Goal: Task Accomplishment & Management: Use online tool/utility

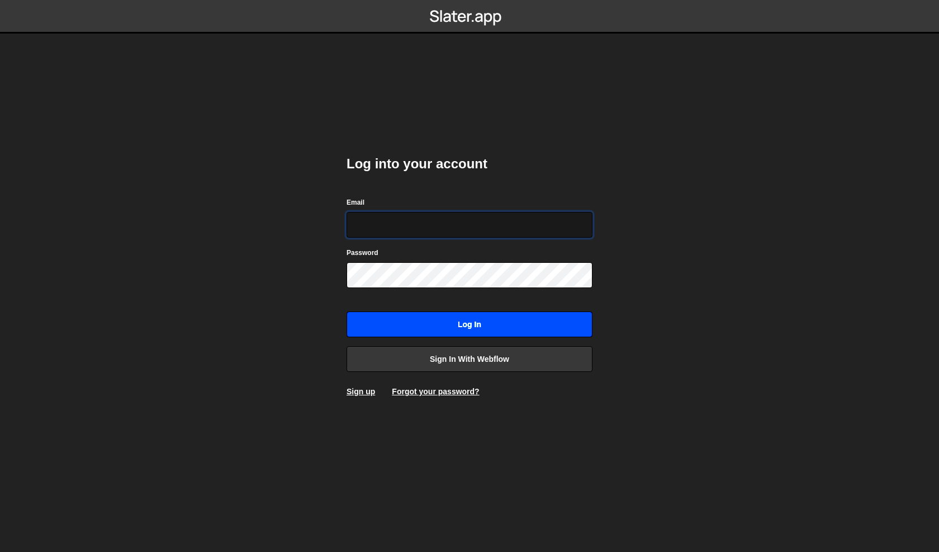
type input "philip@byraladan.se"
click at [437, 336] on input "Log in" at bounding box center [469, 324] width 246 height 26
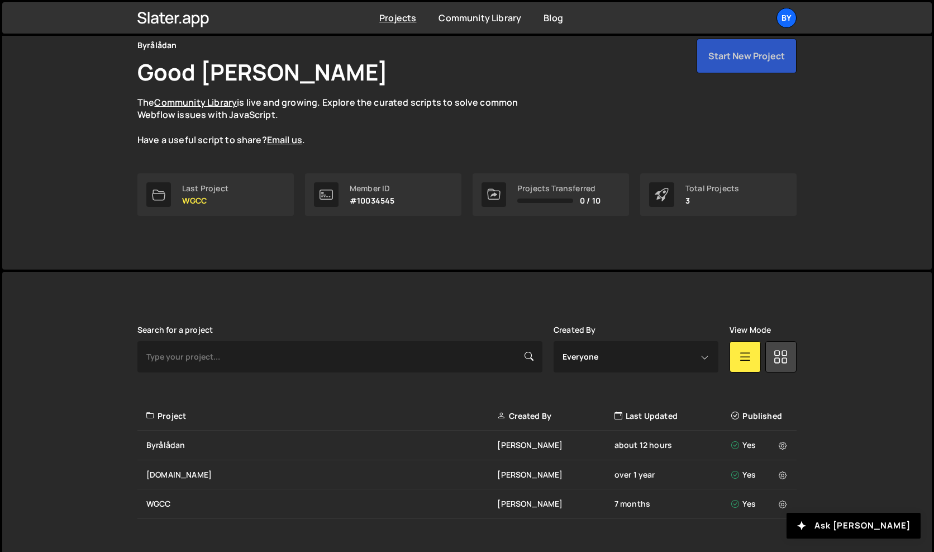
scroll to position [73, 0]
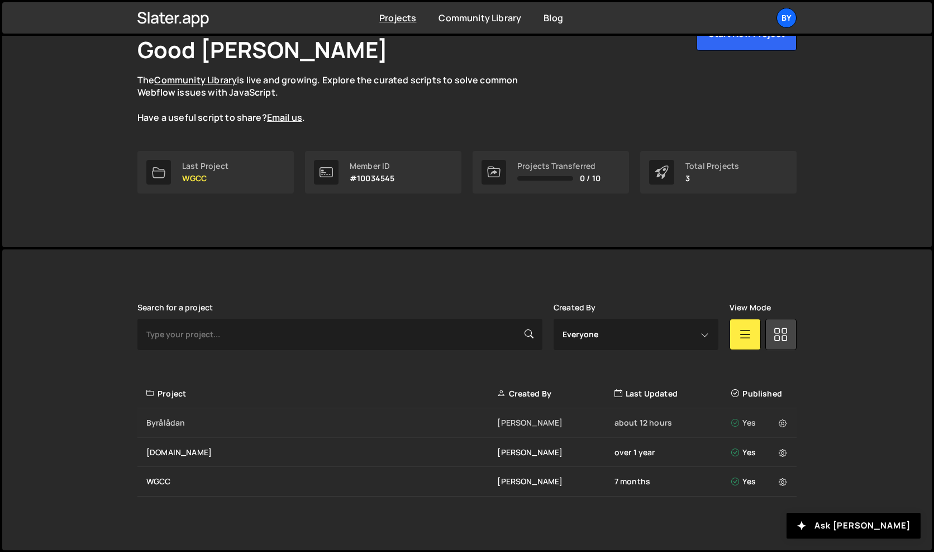
click at [169, 427] on div "Byrålådan Philip Adenskog about 12 hours Yes" at bounding box center [466, 423] width 659 height 30
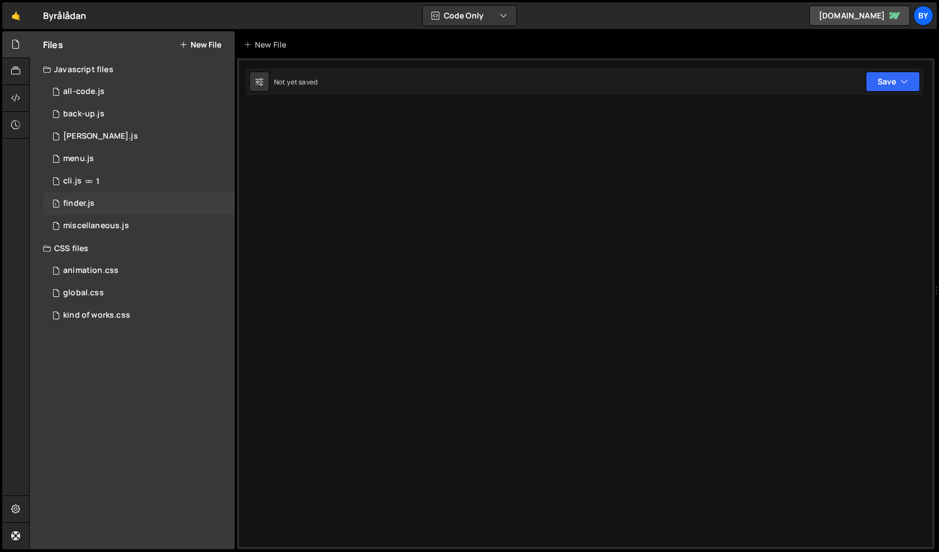
click at [107, 203] on div "1 finder.js 0" at bounding box center [139, 203] width 192 height 22
click at [166, 209] on div "1 finder.js 0" at bounding box center [139, 203] width 192 height 22
click at [160, 181] on div "1 cli.js 1" at bounding box center [139, 181] width 192 height 22
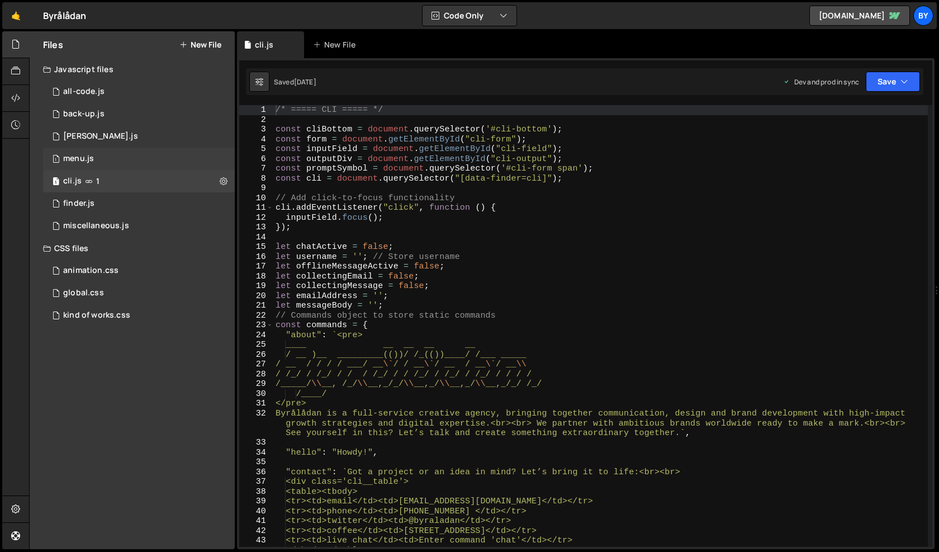
click at [160, 164] on div "1 menu.js 0" at bounding box center [139, 159] width 192 height 22
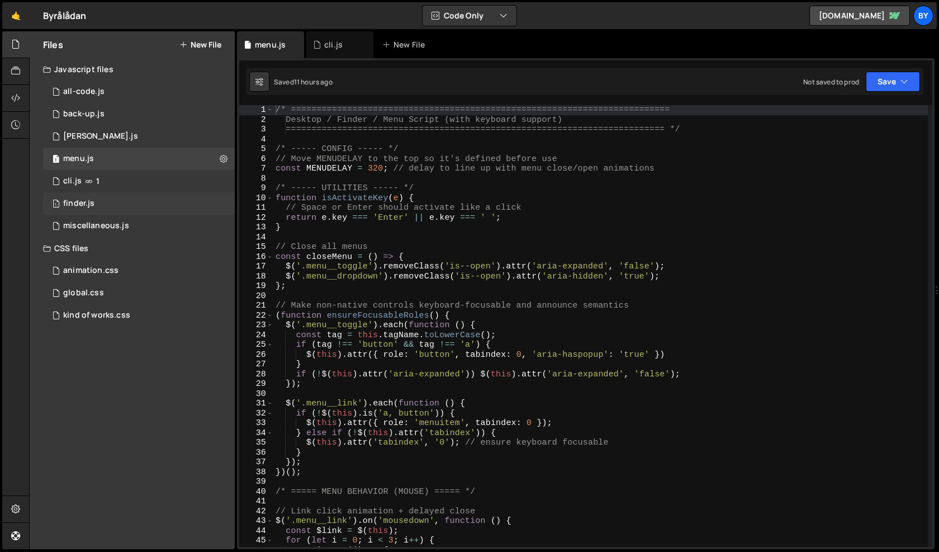
click at [155, 192] on div "1 finder.js 0" at bounding box center [139, 203] width 192 height 22
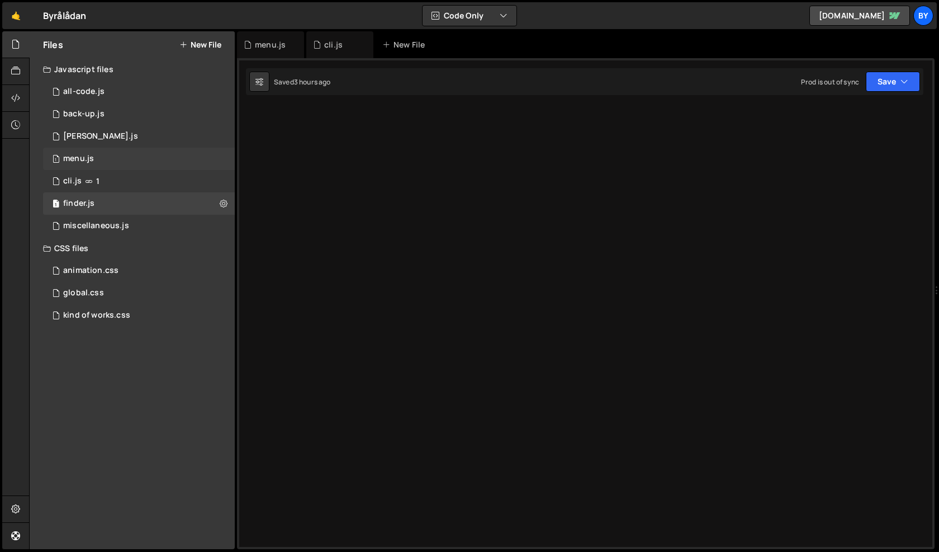
click at [131, 153] on div "1 menu.js 0" at bounding box center [139, 159] width 192 height 22
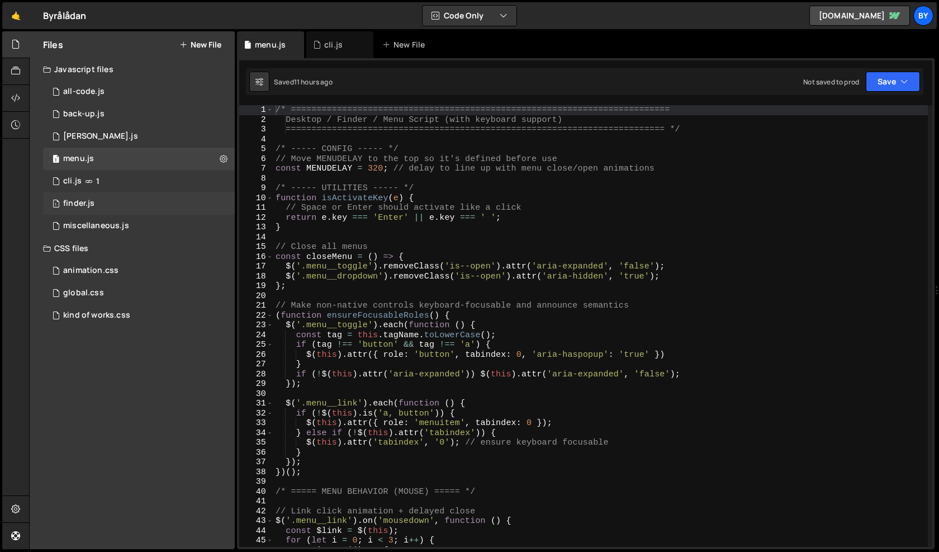
click at [137, 202] on div "1 finder.js 0" at bounding box center [139, 203] width 192 height 22
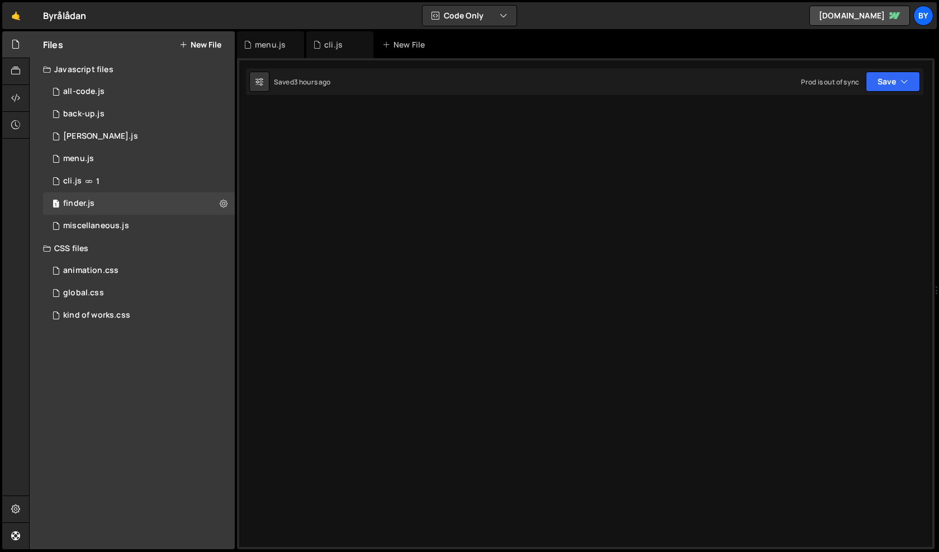
click at [576, 264] on div "1 2 3 4 5 6 7 8 9 10 11 12 13 14 15 16 17 18 19 20 21 22 23 24 25 26 27 28 29 3…" at bounding box center [585, 303] width 697 height 491
click at [902, 84] on icon "button" at bounding box center [904, 81] width 8 height 11
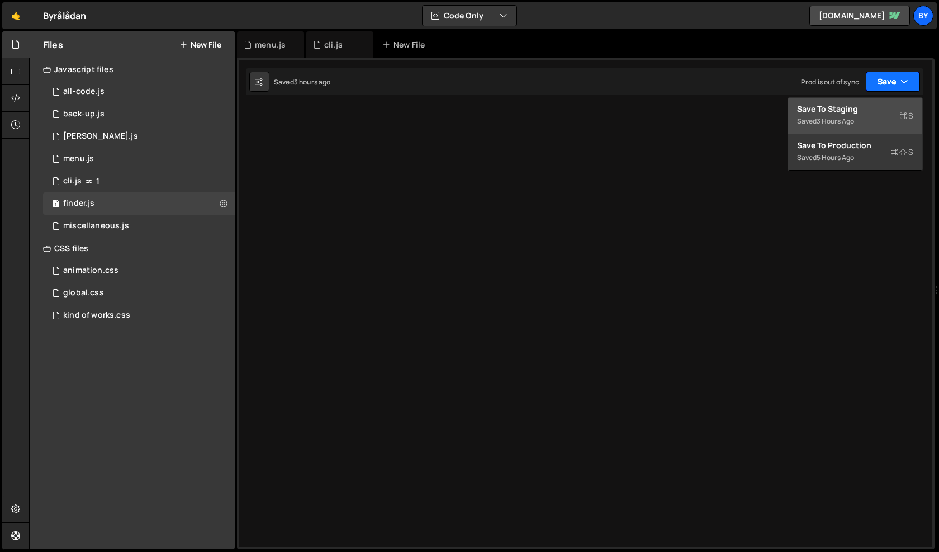
click at [873, 116] on div "Saved 3 hours ago" at bounding box center [855, 121] width 116 height 13
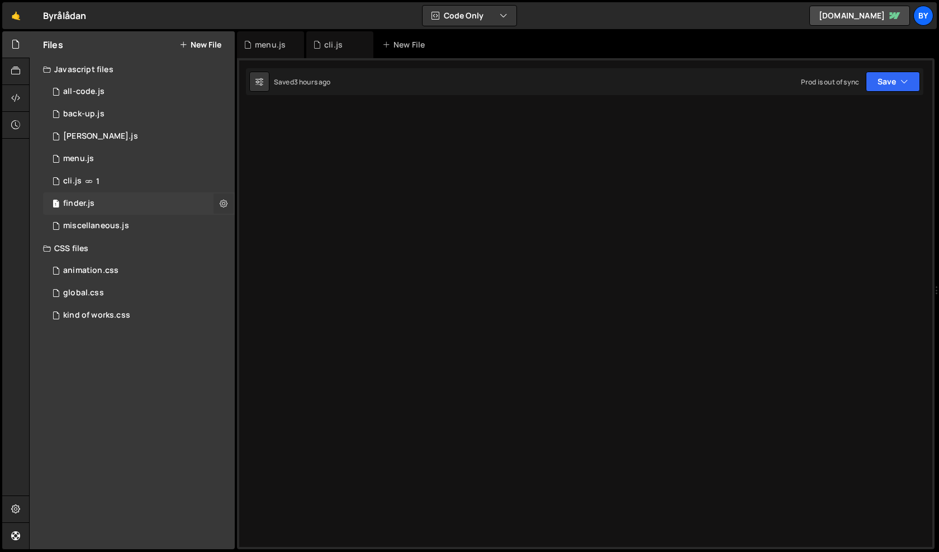
click at [220, 201] on icon at bounding box center [224, 203] width 8 height 11
type input "finder"
radio input "true"
checkbox input "true"
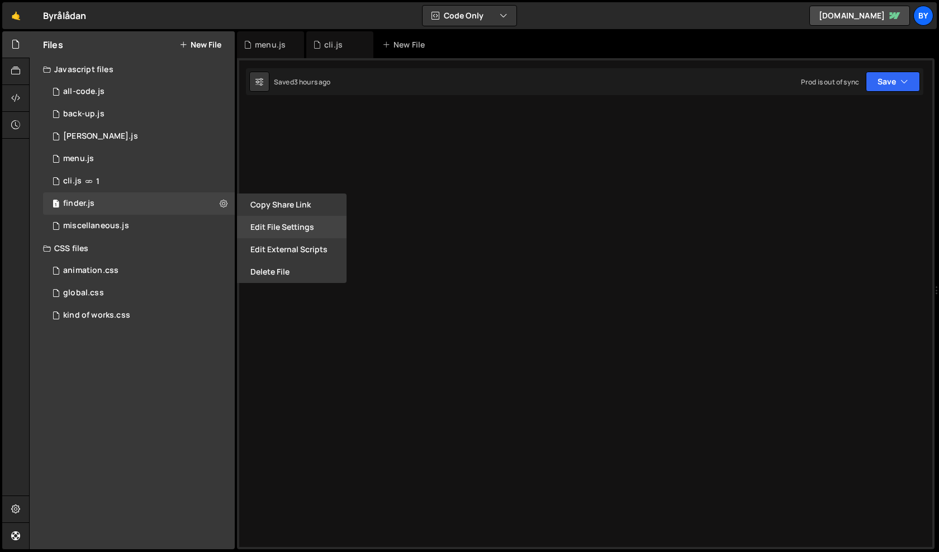
click at [309, 225] on button "Edit File Settings" at bounding box center [292, 227] width 110 height 22
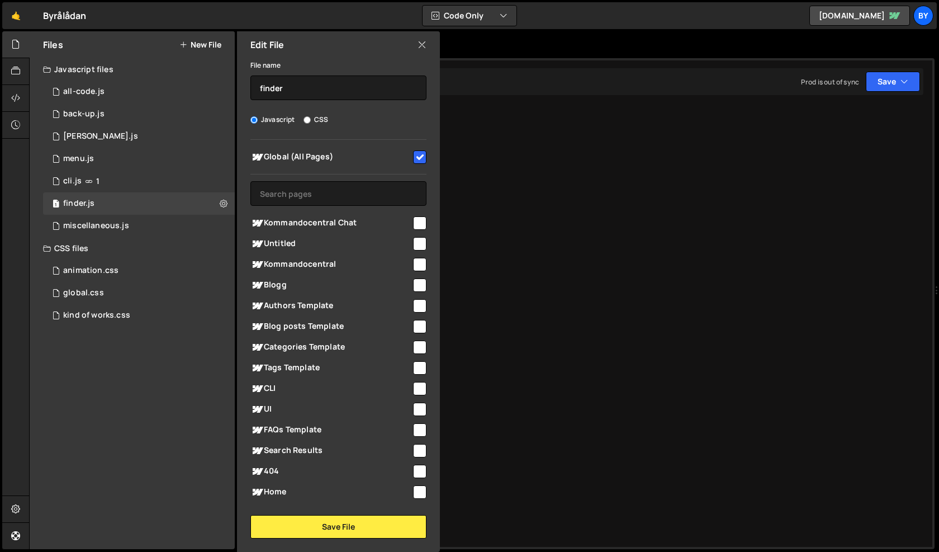
click at [425, 46] on icon at bounding box center [421, 45] width 9 height 12
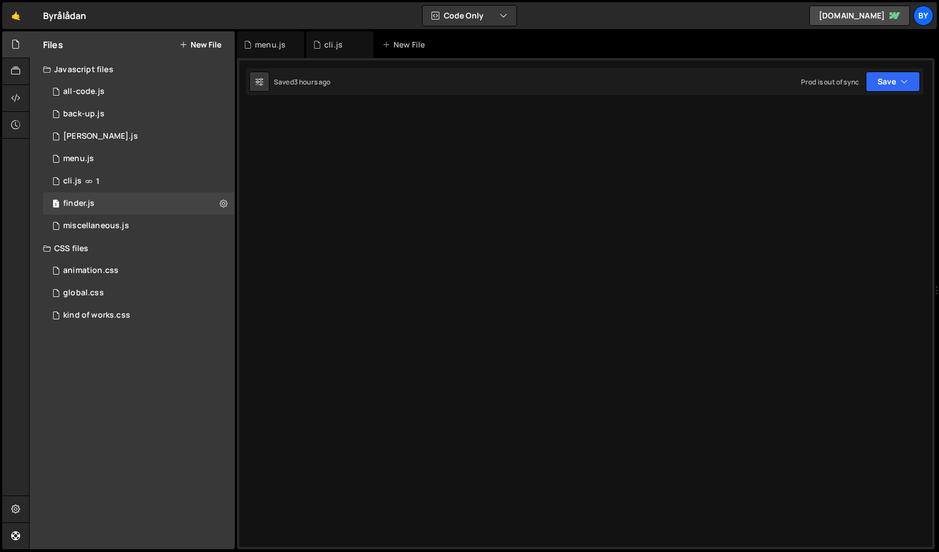
click at [643, 143] on div "1 2 3 4 5 6 7 8 9 10 11 12 13 14 15 16 17 18 19 20 21 22 23 24 25 26 27 28 29 3…" at bounding box center [585, 303] width 697 height 491
click at [121, 282] on div "global.css 0" at bounding box center [139, 293] width 192 height 22
click at [123, 267] on div "animation.css 0" at bounding box center [139, 270] width 192 height 22
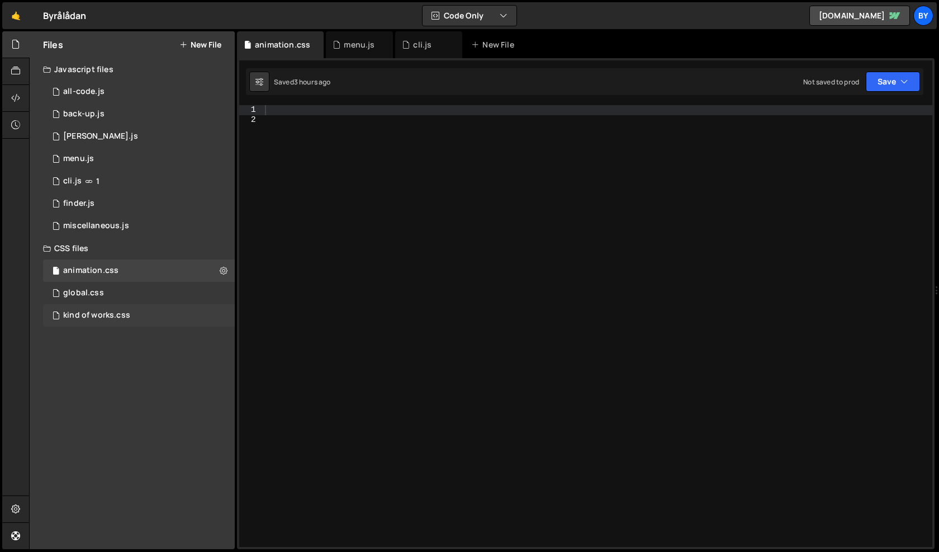
click at [120, 307] on div "kind of works.css 0" at bounding box center [139, 315] width 192 height 22
click at [125, 298] on div "global.css 0" at bounding box center [139, 293] width 192 height 22
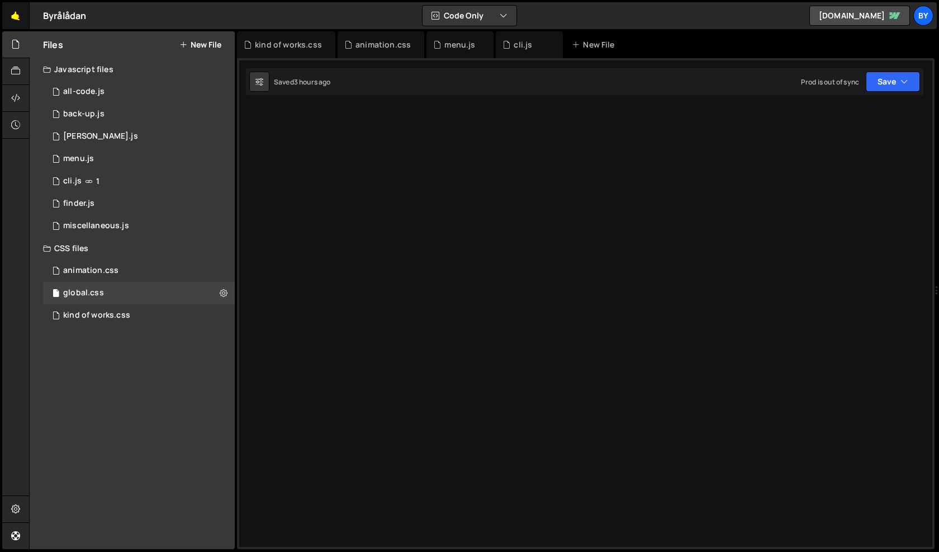
click at [21, 17] on link "🤙" at bounding box center [15, 15] width 27 height 27
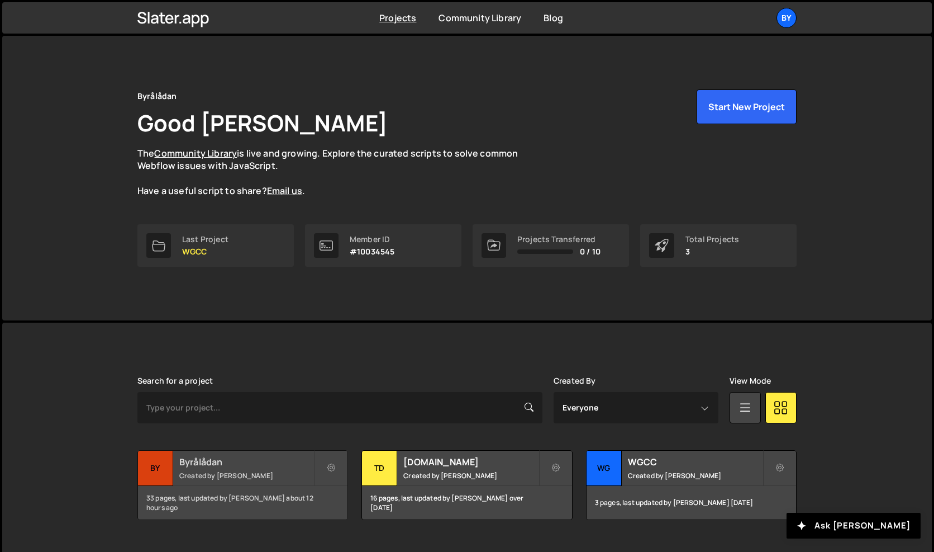
click at [215, 451] on div "Byrålådan Created by [PERSON_NAME]" at bounding box center [243, 467] width 210 height 35
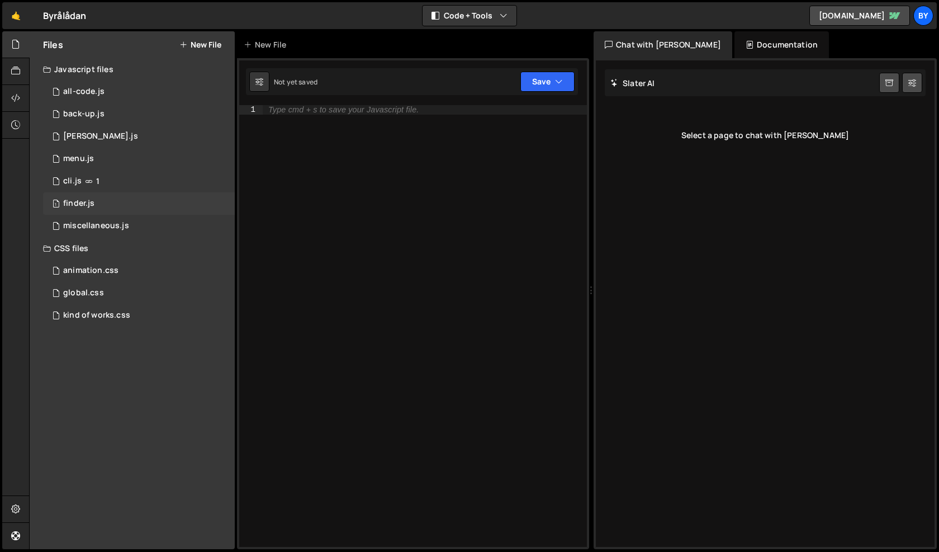
click at [139, 209] on div "1 finder.js 0" at bounding box center [139, 203] width 192 height 22
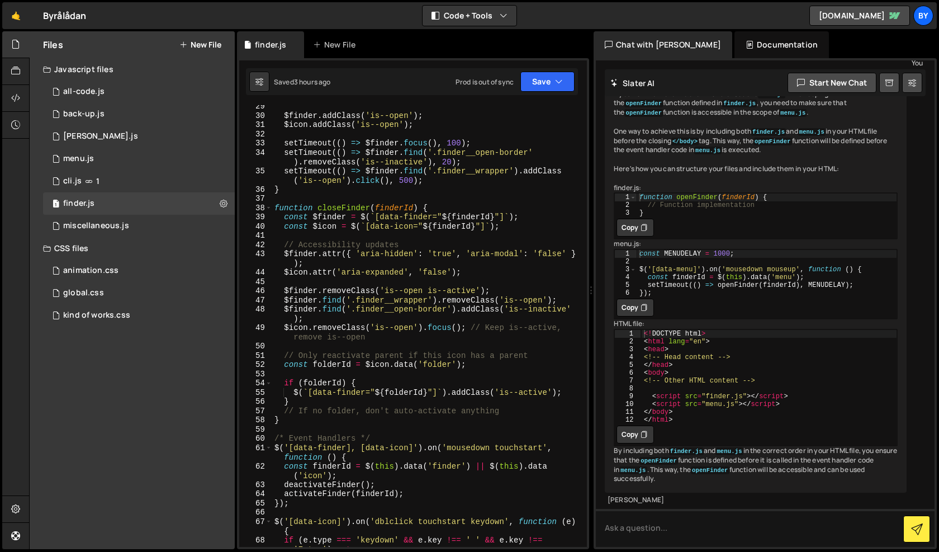
scroll to position [203, 0]
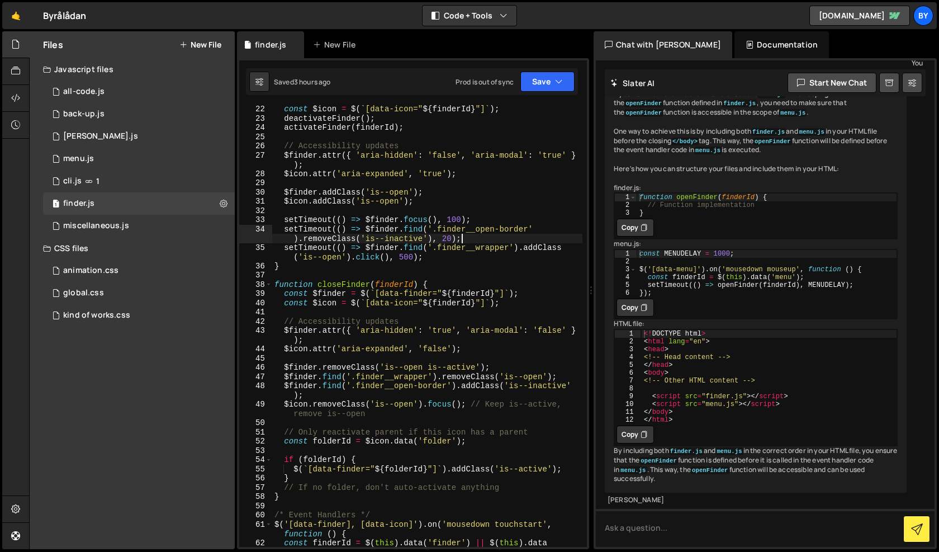
click at [507, 234] on div "const $icon = $ ( ` [data-icon=" ${ finderId } "] ` ) ; deactivateFinder ( ) ; …" at bounding box center [427, 339] width 310 height 469
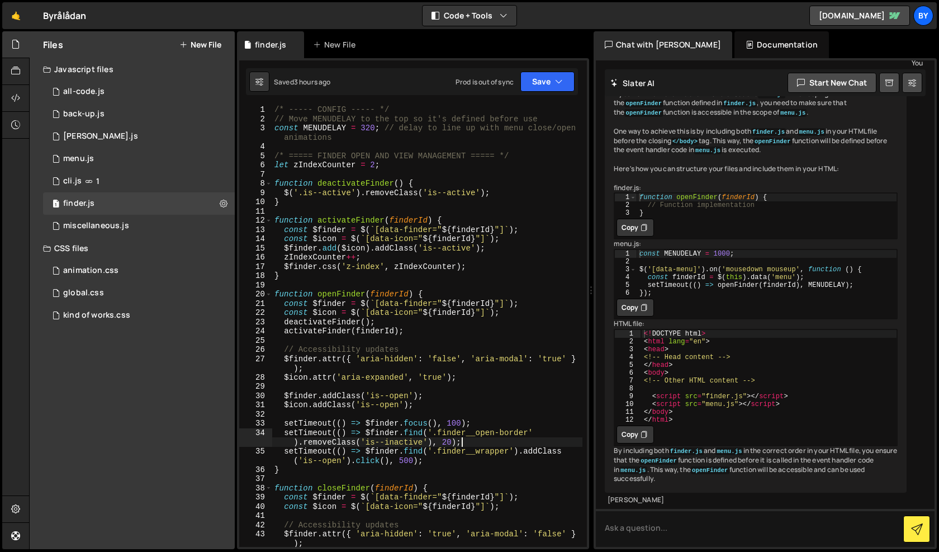
scroll to position [0, 0]
click at [507, 234] on div "/* ----- CONFIG ----- */ // Move MENUDELAY to the top so it's defined before us…" at bounding box center [427, 335] width 310 height 460
click at [446, 191] on div "/* ----- CONFIG ----- */ // Move MENUDELAY to the top so it's defined before us…" at bounding box center [427, 335] width 310 height 460
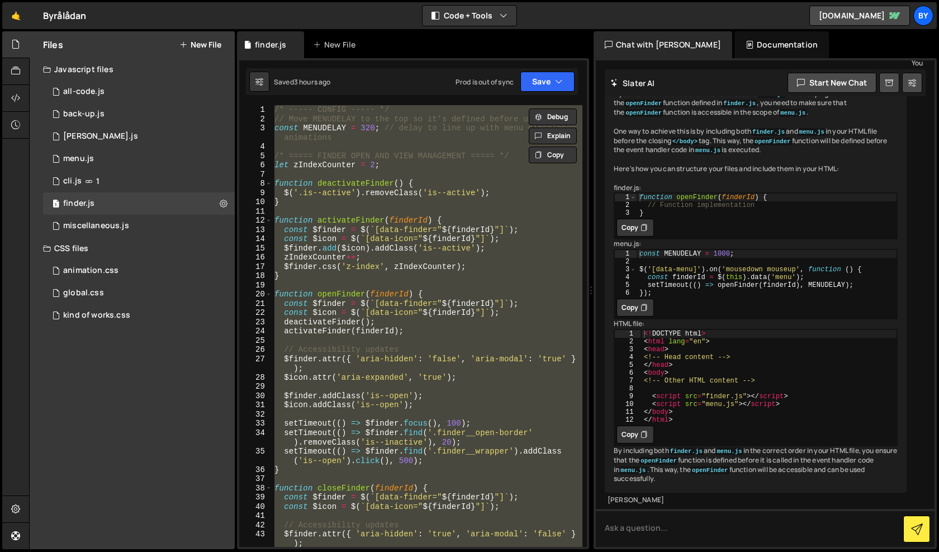
click at [310, 264] on div "/* ----- CONFIG ----- */ // Move MENUDELAY to the top so it's defined before us…" at bounding box center [427, 335] width 310 height 460
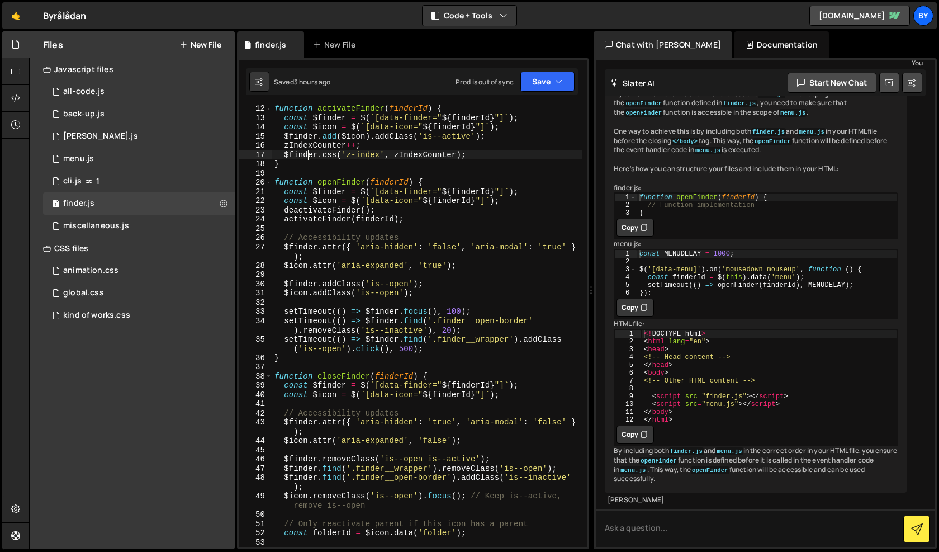
scroll to position [117, 0]
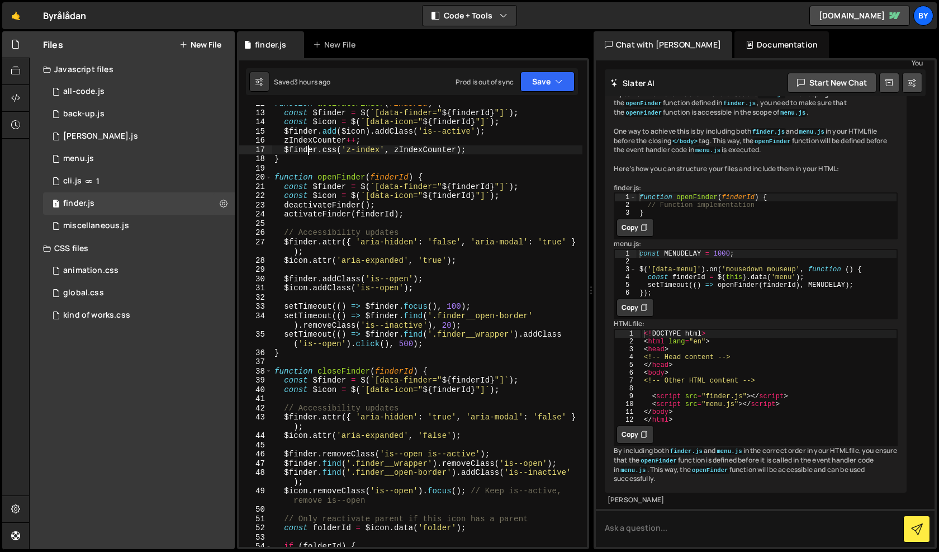
click at [422, 326] on div "function activateFinder ( finderId ) { const $finder = $ ( ` [data-finder=" ${ …" at bounding box center [427, 329] width 310 height 460
click at [439, 334] on div "function activateFinder ( finderId ) { const $finder = $ ( ` [data-finder=" ${ …" at bounding box center [427, 329] width 310 height 460
click at [417, 330] on div "function activateFinder ( finderId ) { const $finder = $ ( ` [data-finder=" ${ …" at bounding box center [427, 329] width 310 height 460
click at [487, 321] on div "function activateFinder ( finderId ) { const $finder = $ ( ` [data-finder=" ${ …" at bounding box center [427, 329] width 310 height 460
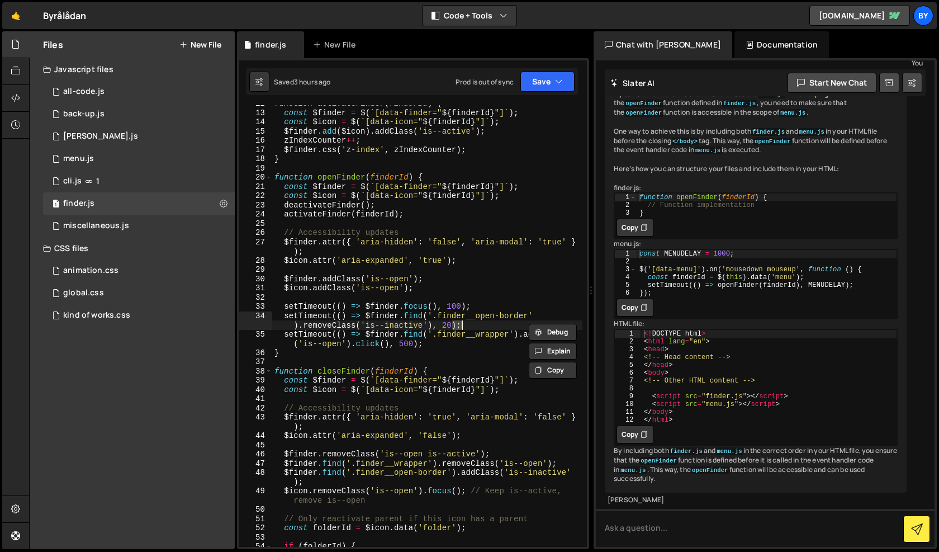
click at [487, 321] on div "function activateFinder ( finderId ) { const $finder = $ ( ` [data-finder=" ${ …" at bounding box center [427, 329] width 310 height 460
type textarea "setTimeout(() => $finder.find('.finder__open-border').removeClass('is--inactive…"
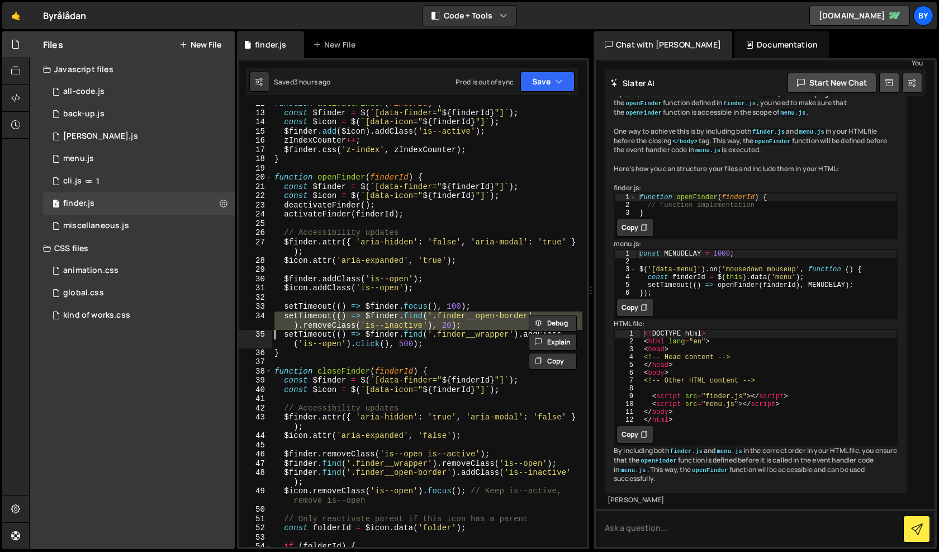
click at [473, 297] on div "function activateFinder ( finderId ) { const $finder = $ ( ` [data-finder=" ${ …" at bounding box center [427, 329] width 310 height 460
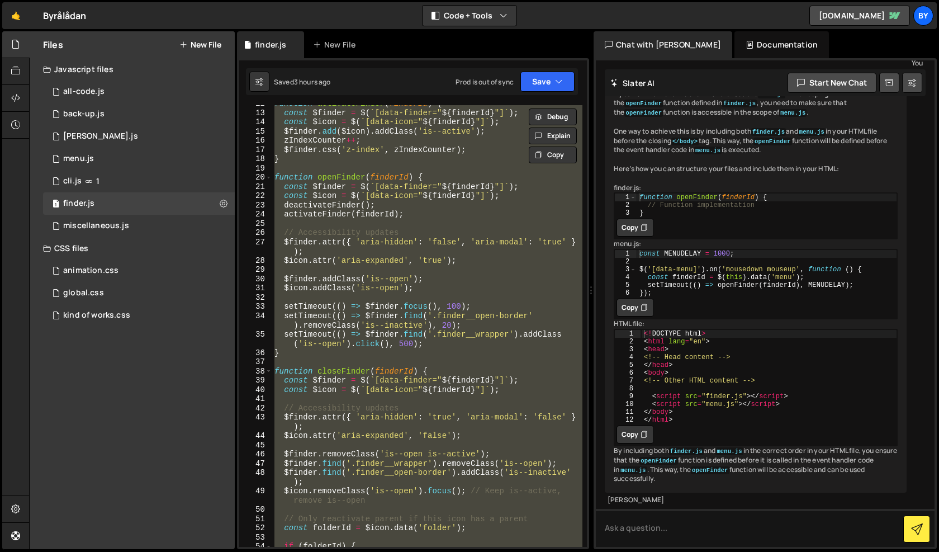
click at [392, 254] on div "function activateFinder ( finderId ) { const $finder = $ ( ` [data-finder=" ${ …" at bounding box center [427, 325] width 310 height 441
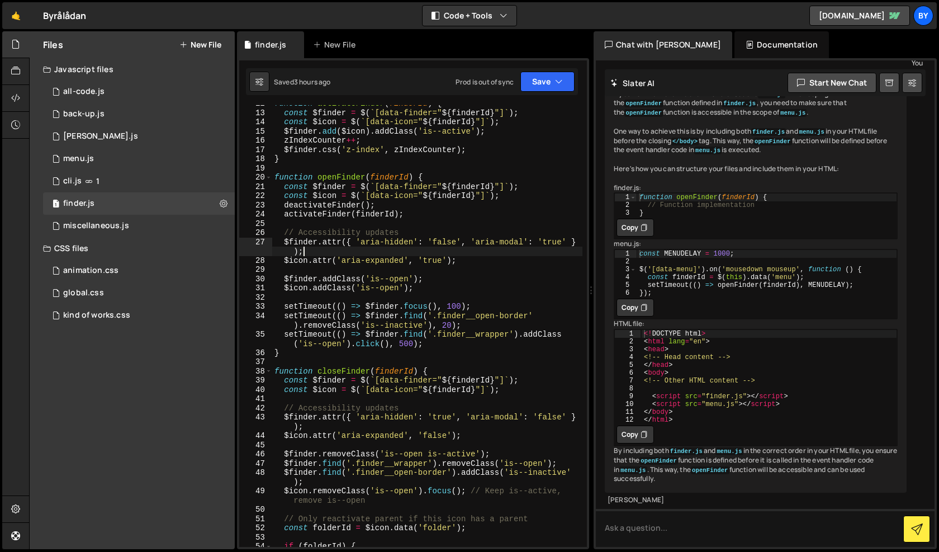
type textarea "});"
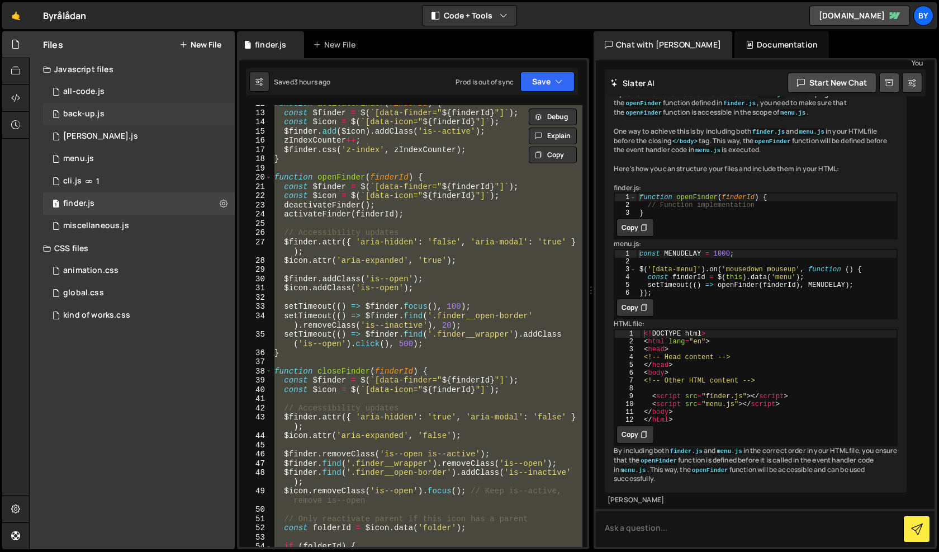
click at [154, 112] on div "1 back-up.js 0" at bounding box center [139, 114] width 192 height 22
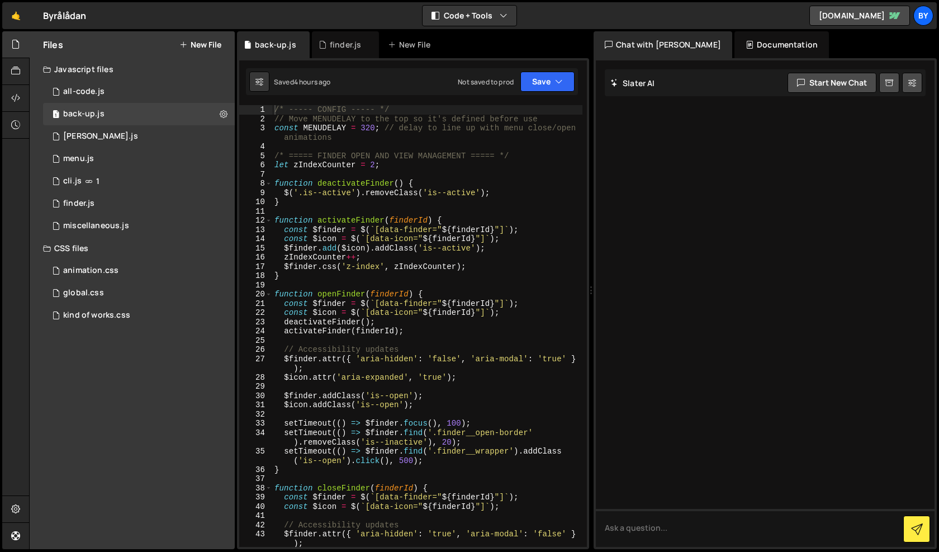
scroll to position [0, 0]
click at [443, 254] on div "/* ----- CONFIG ----- */ // Move MENUDELAY to the top so it's defined before us…" at bounding box center [427, 335] width 310 height 460
type textarea "});"
paste textarea
click at [137, 199] on div "1 finder.js 0" at bounding box center [139, 203] width 192 height 22
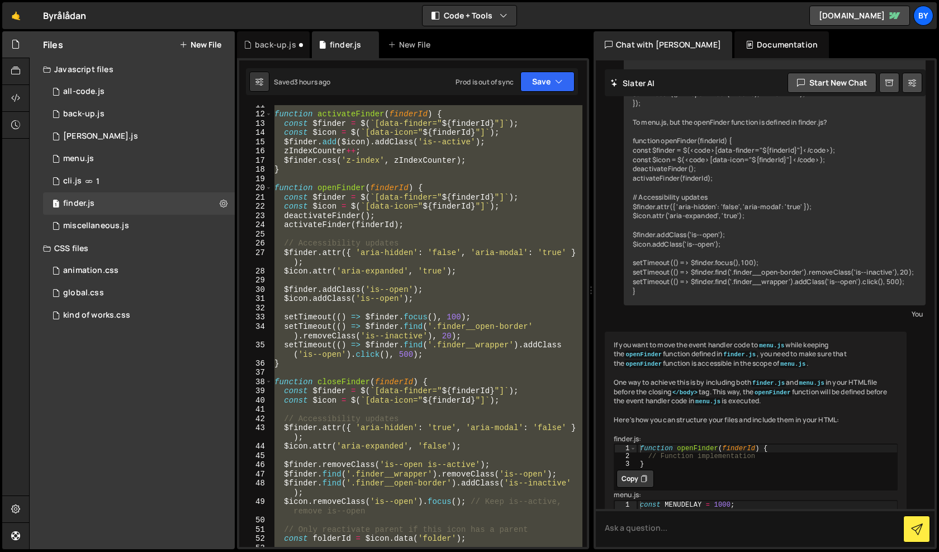
scroll to position [994, 0]
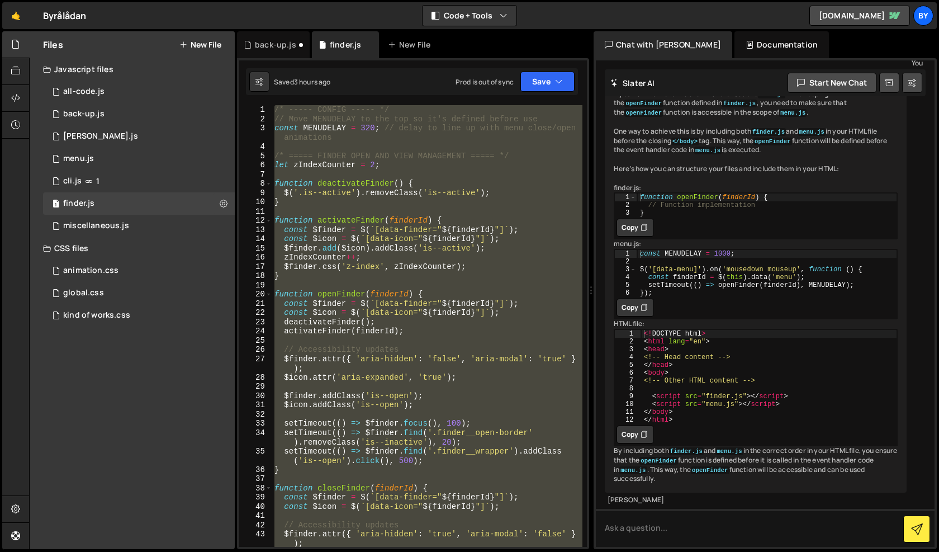
click at [338, 222] on div "/* ----- CONFIG ----- */ // Move MENUDELAY to the top so it's defined before us…" at bounding box center [427, 335] width 310 height 460
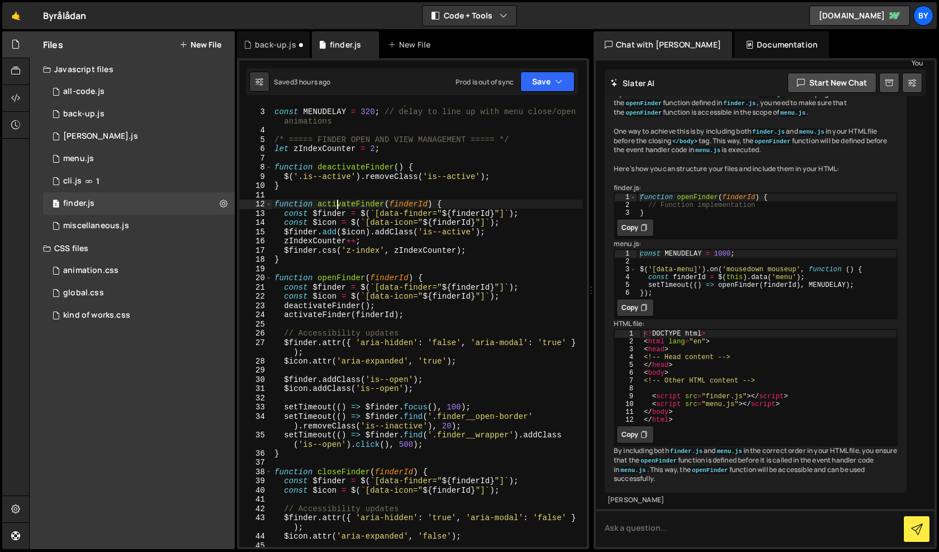
scroll to position [16, 0]
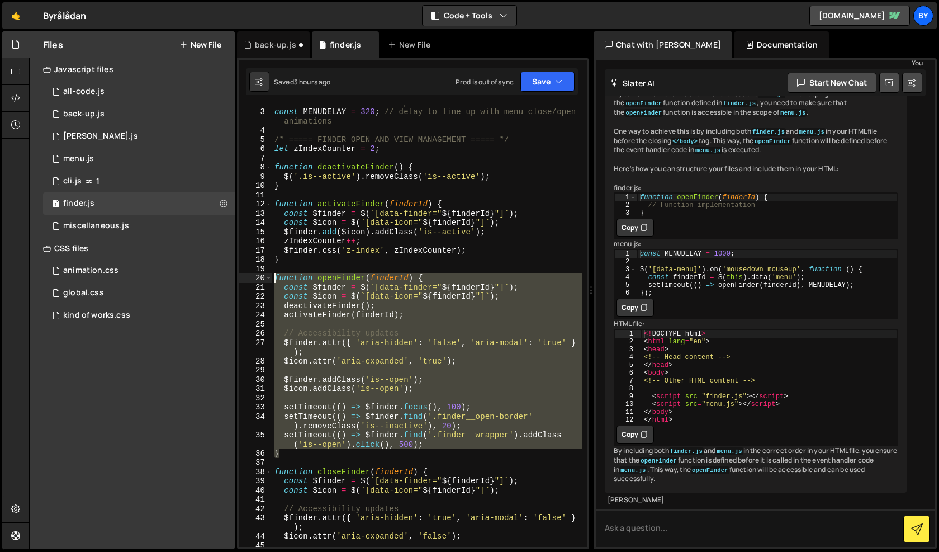
drag, startPoint x: 305, startPoint y: 452, endPoint x: 249, endPoint y: 278, distance: 183.1
click at [249, 278] on div "function activateFinder(finderId) { 2 3 4 5 6 7 8 9 10 11 12 13 14 15 16 17 18 …" at bounding box center [413, 325] width 348 height 441
paste textarea "}"
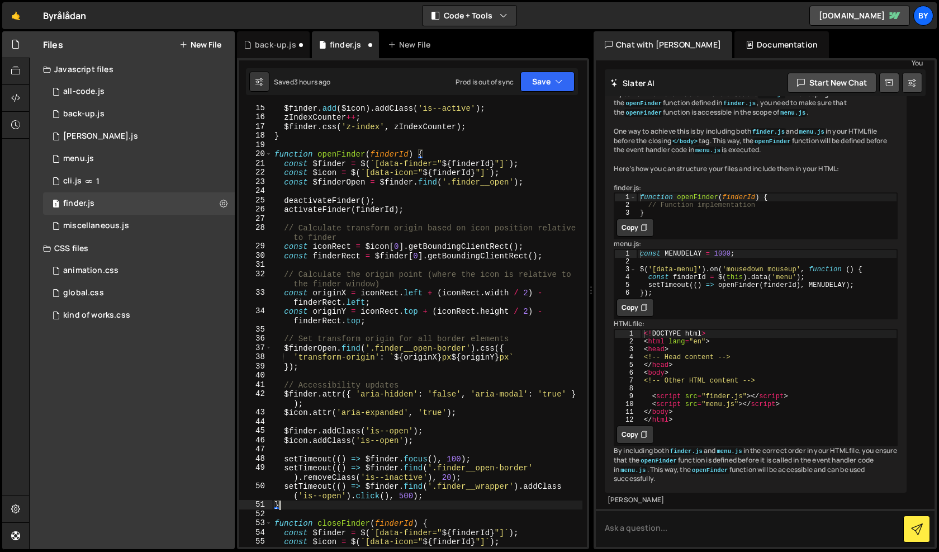
scroll to position [140, 0]
click at [541, 77] on button "Save" at bounding box center [547, 82] width 54 height 20
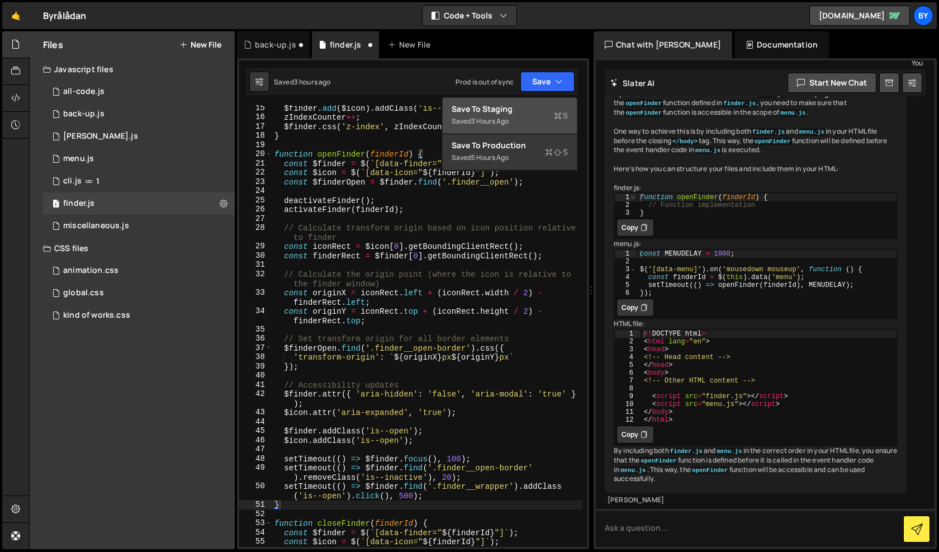
click at [537, 110] on div "Save to Staging S" at bounding box center [510, 108] width 116 height 11
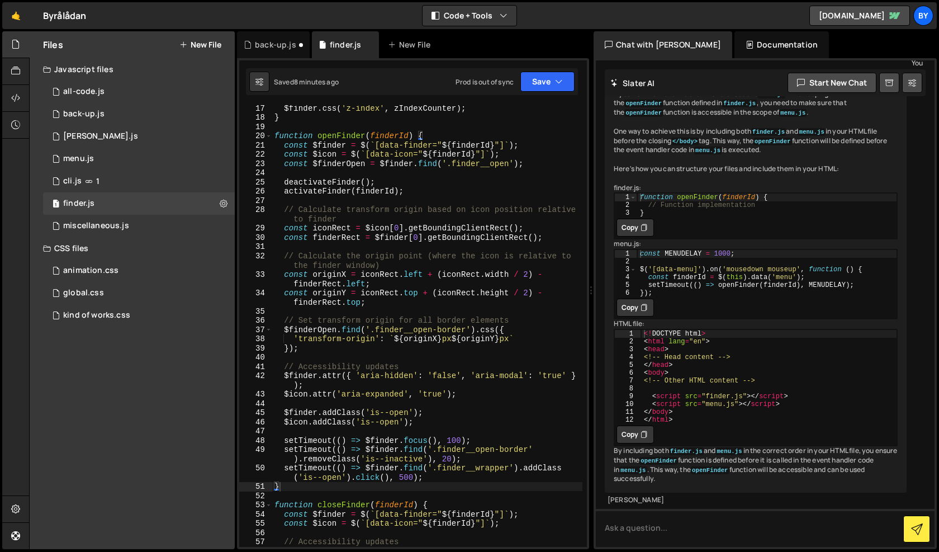
scroll to position [158, 0]
click at [297, 486] on div "$finder . css ( 'z-index' , zIndexCounter ) ; } function openFinder ( finderId …" at bounding box center [427, 337] width 310 height 469
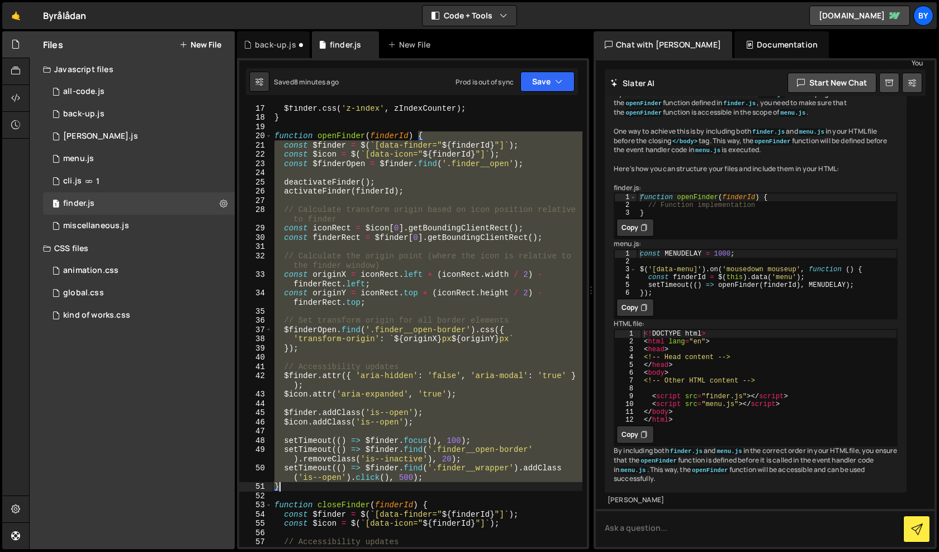
drag, startPoint x: 297, startPoint y: 486, endPoint x: 268, endPoint y: 339, distance: 149.3
click at [268, 339] on div "} 17 18 19 20 21 22 23 24 25 26 27 28 29 30 31 32 33 34 35 36 37 38 39 40 41 42…" at bounding box center [413, 325] width 348 height 441
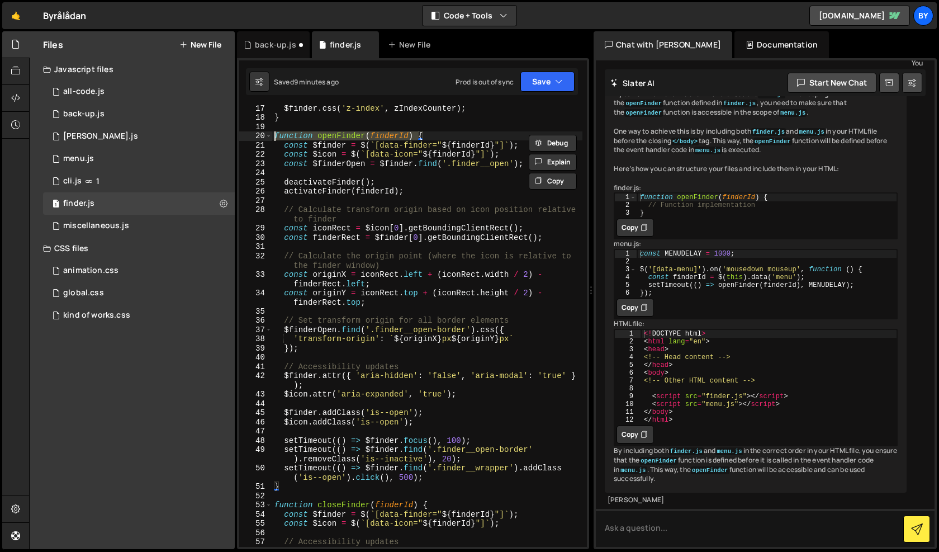
click at [274, 136] on div "$finder . css ( 'z-index' , zIndexCounter ) ; } function openFinder ( finderId …" at bounding box center [427, 337] width 310 height 469
click at [283, 489] on div "$finder . css ( 'z-index' , zIndexCounter ) ; } function openFinder ( finderId …" at bounding box center [427, 337] width 310 height 469
type textarea "setTimeout(() => $finder.find('.finder__wrapper').addClass('is--open').click(),…"
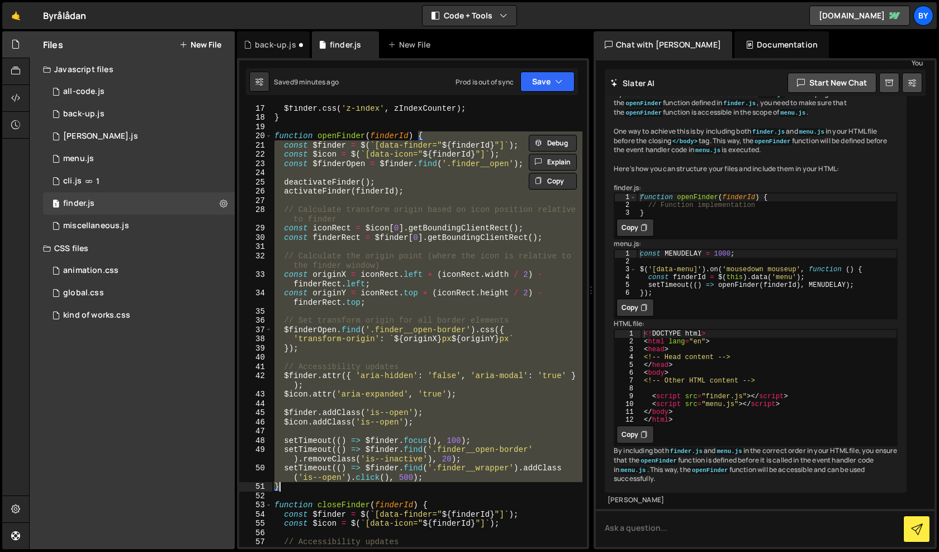
paste textarea
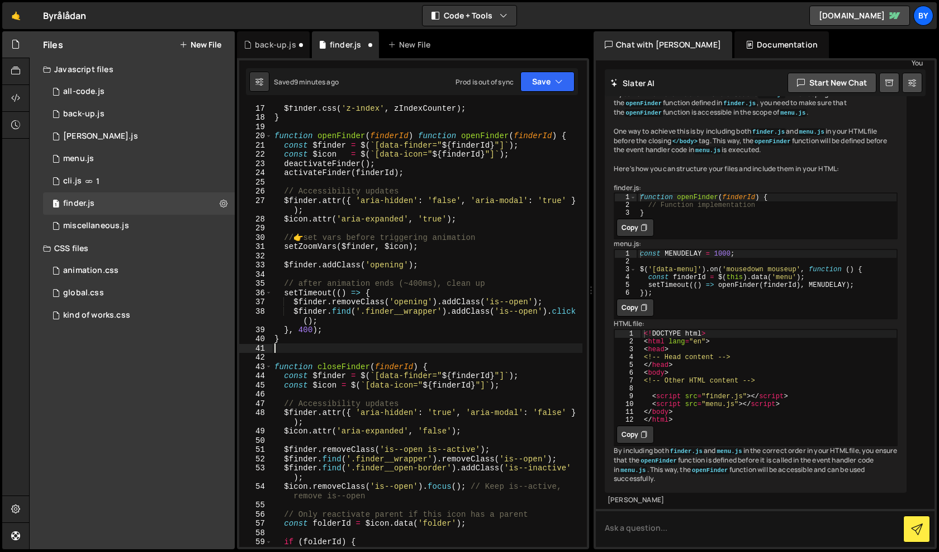
click at [537, 93] on div "Saved 9 minutes ago Prod is out of sync Upgrade to Edit Save Save to Staging S …" at bounding box center [412, 81] width 332 height 27
click at [540, 86] on button "Save" at bounding box center [547, 82] width 54 height 20
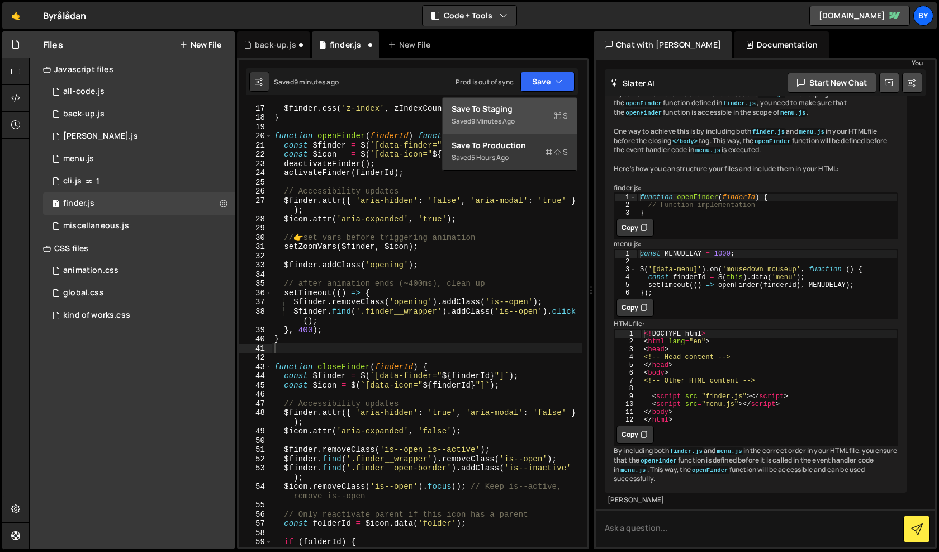
click at [537, 113] on div "Save to Staging S" at bounding box center [510, 108] width 116 height 11
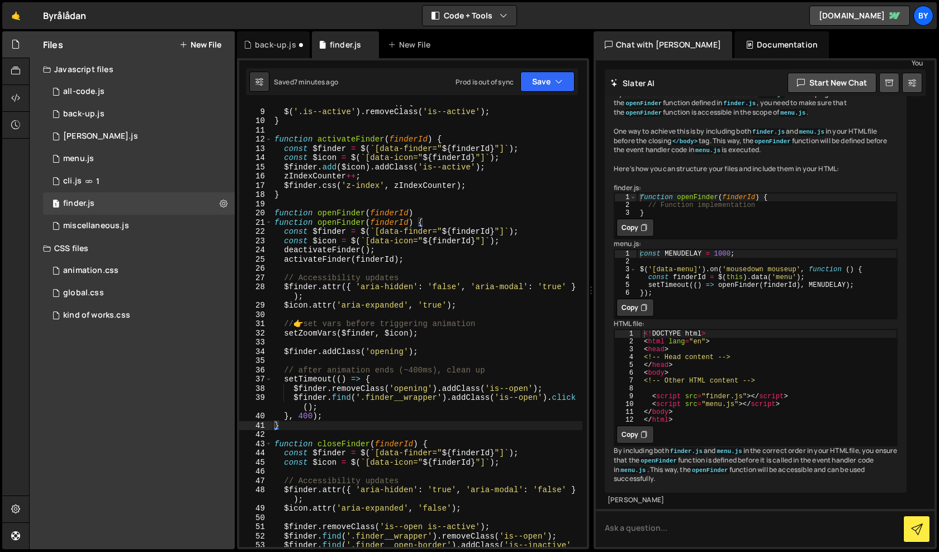
scroll to position [78, 0]
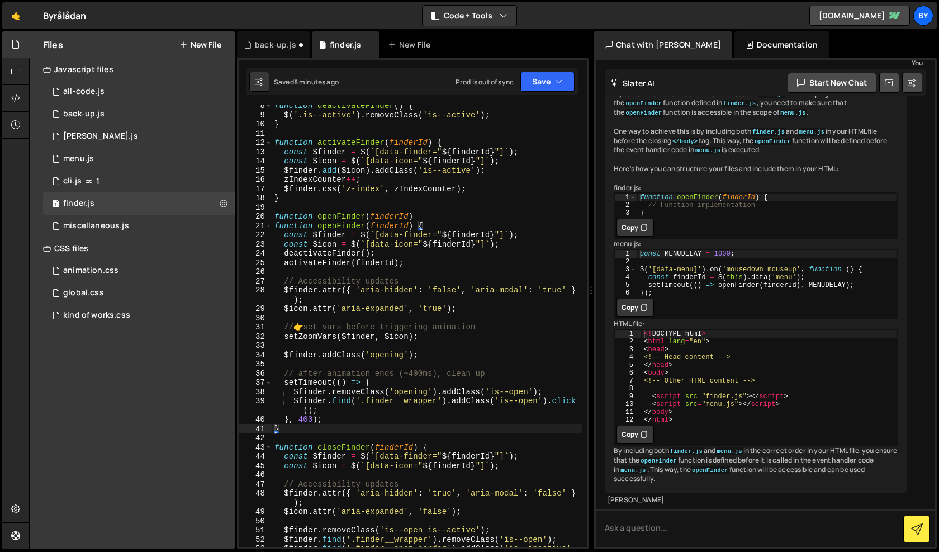
click at [312, 434] on div "function deactivateFinder ( ) { $ ( '.is--active' ) . removeClass ( 'is--active…" at bounding box center [427, 335] width 310 height 469
click at [313, 429] on div "function deactivateFinder ( ) { $ ( '.is--active' ) . removeClass ( 'is--active…" at bounding box center [427, 335] width 310 height 469
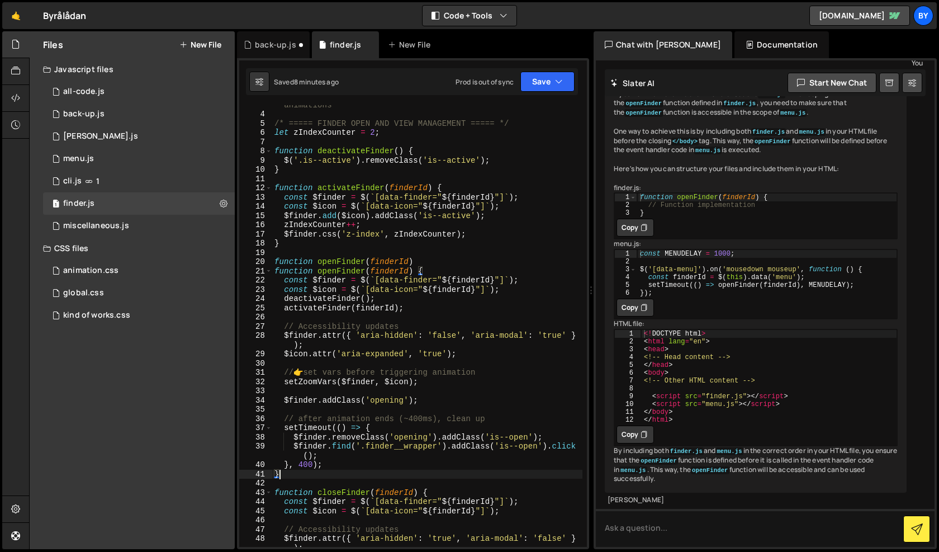
scroll to position [3, 0]
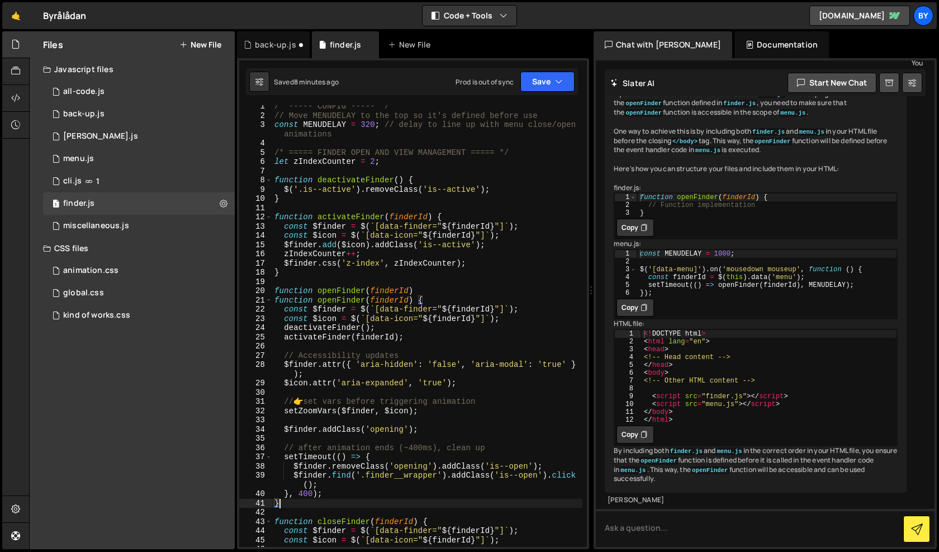
click at [269, 289] on div "20" at bounding box center [255, 291] width 33 height 10
click at [277, 292] on div "/* ----- CONFIG ----- */ // Move MENUDELAY to the top so it's defined before us…" at bounding box center [427, 332] width 310 height 460
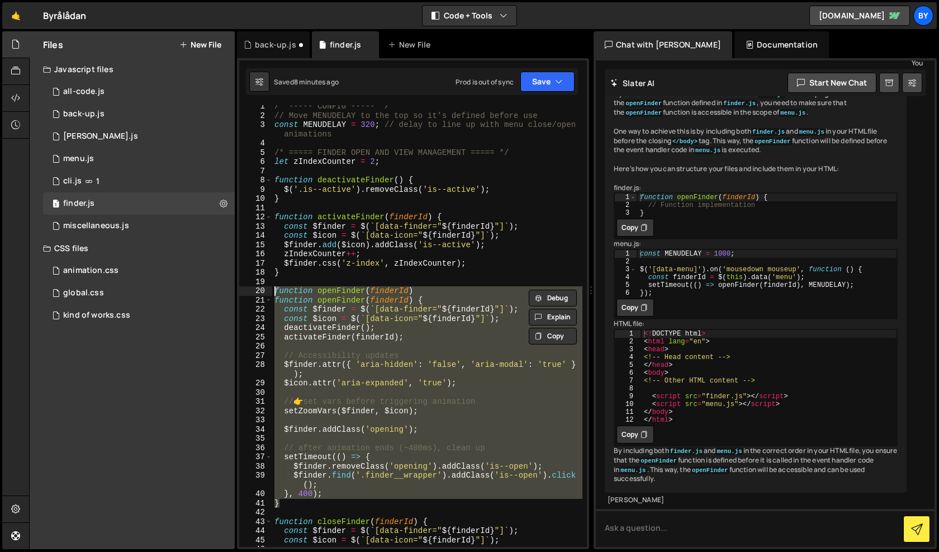
paste textarea "}"
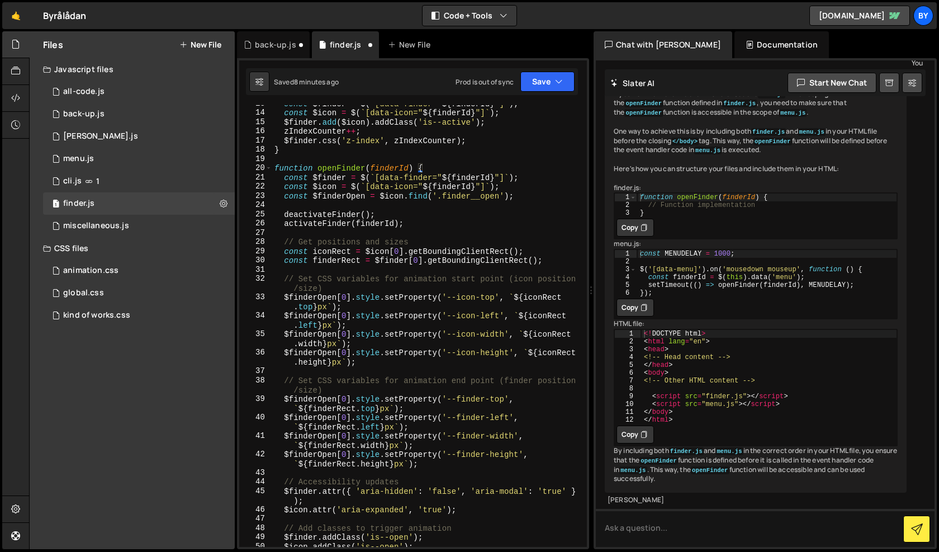
scroll to position [125, 0]
click at [555, 68] on div "Saved 8 minutes ago Prod is out of sync Upgrade to Edit Save Save to Staging S …" at bounding box center [412, 81] width 332 height 27
click at [549, 83] on button "Save" at bounding box center [547, 82] width 54 height 20
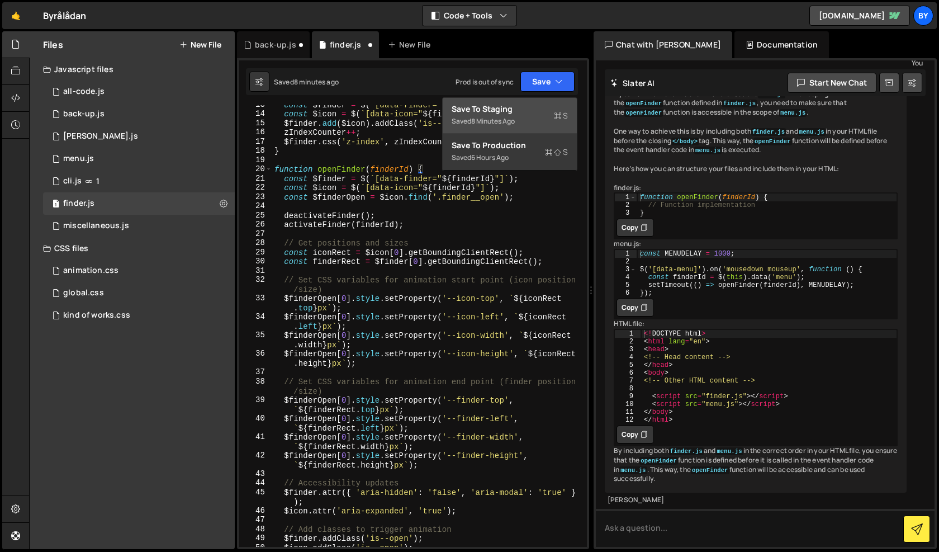
click at [543, 115] on div "Saved 8 minutes ago" at bounding box center [510, 121] width 116 height 13
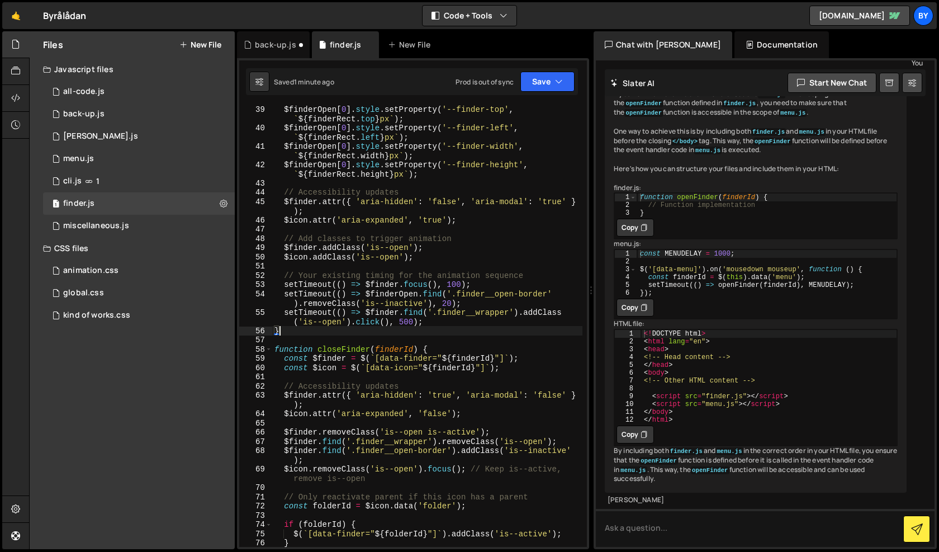
click at [312, 334] on div "$finderOpen [ 0 ] . style . setProperty ( '--finder-top' , ` ${ finderRect . to…" at bounding box center [427, 339] width 310 height 469
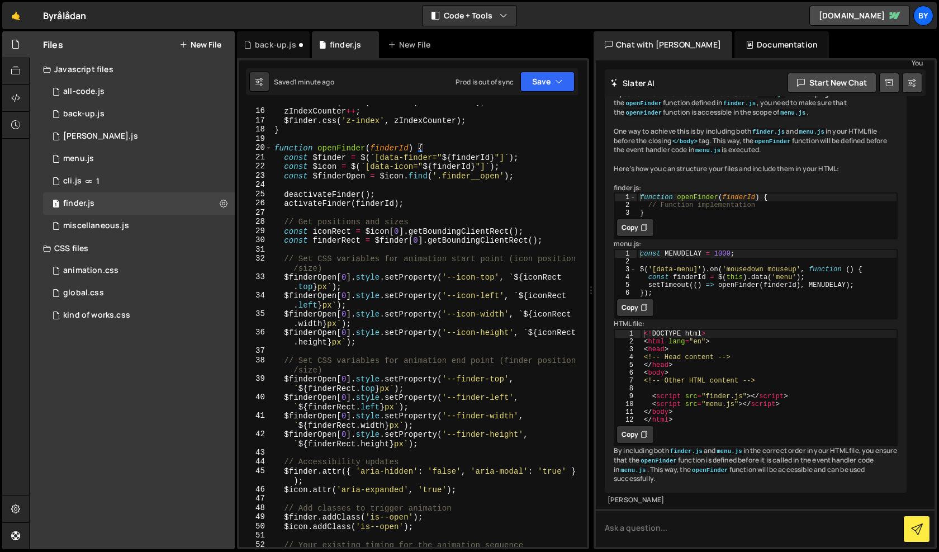
scroll to position [121, 0]
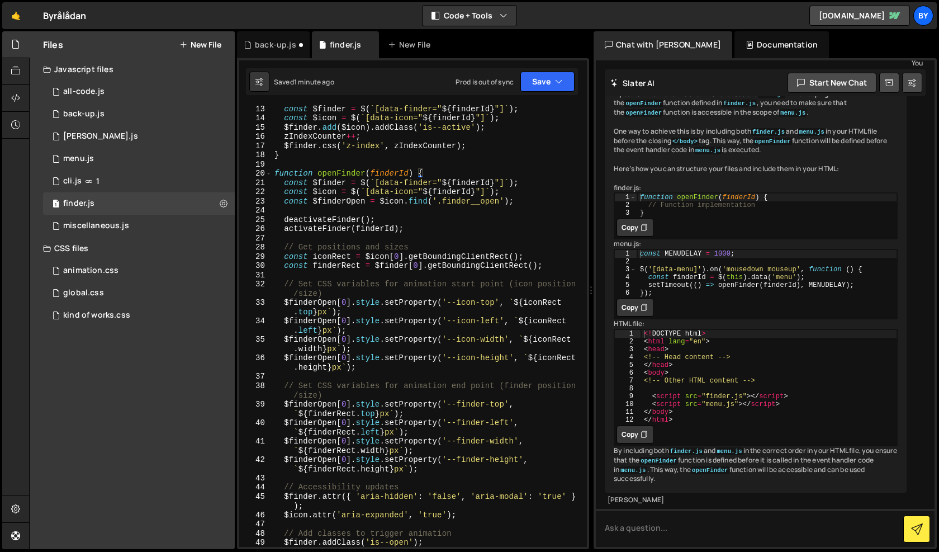
click at [276, 174] on div "const $finder = $ ( ` [data-finder=" ${ finderId } "] ` ) ; const $icon = $ ( `…" at bounding box center [427, 334] width 310 height 460
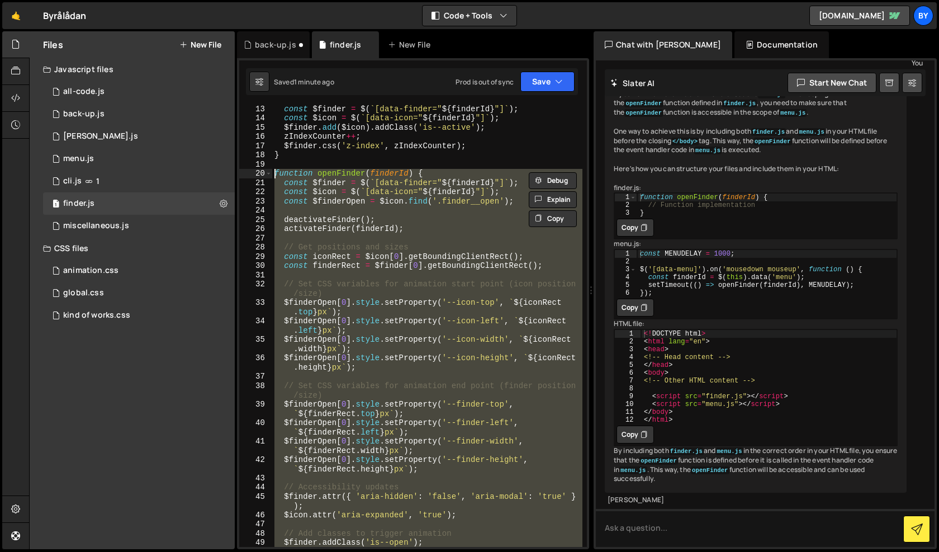
paste textarea "}"
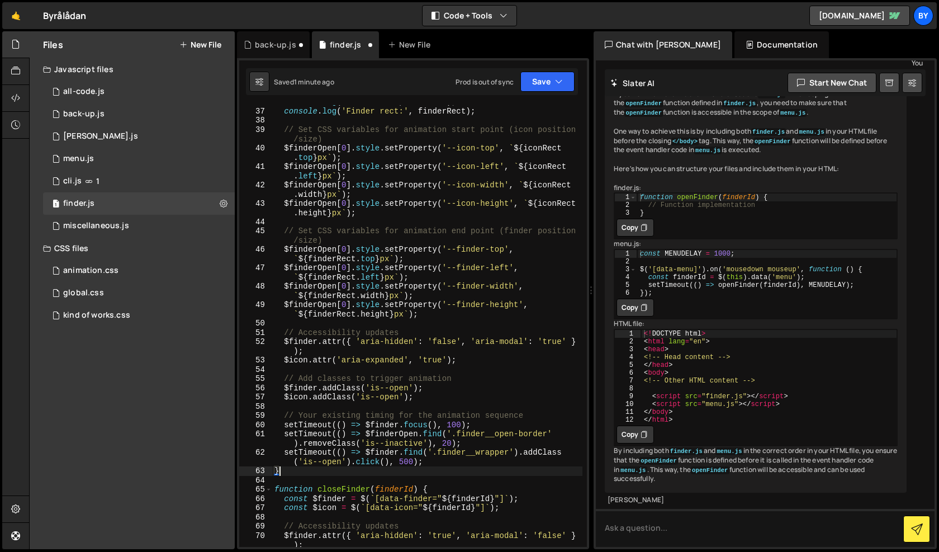
scroll to position [340, 0]
click at [544, 79] on button "Save" at bounding box center [547, 82] width 54 height 20
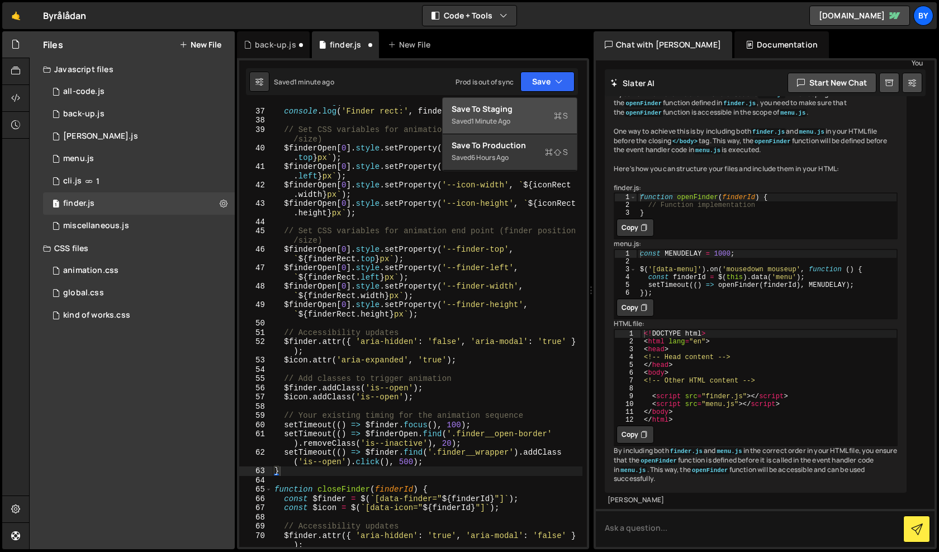
click at [537, 108] on div "Save to Staging S" at bounding box center [510, 108] width 116 height 11
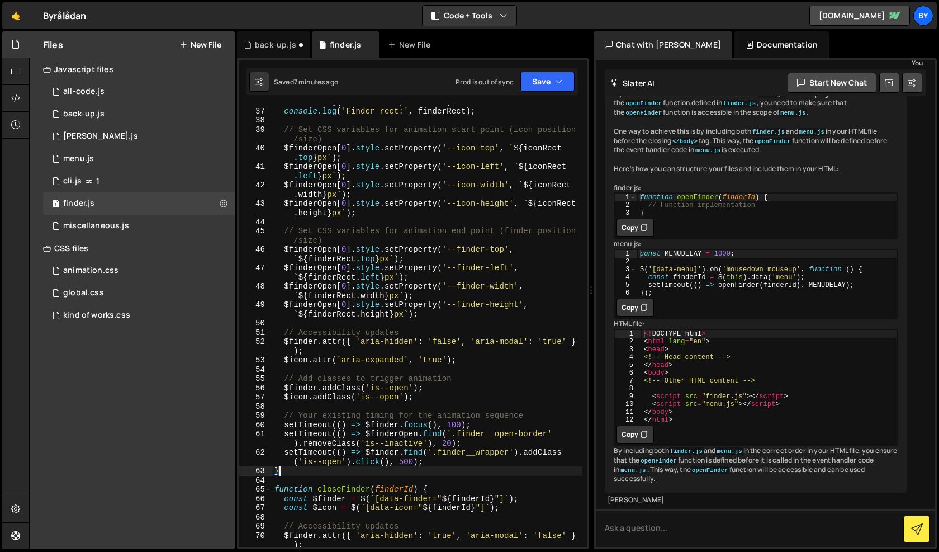
click at [298, 472] on div "console . log ( 'Icon rect:' , iconRect ) ; console . log ( 'Finder rect:' , fi…" at bounding box center [427, 331] width 310 height 469
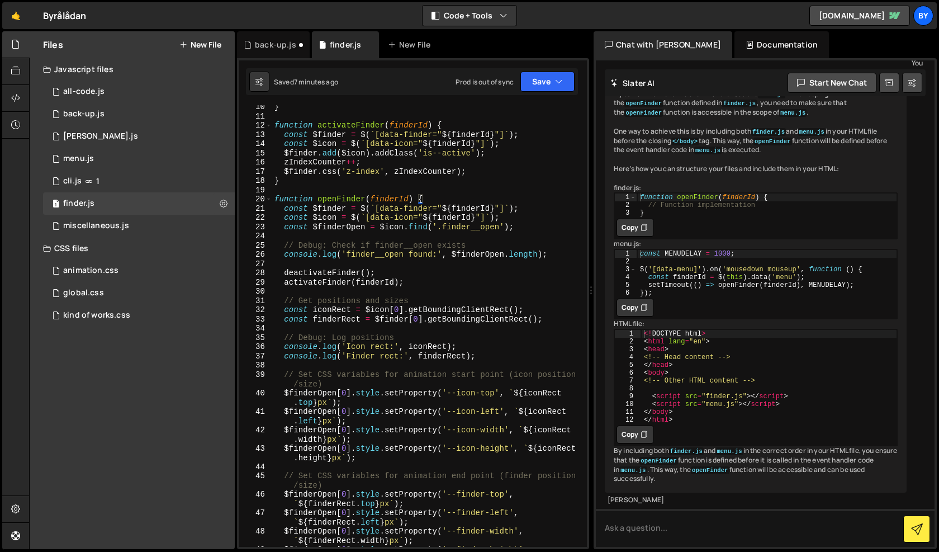
scroll to position [50, 0]
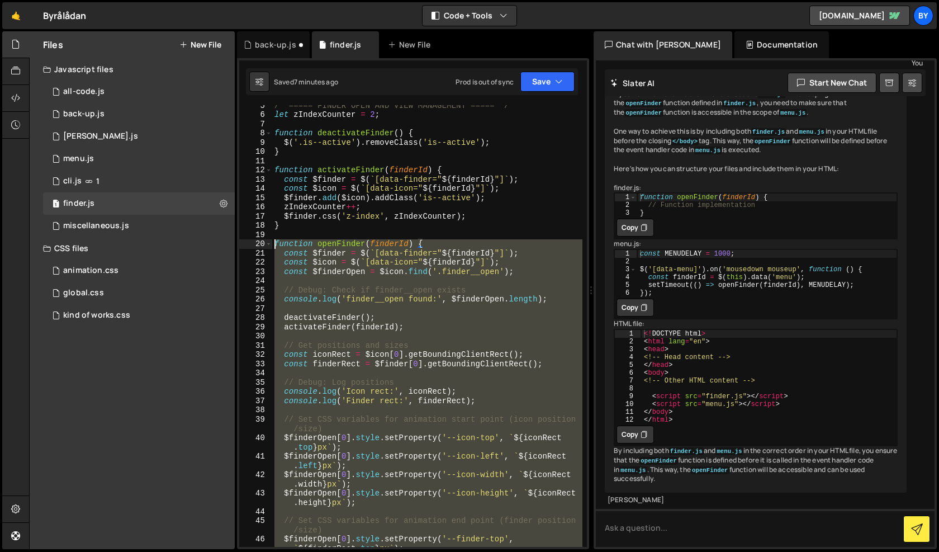
click at [276, 245] on div "/* ===== FINDER OPEN AND VIEW MANAGEMENT ===== */ let zIndexCounter = 2 ; funct…" at bounding box center [427, 335] width 310 height 469
paste textarea "}"
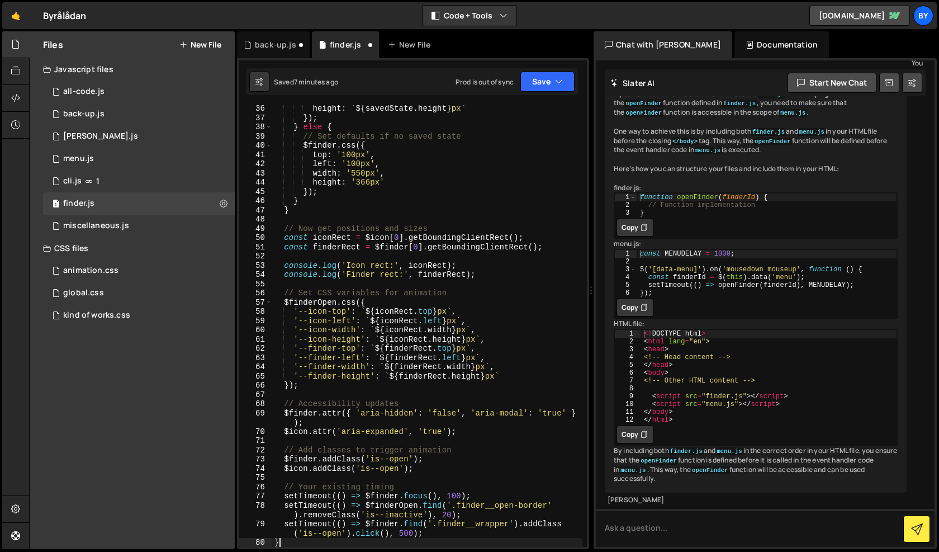
scroll to position [352, 0]
click at [561, 84] on icon "button" at bounding box center [559, 81] width 8 height 11
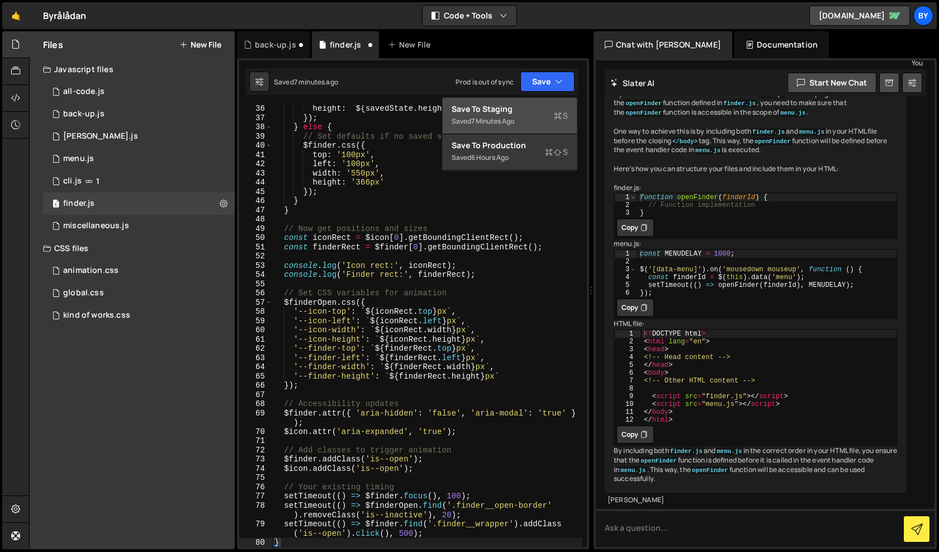
click at [549, 105] on div "Save to Staging S" at bounding box center [510, 108] width 116 height 11
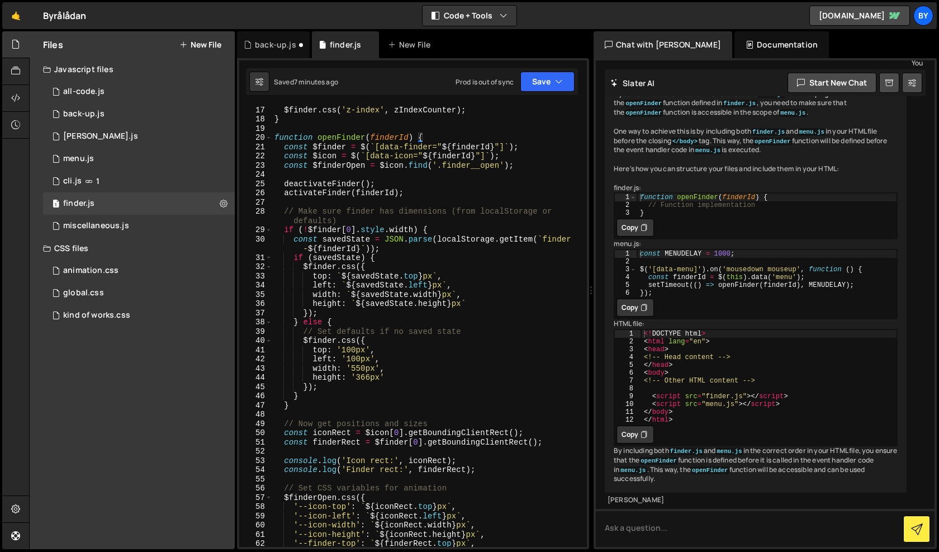
scroll to position [156, 0]
click at [277, 139] on div "zIndexCounter ++ ; $finder . css ( 'z-index' , zIndexCounter ) ; } function ope…" at bounding box center [427, 326] width 310 height 460
type textarea "function openFinder(finderId) { const $finder = $(`[data-finder="${finderId}"]`…"
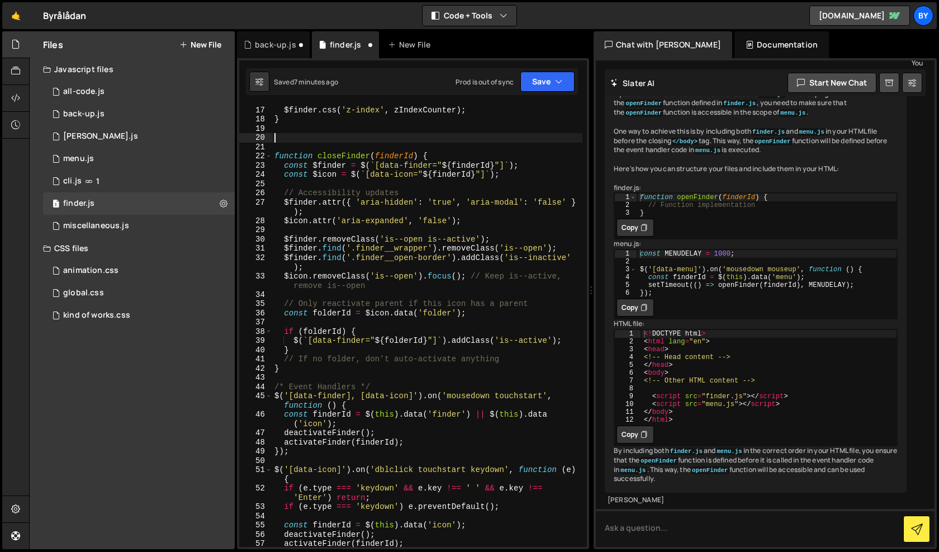
paste textarea "}"
type textarea "}"
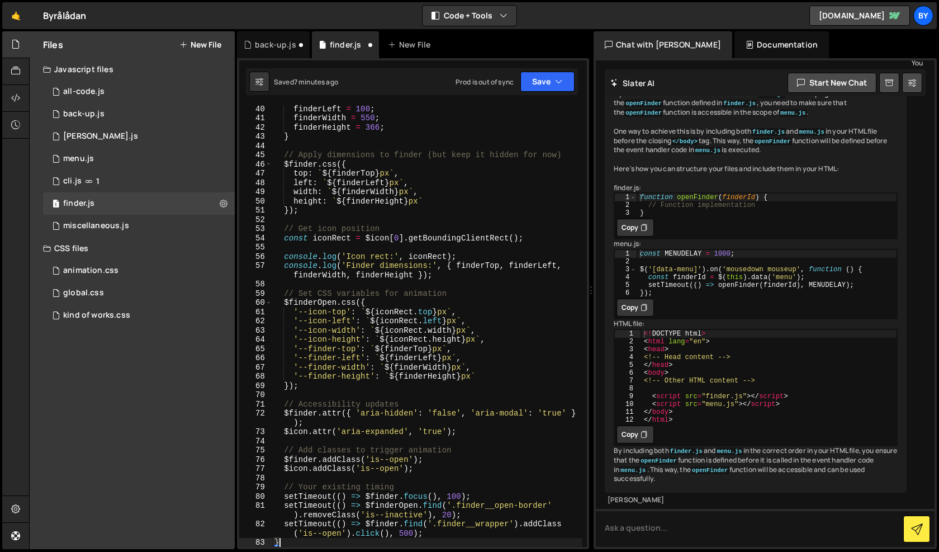
scroll to position [379, 0]
click at [545, 80] on button "Save" at bounding box center [547, 82] width 54 height 20
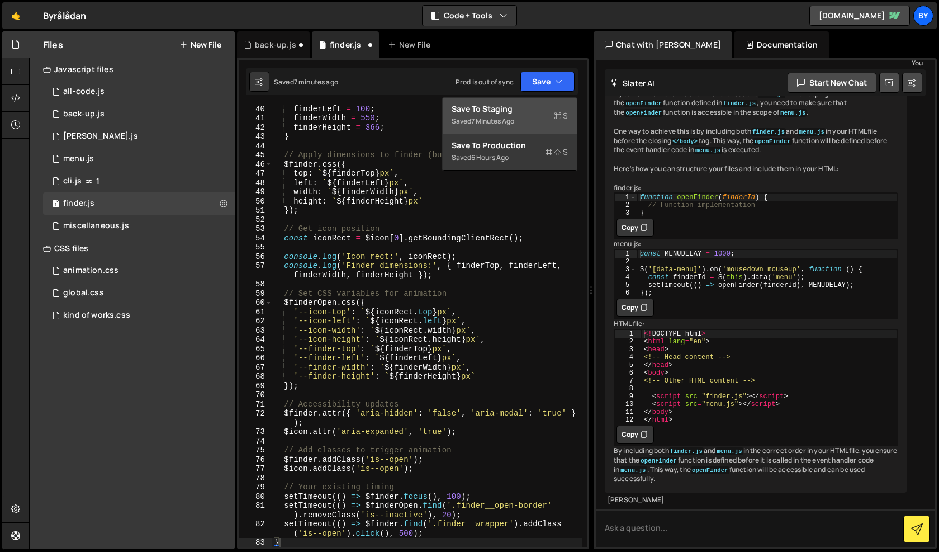
click at [536, 110] on div "Save to Staging S" at bounding box center [510, 108] width 116 height 11
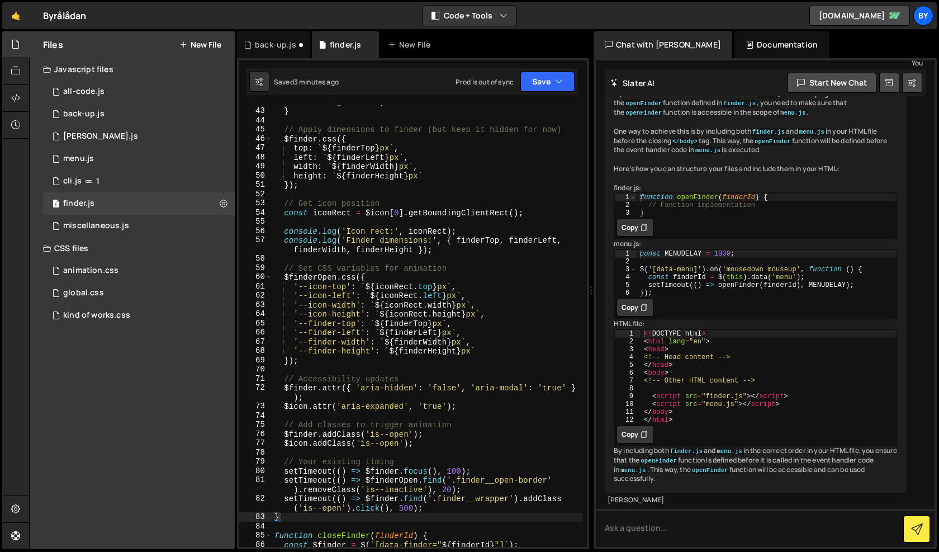
scroll to position [505, 0]
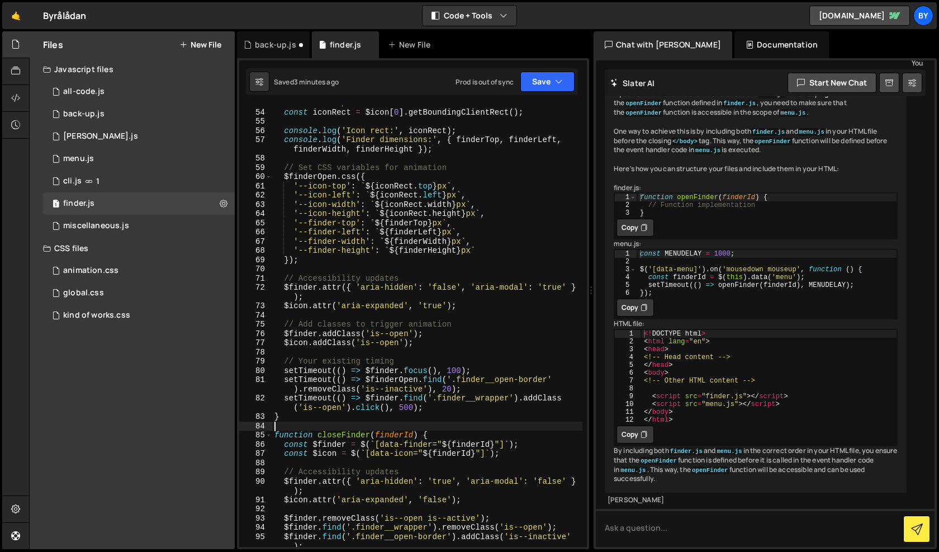
click at [306, 422] on div "// Get icon position const iconRect = $icon [ 0 ] . getBoundingClientRect ( ) ;…" at bounding box center [427, 332] width 310 height 469
click at [303, 417] on div "// Get icon position const iconRect = $icon [ 0 ] . getBoundingClientRect ( ) ;…" at bounding box center [427, 332] width 310 height 469
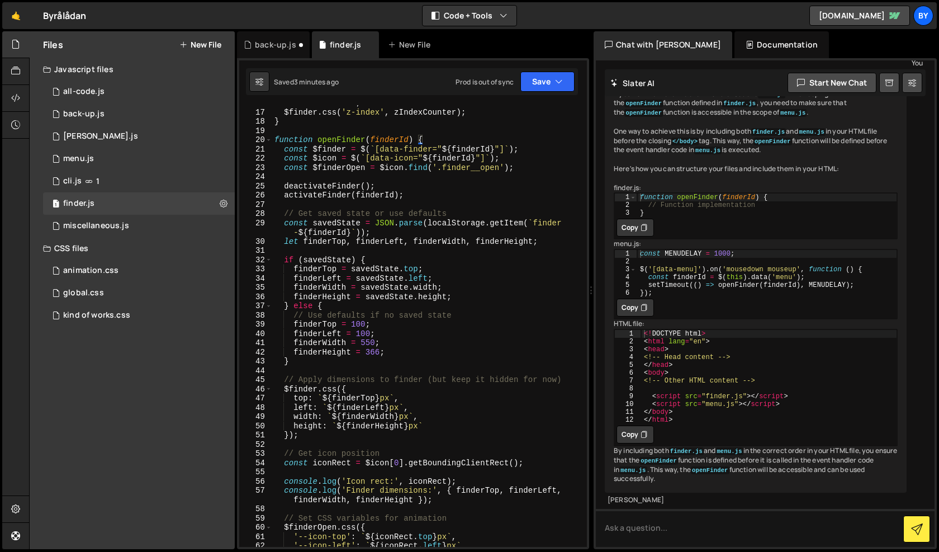
scroll to position [154, 0]
click at [276, 140] on div "zIndexCounter ++ ; $finder . css ( 'z-index' , zIndexCounter ) ; } function ope…" at bounding box center [427, 328] width 310 height 460
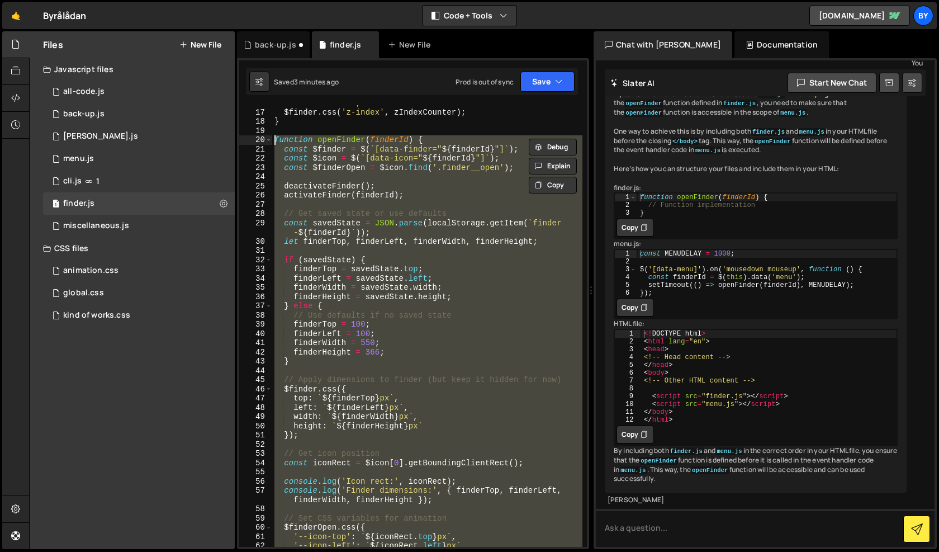
paste textarea "}"
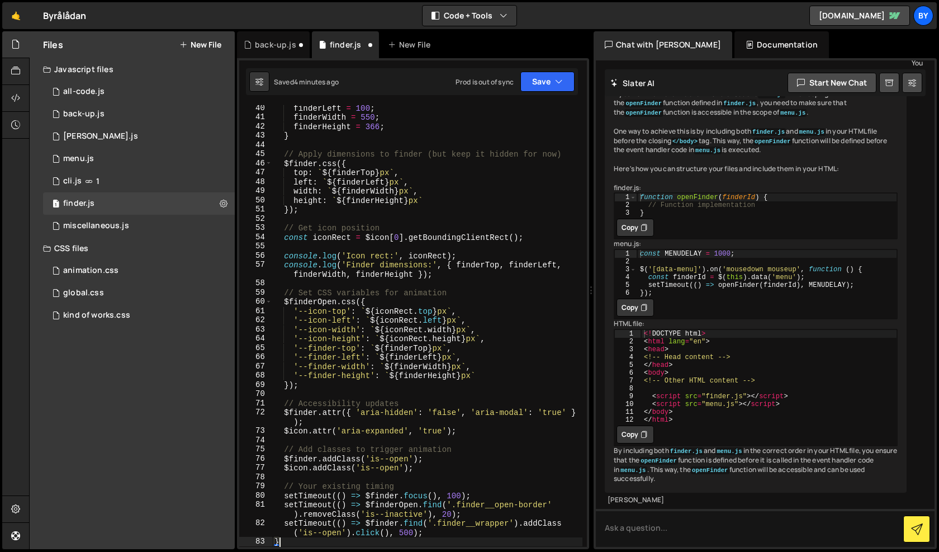
scroll to position [383, 0]
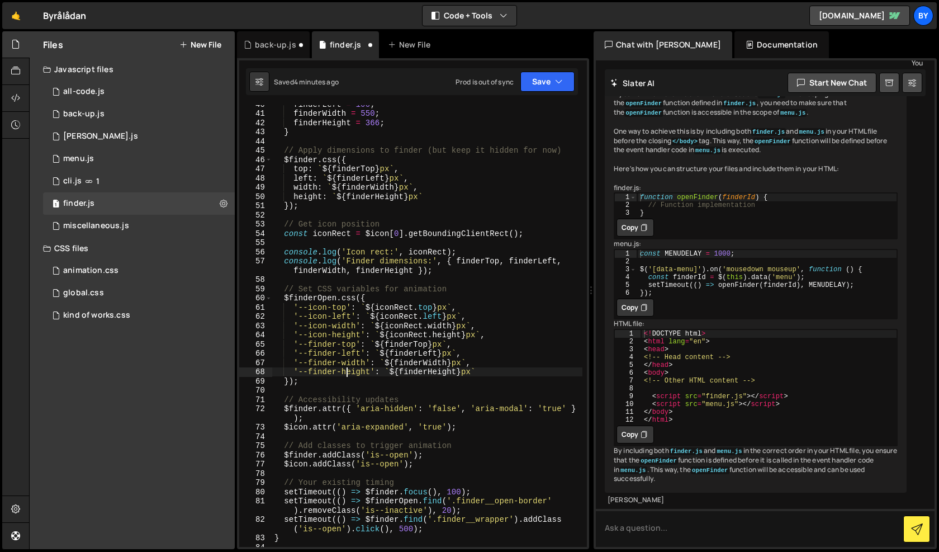
click at [345, 374] on div "finderLeft = 100 ; finderWidth = 550 ; finderHeight = 366 ; } // Apply dimensio…" at bounding box center [427, 329] width 310 height 460
click at [339, 381] on div "finderLeft = 100 ; finderWidth = 550 ; finderHeight = 366 ; } // Apply dimensio…" at bounding box center [427, 329] width 310 height 460
type textarea "});"
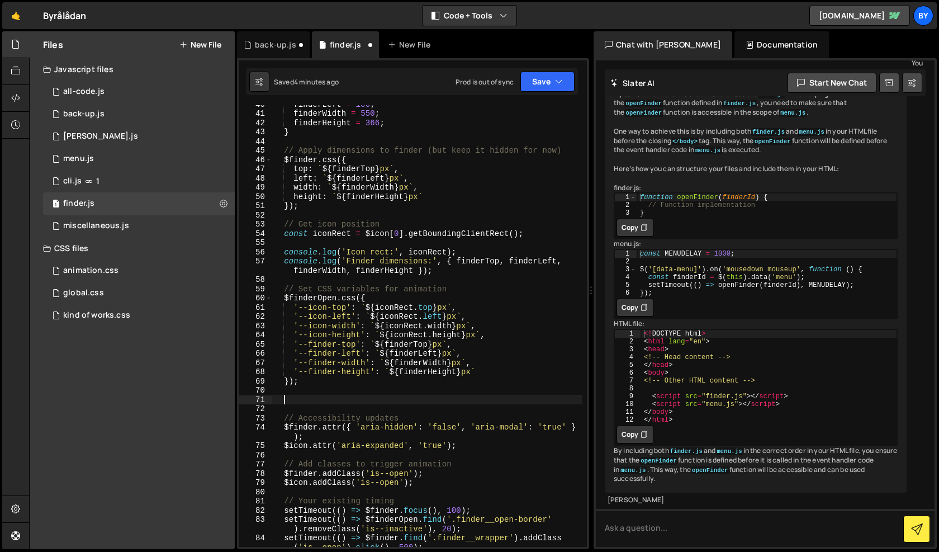
paste textarea "console.log('CSS vars set:', $finderOpen.attr('style'));"
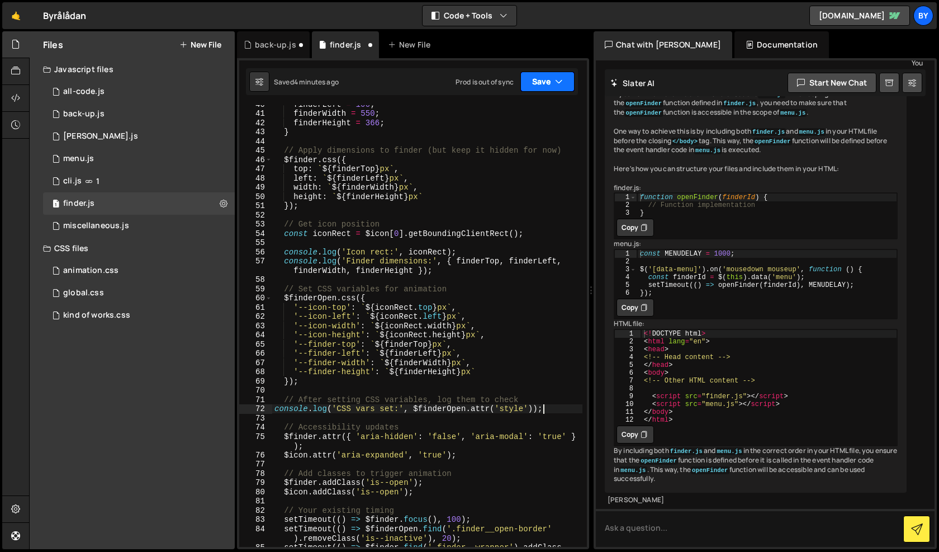
click at [535, 73] on button "Save" at bounding box center [547, 82] width 54 height 20
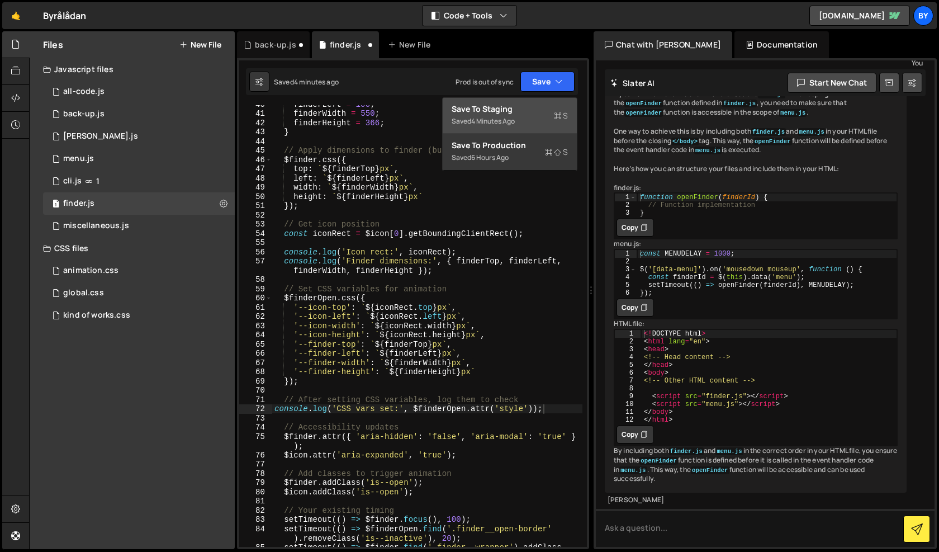
click at [535, 115] on div "Saved 4 minutes ago" at bounding box center [510, 121] width 116 height 13
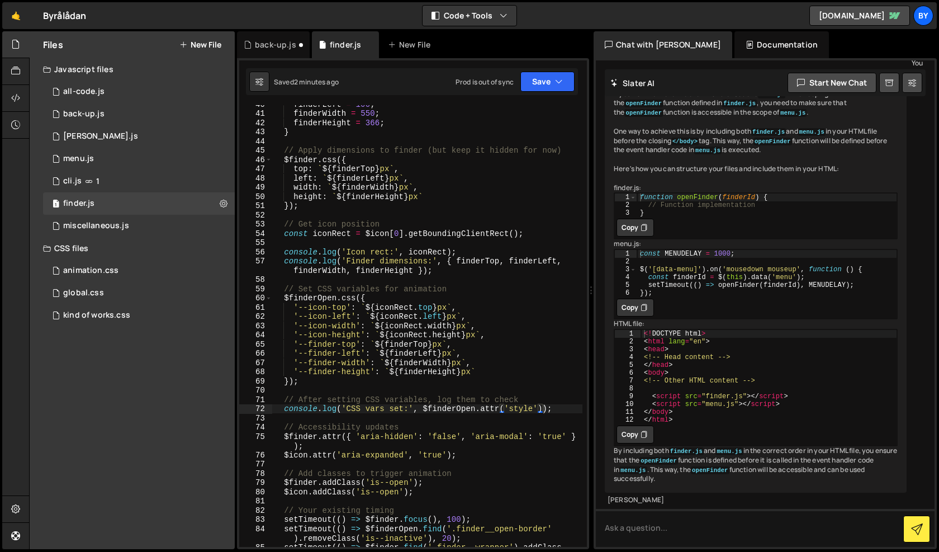
type textarea "console.log('CSS vars set:', $finderOpen.attr('style'));"
click at [568, 411] on div "finderLeft = 100 ; finderWidth = 550 ; finderHeight = 366 ; } // Apply dimensio…" at bounding box center [427, 333] width 310 height 469
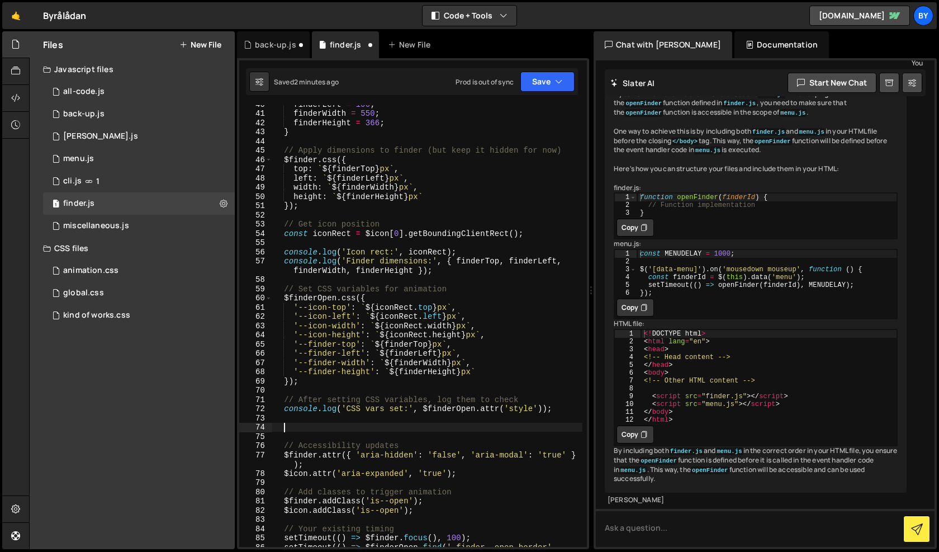
paste textarea "console.log('Element position:', $finderOpen[0].getBoundingClientRect());"
type textarea "console.log('Element position:', $finderOpen[0].getBoundingClientRect());"
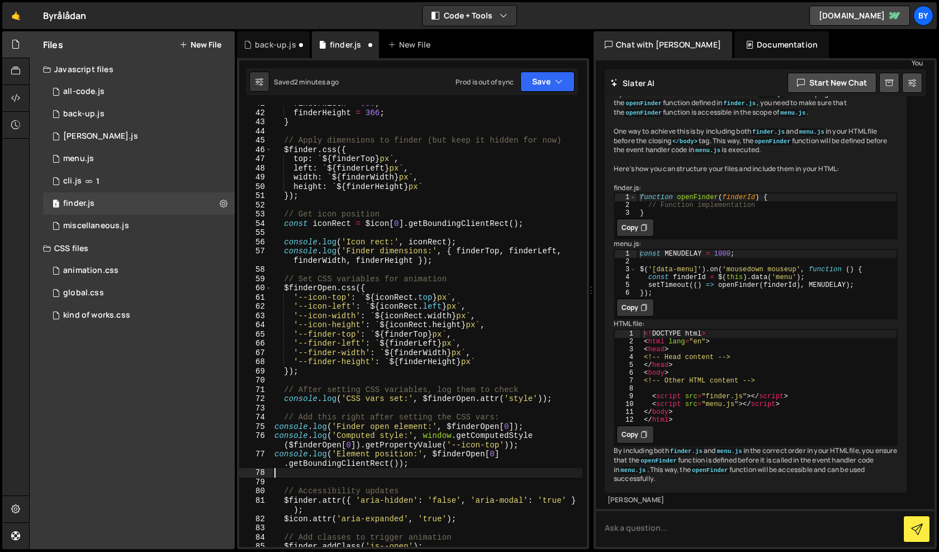
scroll to position [393, 0]
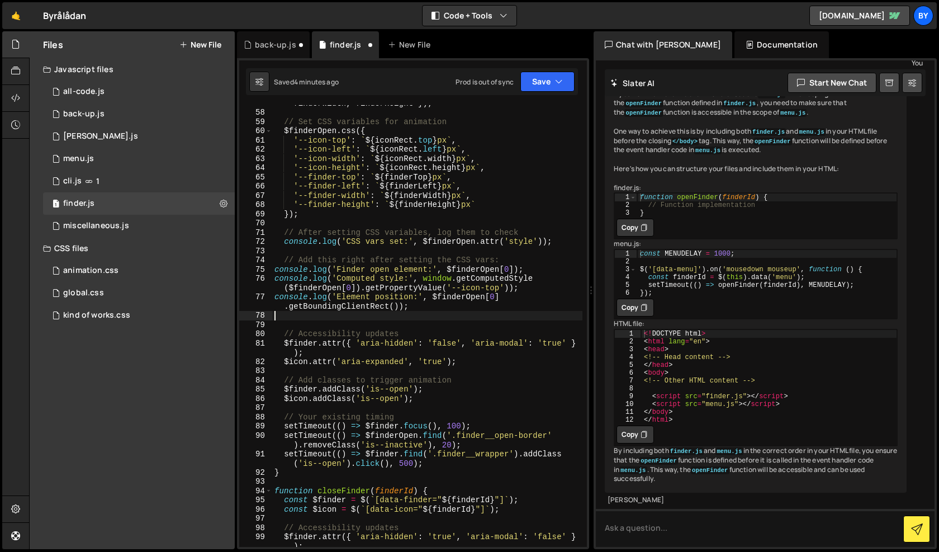
click at [299, 476] on div "console . log ( 'Finder dimensions:' , { finderTop , finderLeft , finderWidth ,…" at bounding box center [427, 328] width 310 height 478
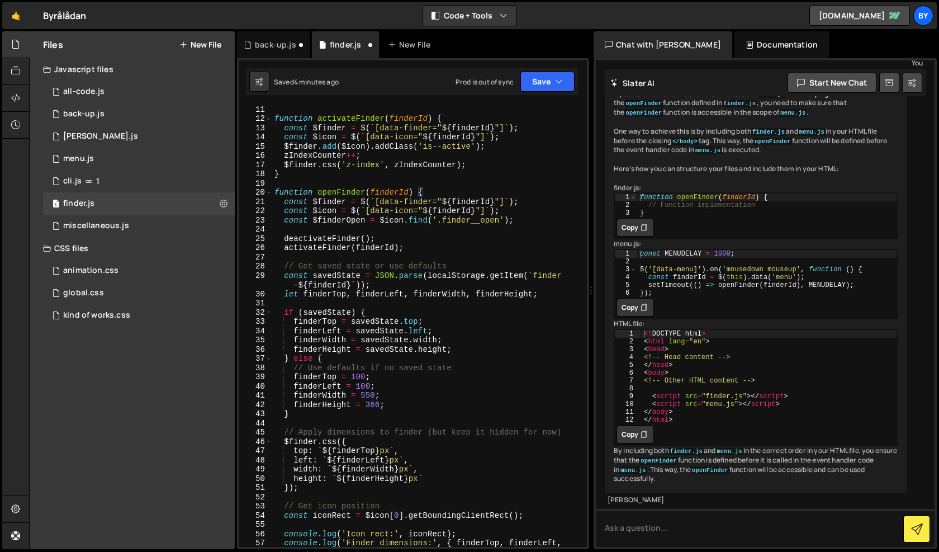
scroll to position [99, 0]
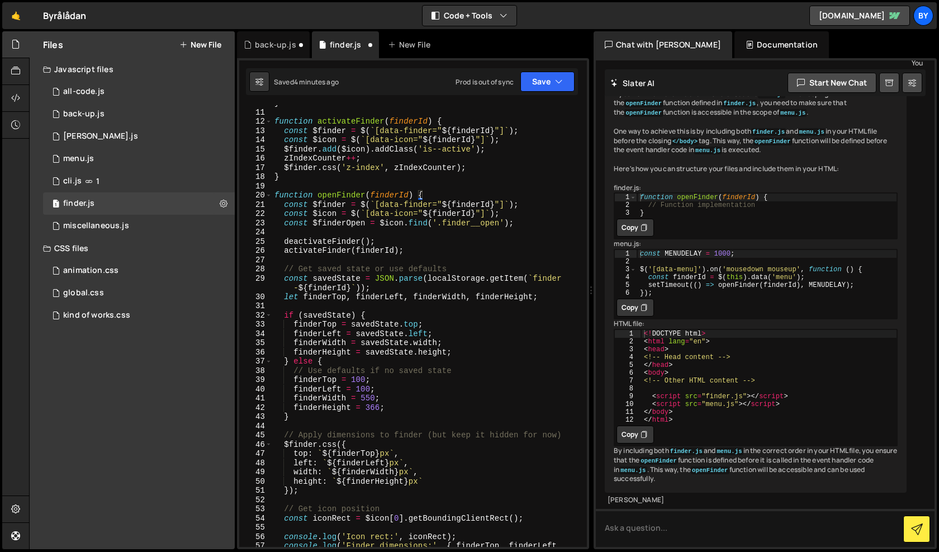
click at [274, 194] on div "} function activateFinder ( finderId ) { const $finder = $ ( ` [data-finder=" $…" at bounding box center [427, 332] width 310 height 469
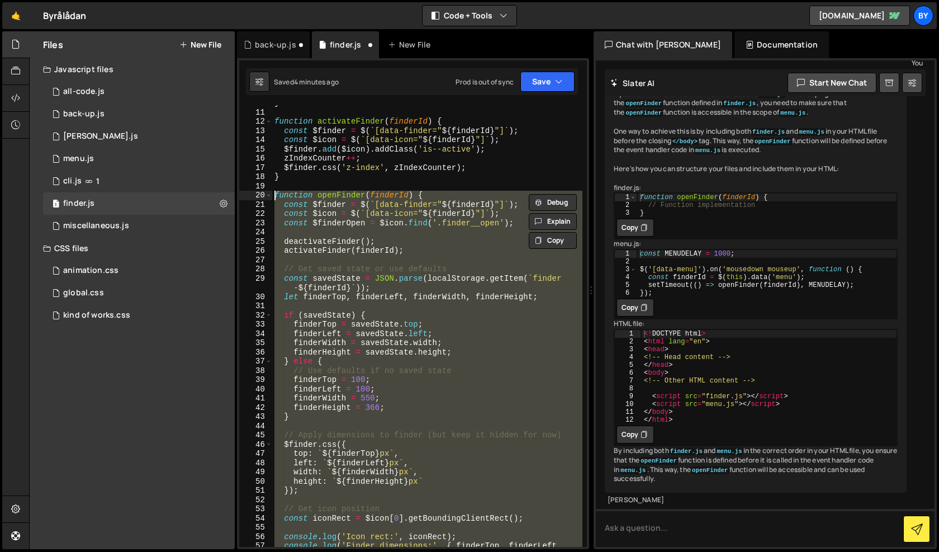
paste textarea "}"
type textarea "}"
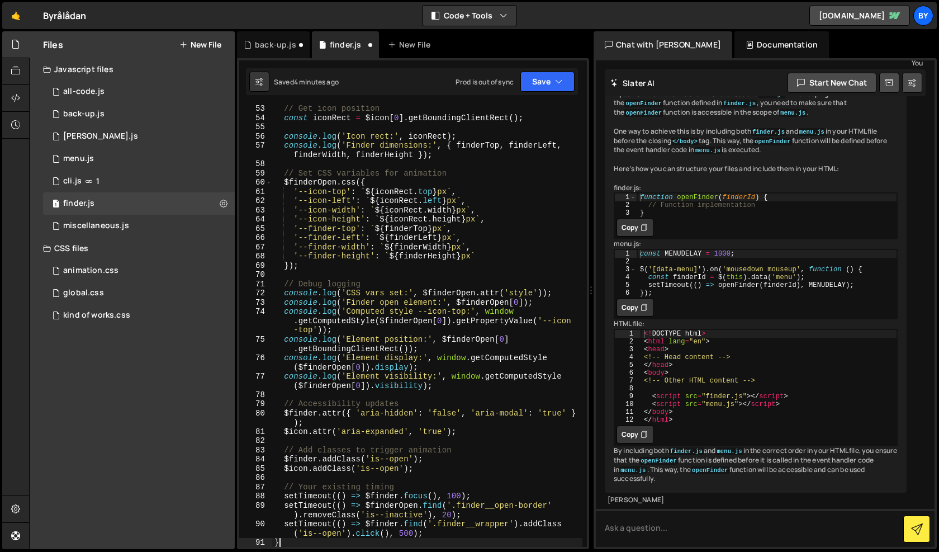
scroll to position [499, 0]
click at [561, 78] on icon "button" at bounding box center [559, 81] width 8 height 11
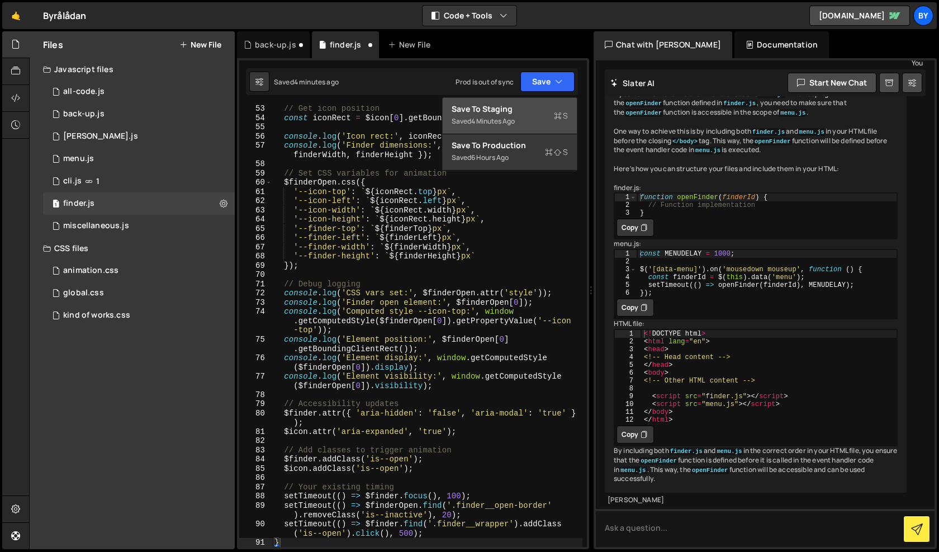
click at [535, 121] on div "Saved 4 minutes ago" at bounding box center [510, 121] width 116 height 13
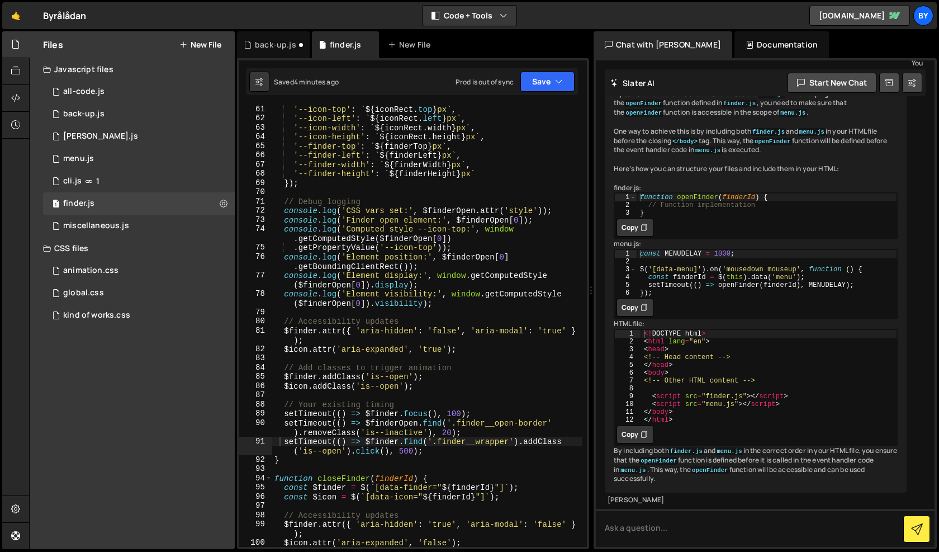
scroll to position [585, 0]
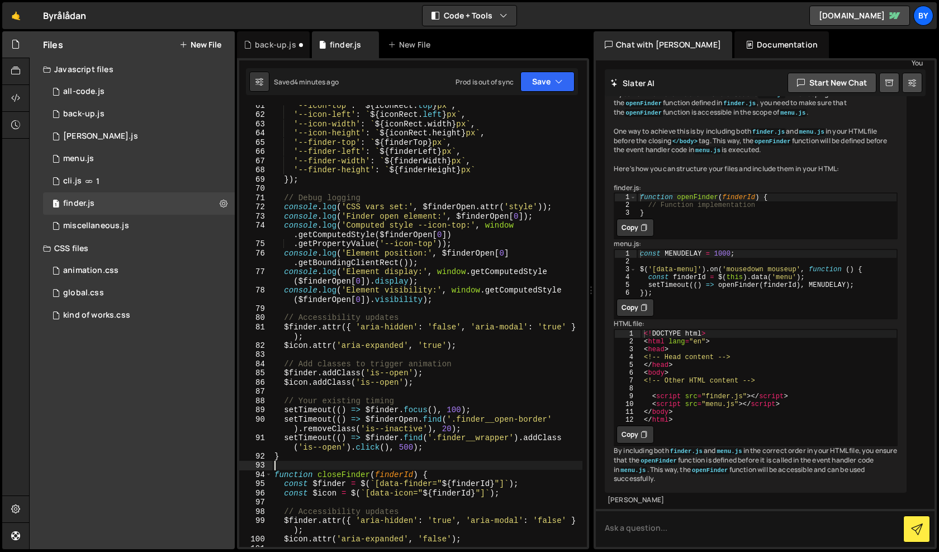
click at [292, 465] on div "'--icon-top' : ` ${ iconRect . top } px ` , '--icon-left' : ` ${ iconRect . lef…" at bounding box center [427, 331] width 310 height 460
click at [295, 460] on div "'--icon-top' : ` ${ iconRect . top } px ` , '--icon-left' : ` ${ iconRect . lef…" at bounding box center [427, 331] width 310 height 460
click at [291, 453] on div "'--icon-top' : ` ${ iconRect . top } px ` , '--icon-left' : ` ${ iconRect . lef…" at bounding box center [427, 331] width 310 height 460
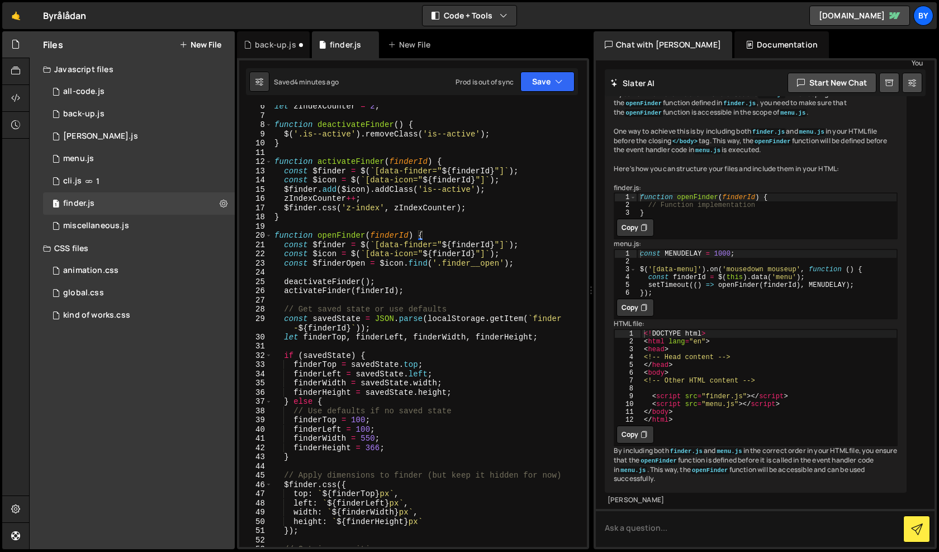
scroll to position [0, 0]
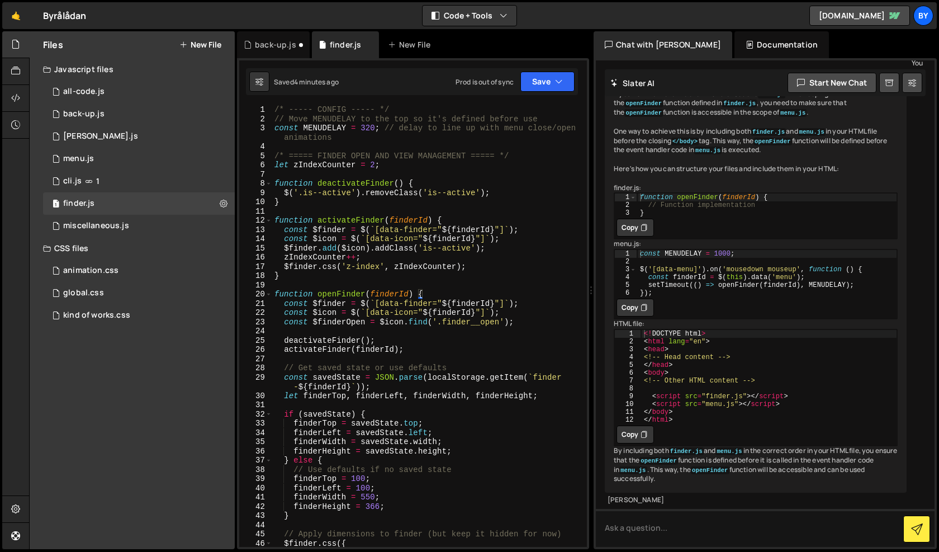
click at [276, 296] on div "/* ----- CONFIG ----- */ // Move MENUDELAY to the top so it's defined before us…" at bounding box center [427, 335] width 310 height 460
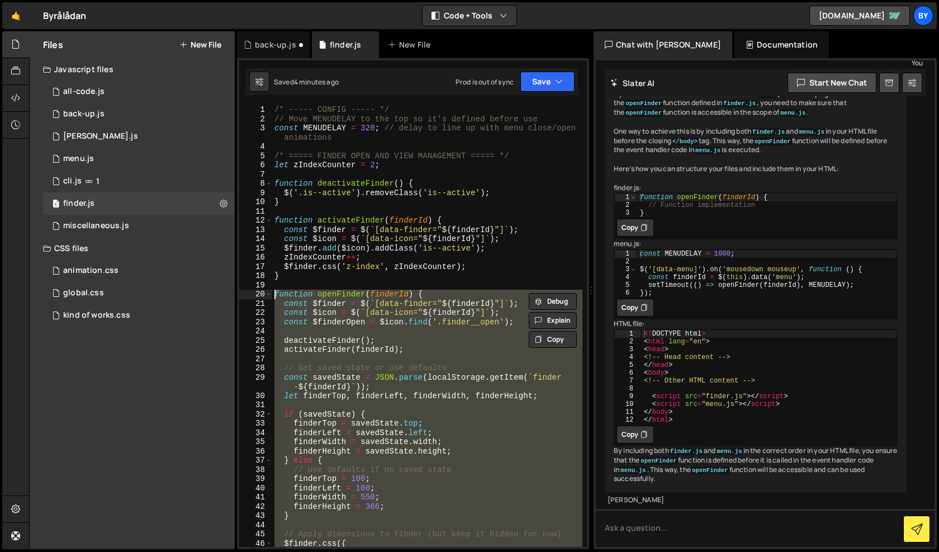
paste textarea "}"
type textarea "}"
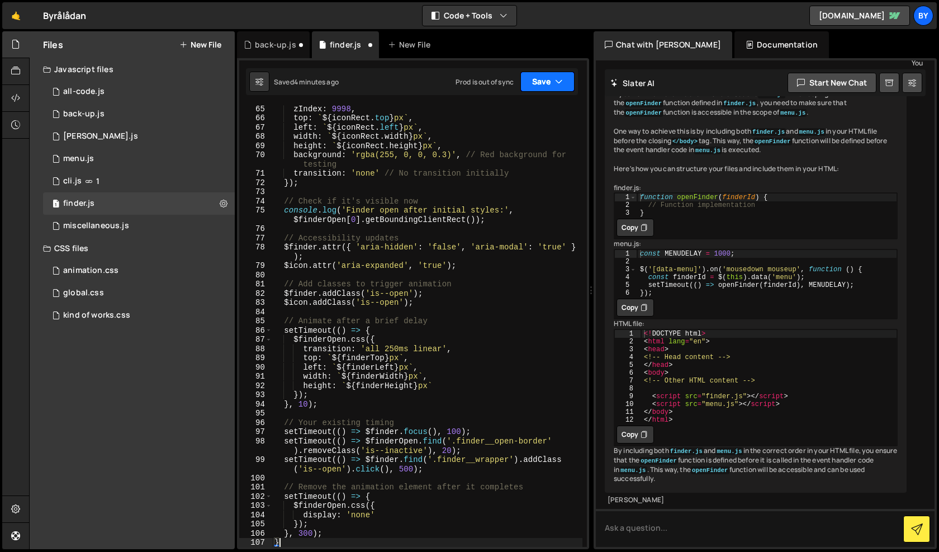
click at [557, 84] on icon "button" at bounding box center [559, 81] width 8 height 11
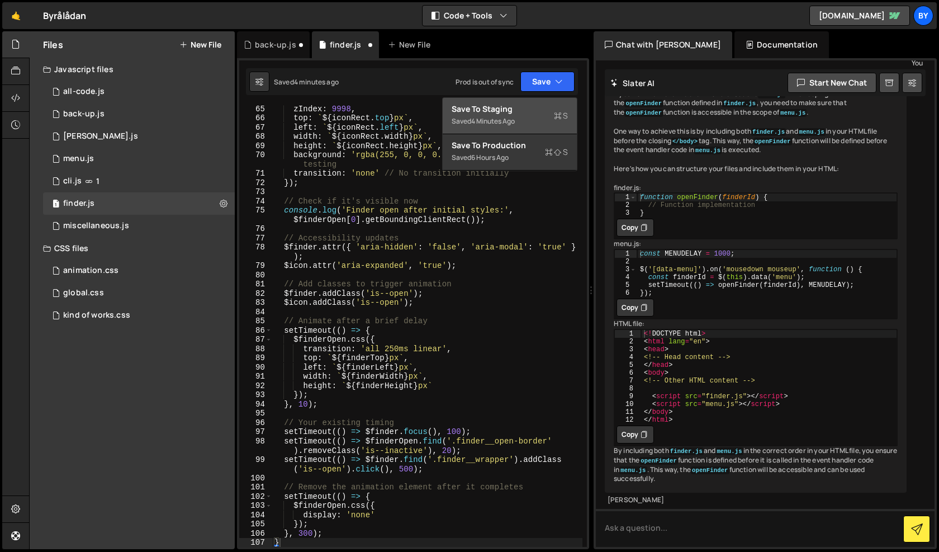
click at [553, 108] on div "Save to Staging S" at bounding box center [510, 108] width 116 height 11
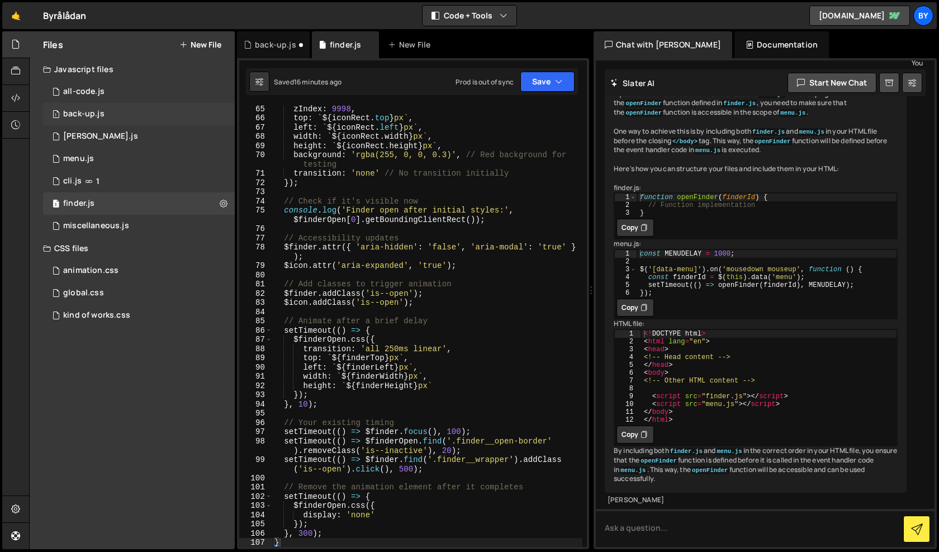
click at [113, 120] on div "1 back-up.js 0" at bounding box center [139, 114] width 192 height 22
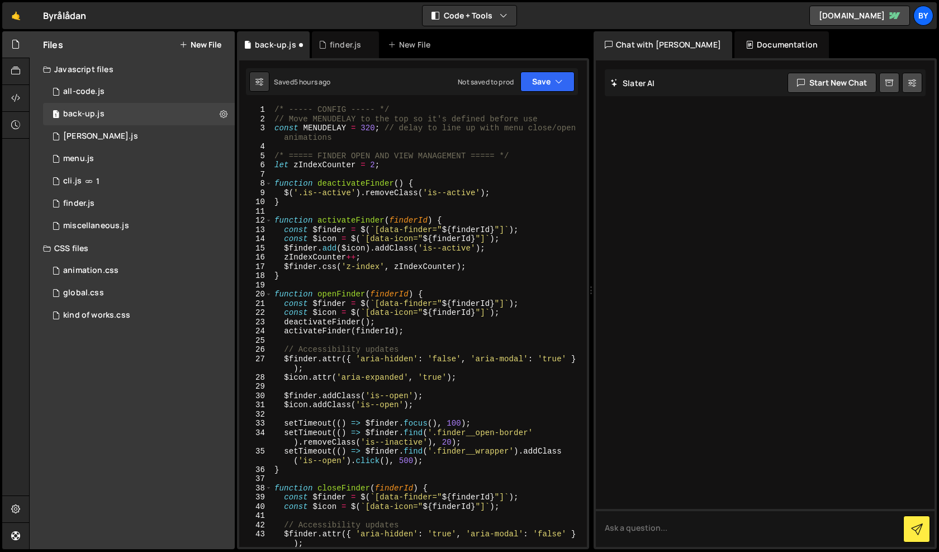
click at [403, 267] on div "/* ----- CONFIG ----- */ // Move MENUDELAY to the top so it's defined before us…" at bounding box center [427, 335] width 310 height 460
type textarea "});"
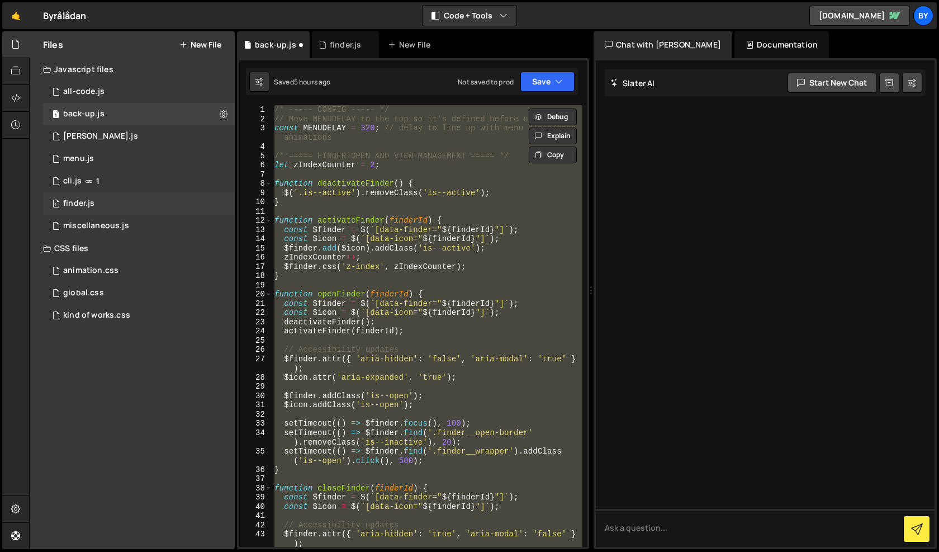
click at [131, 204] on div "1 finder.js 0" at bounding box center [139, 203] width 192 height 22
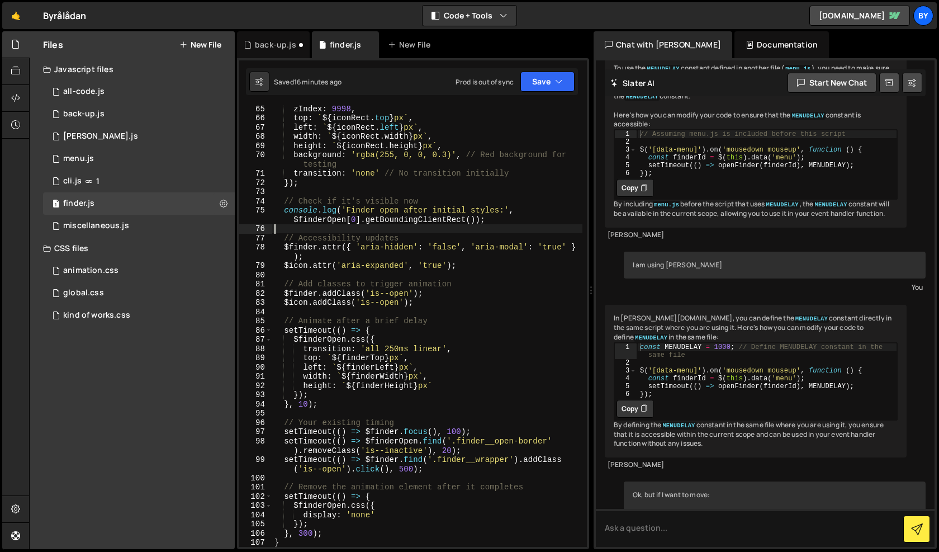
click at [372, 231] on div "zIndex : 9998 , top : ` ${ iconRect . top } px ` , left : ` ${ iconRect . left …" at bounding box center [427, 334] width 310 height 460
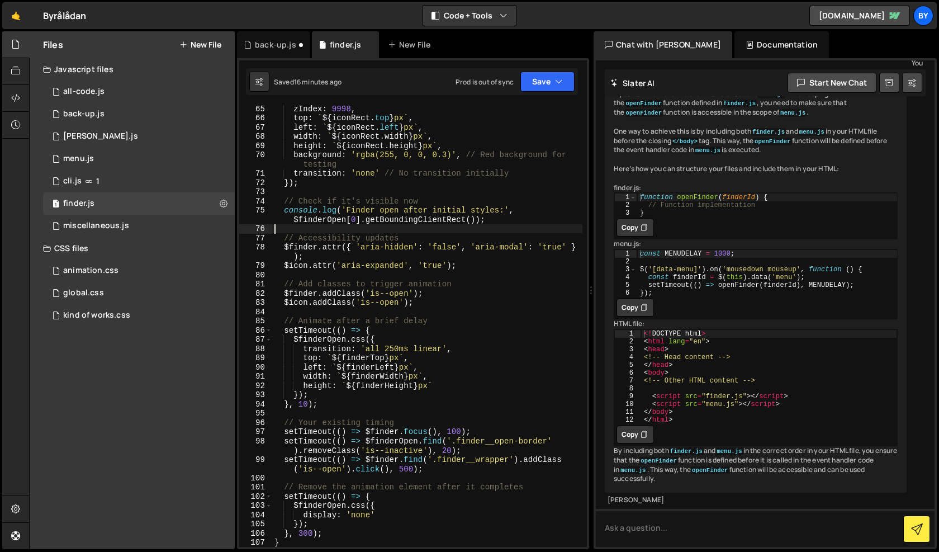
type textarea "});"
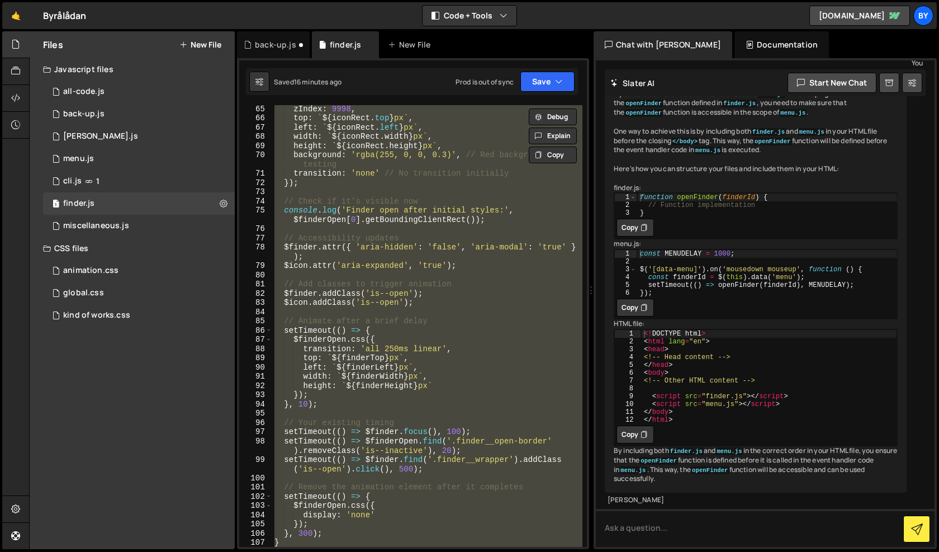
scroll to position [994, 0]
paste textarea
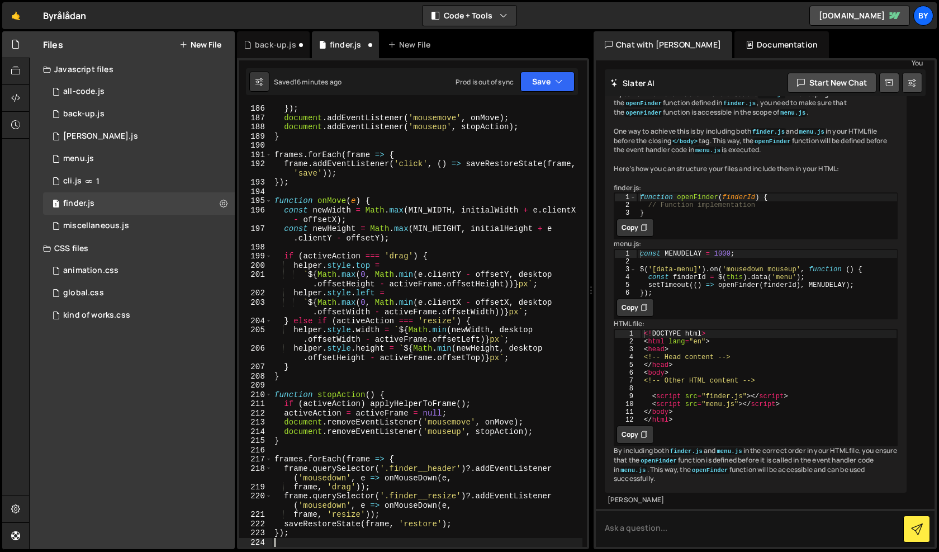
scroll to position [1919, 0]
click at [521, 79] on button "Save" at bounding box center [547, 82] width 54 height 20
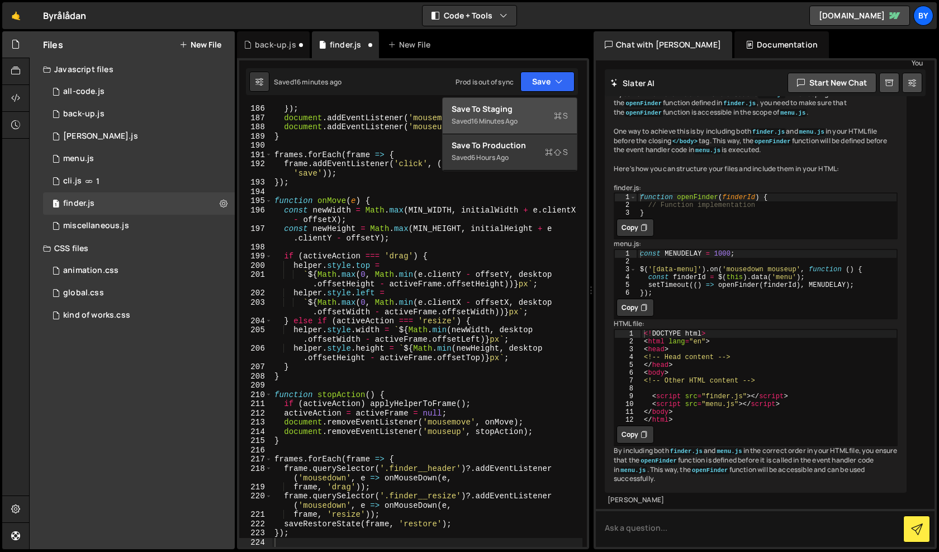
click at [533, 111] on div "Save to Staging S" at bounding box center [510, 108] width 116 height 11
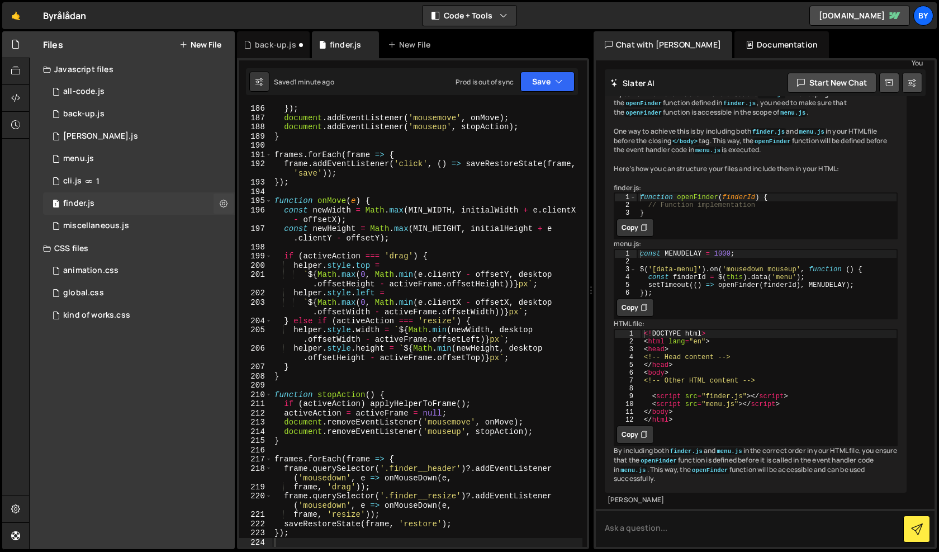
click at [139, 205] on div "1 finder.js 0" at bounding box center [139, 203] width 192 height 22
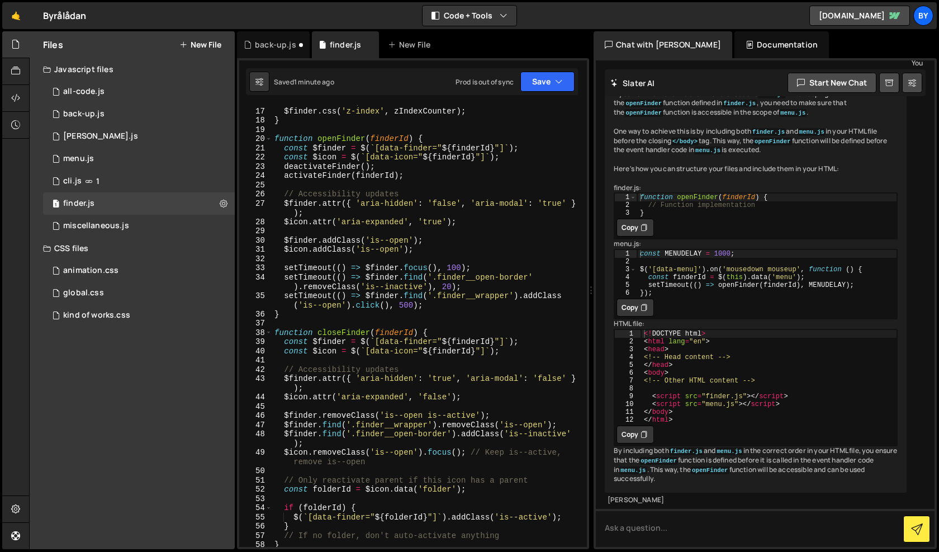
scroll to position [86, 0]
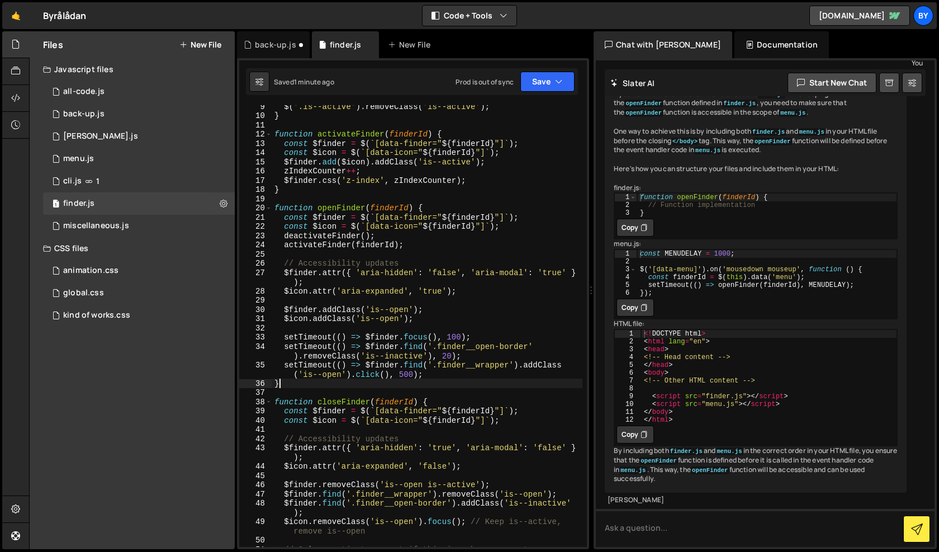
click at [306, 386] on div "$ ( '.is--active' ) . removeClass ( 'is--active' ) ; } function activateFinder …" at bounding box center [427, 332] width 310 height 460
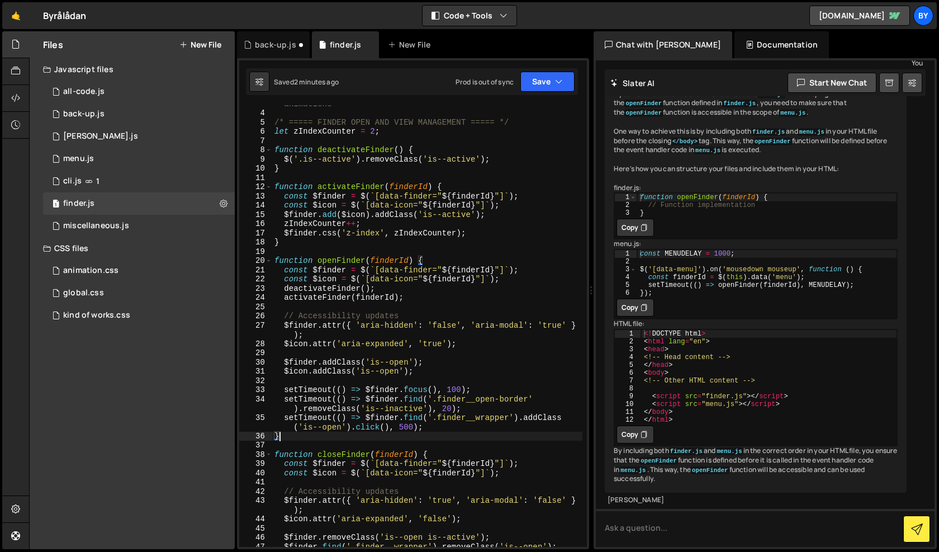
scroll to position [34, 0]
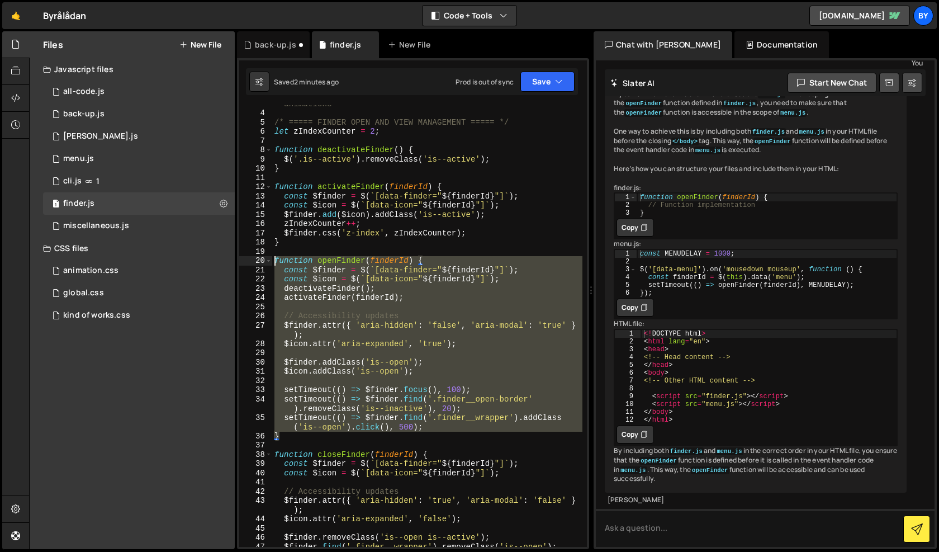
click at [277, 258] on div "const MENUDELAY = 320 ; // delay to line up with menu close/open animations /* …" at bounding box center [427, 324] width 310 height 469
paste textarea "}"
type textarea "}"
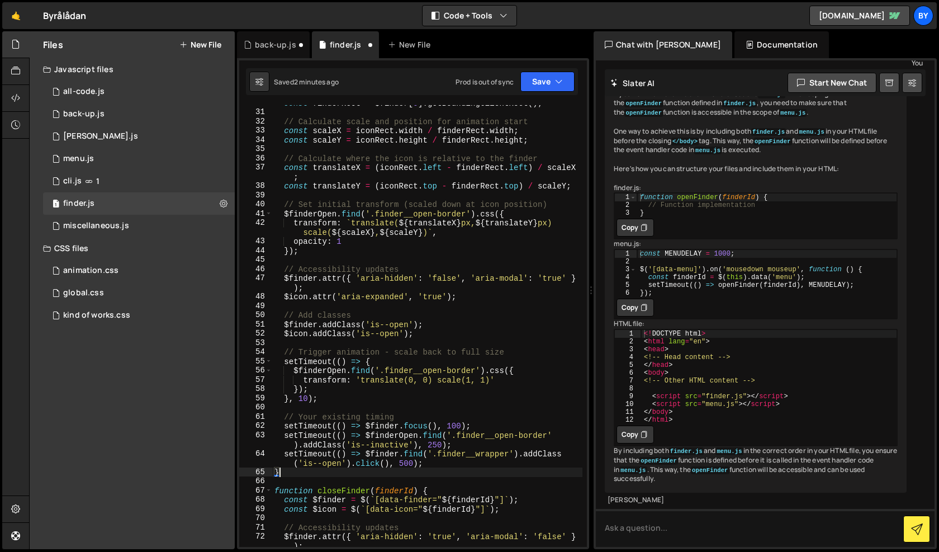
scroll to position [319, 0]
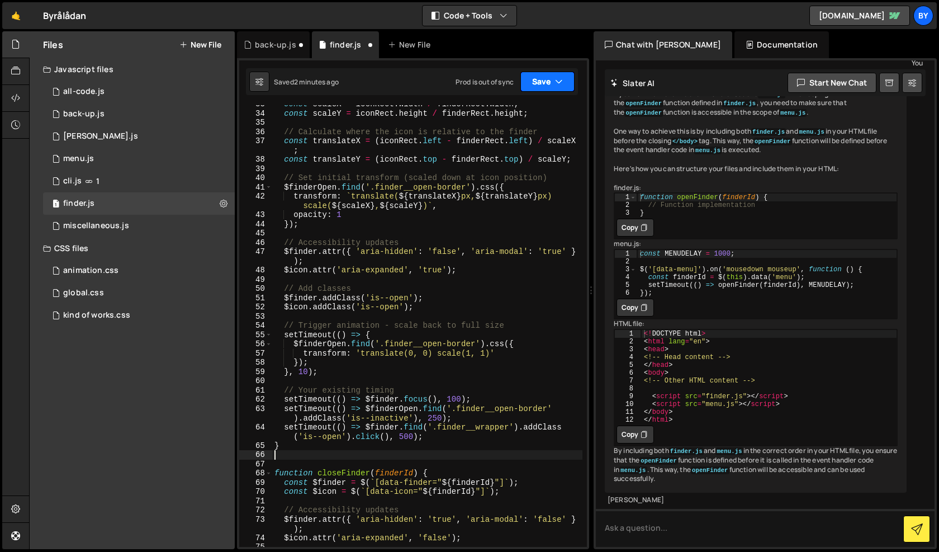
click at [558, 80] on icon "button" at bounding box center [559, 81] width 8 height 11
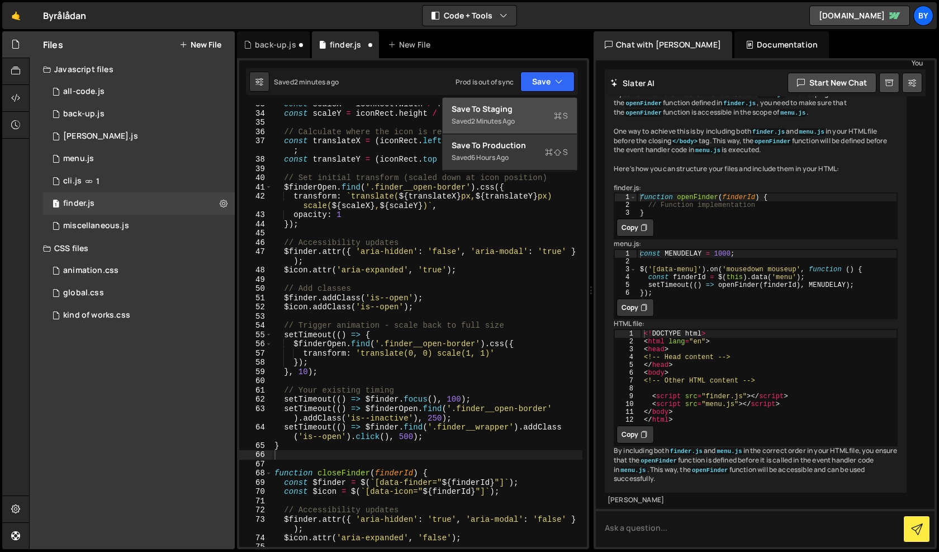
click at [536, 115] on div "Saved 2 minutes ago" at bounding box center [510, 121] width 116 height 13
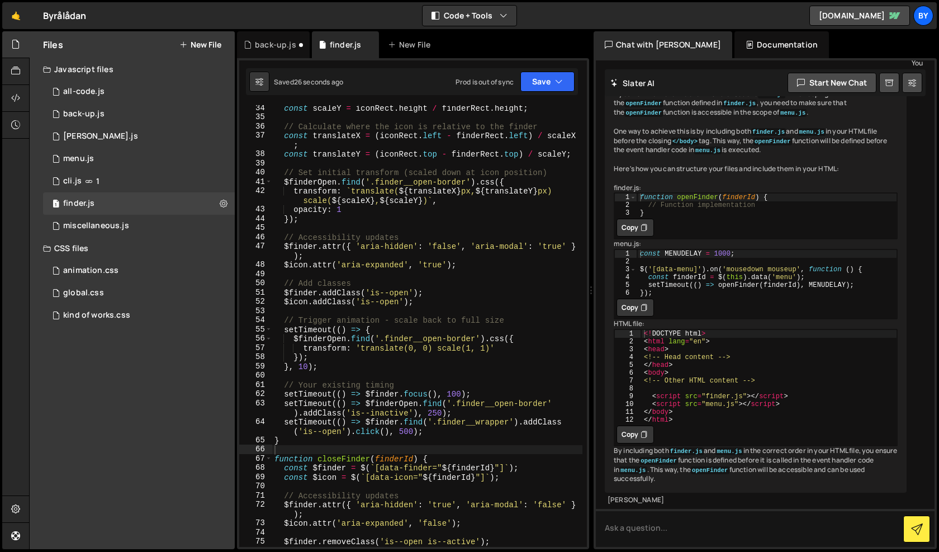
scroll to position [326, 0]
click at [482, 238] on div "const scaleY = iconRect . height / finderRect . height ; // Calculate where the…" at bounding box center [427, 332] width 310 height 460
type textarea "});"
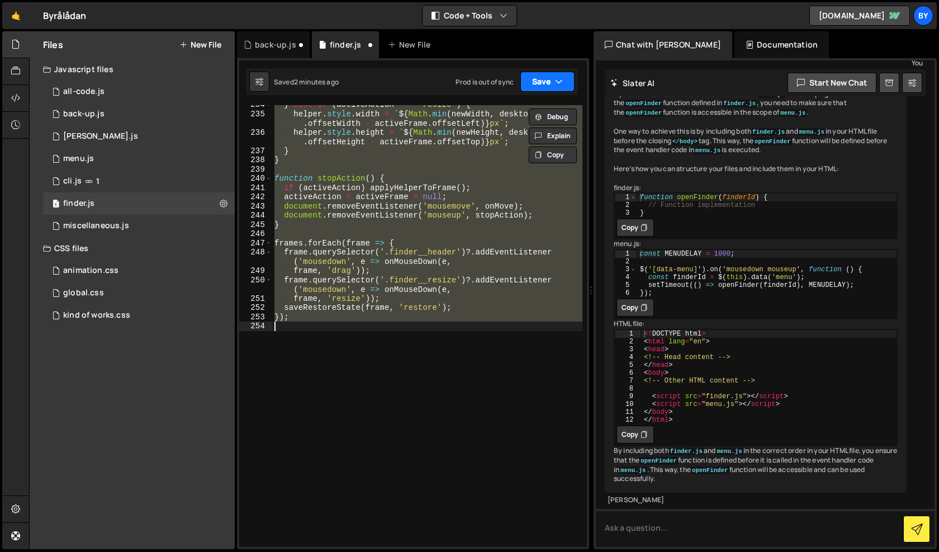
click at [556, 87] on icon "button" at bounding box center [559, 81] width 8 height 11
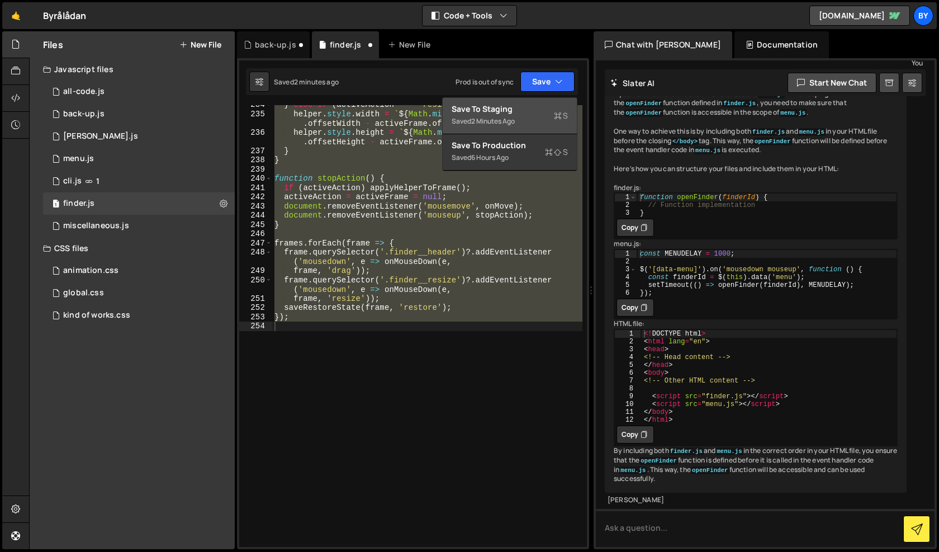
click at [549, 112] on div "Save to Staging S" at bounding box center [510, 108] width 116 height 11
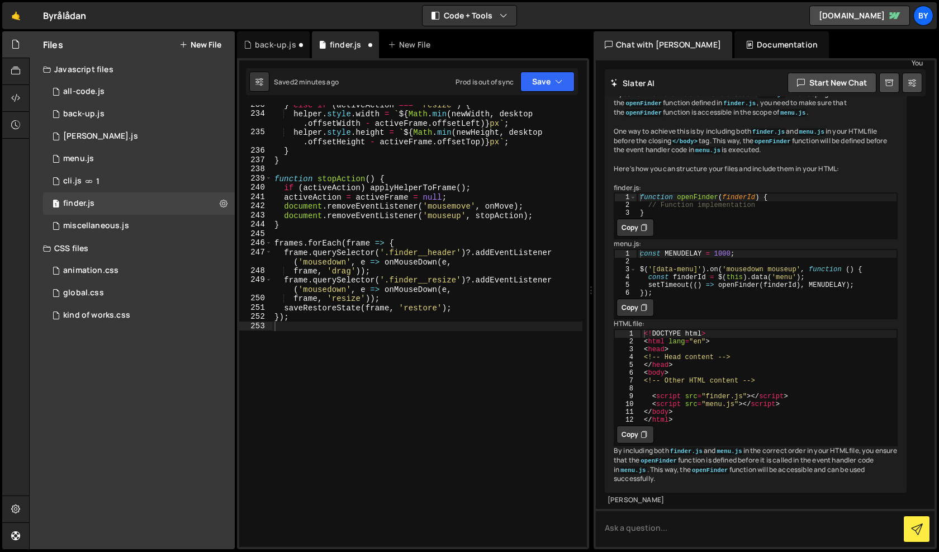
scroll to position [2430, 0]
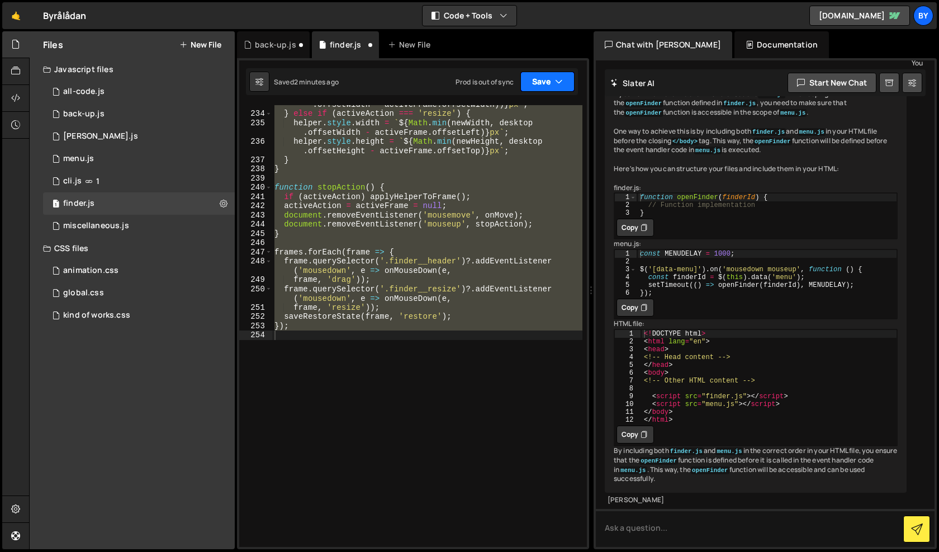
click at [544, 88] on button "Save" at bounding box center [547, 82] width 54 height 20
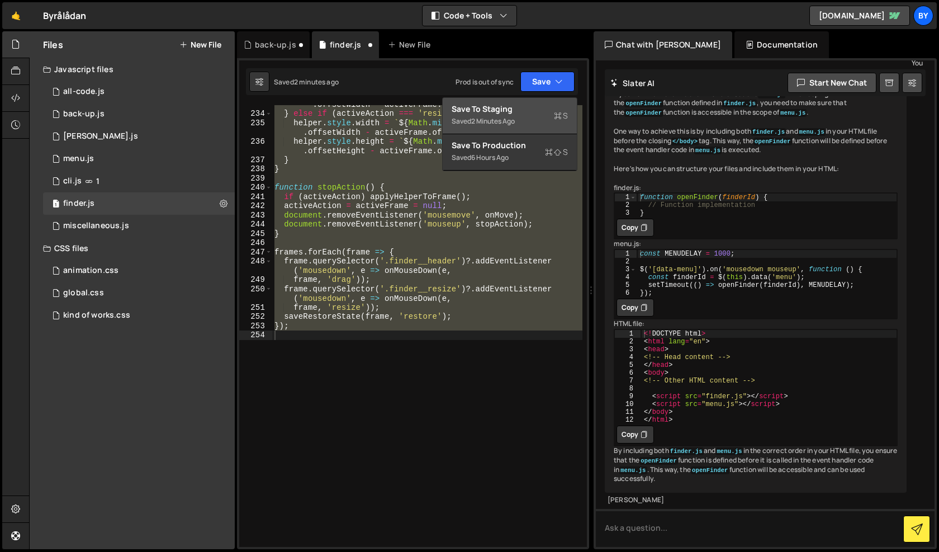
click at [543, 117] on div "Saved 2 minutes ago" at bounding box center [510, 121] width 116 height 13
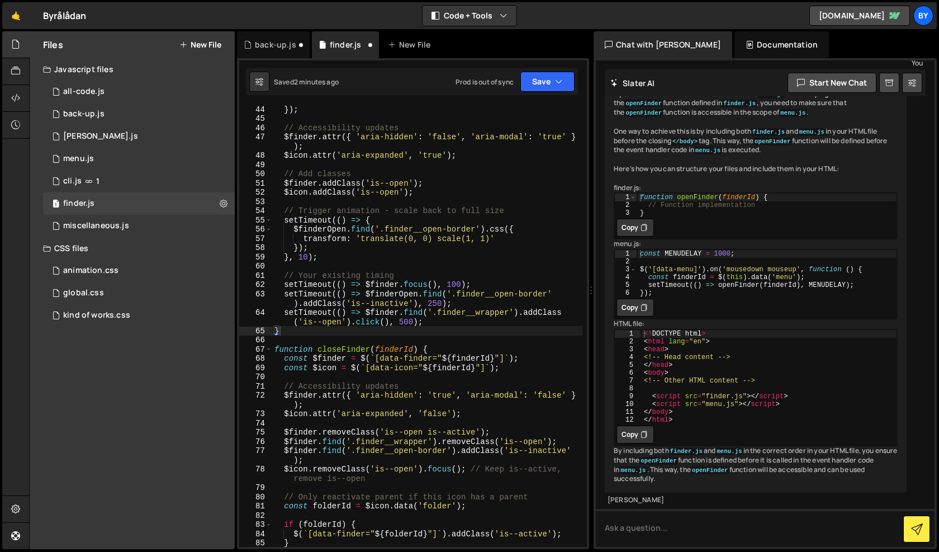
scroll to position [434, 0]
click at [567, 83] on button "Save" at bounding box center [547, 82] width 54 height 20
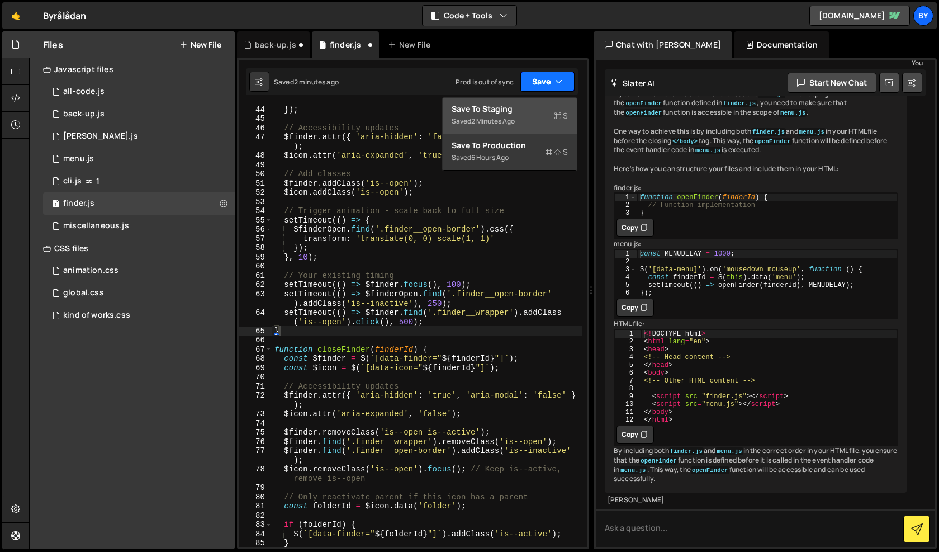
click at [562, 109] on div "Save to Staging S" at bounding box center [510, 108] width 116 height 11
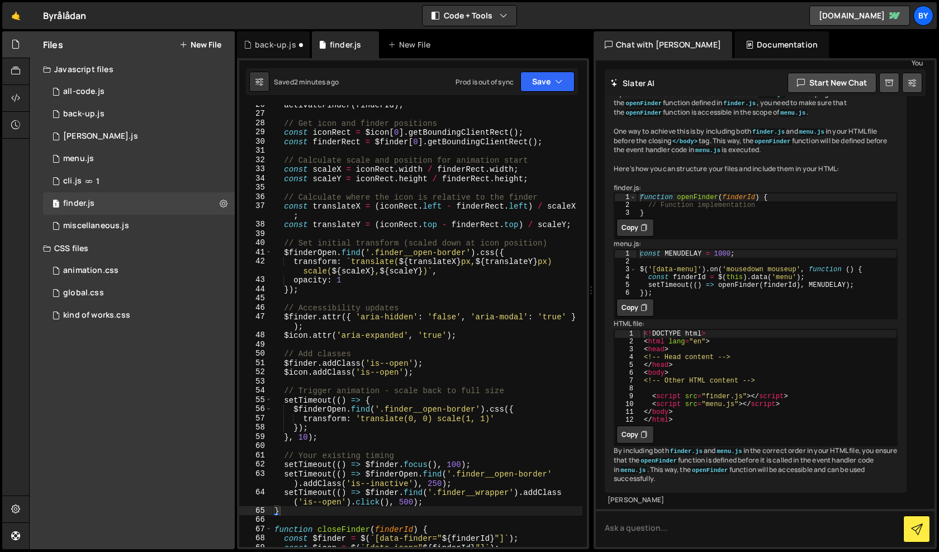
scroll to position [254, 0]
click at [188, 112] on div "1 back-up.js 0" at bounding box center [139, 114] width 192 height 22
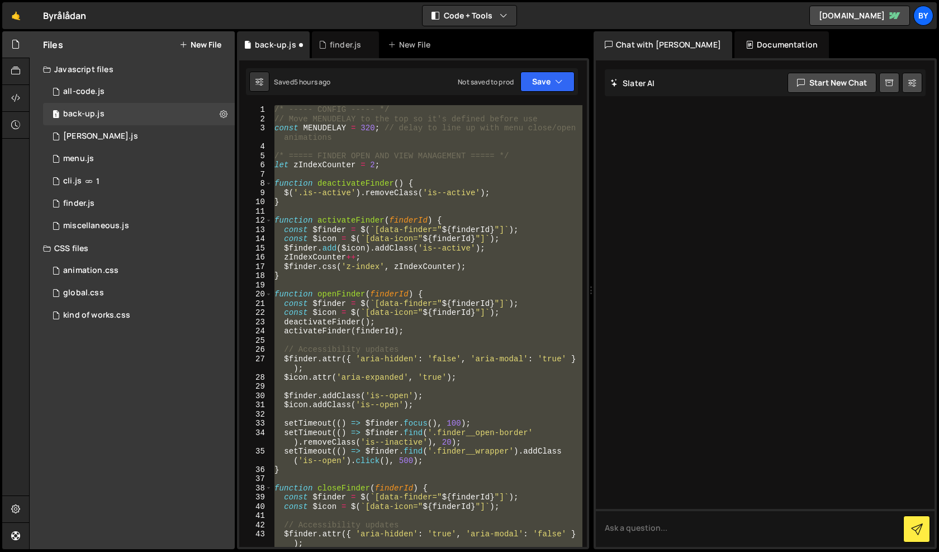
scroll to position [0, 0]
click at [391, 178] on div "/* ----- CONFIG ----- */ // Move MENUDELAY to the top so it's defined before us…" at bounding box center [427, 335] width 310 height 460
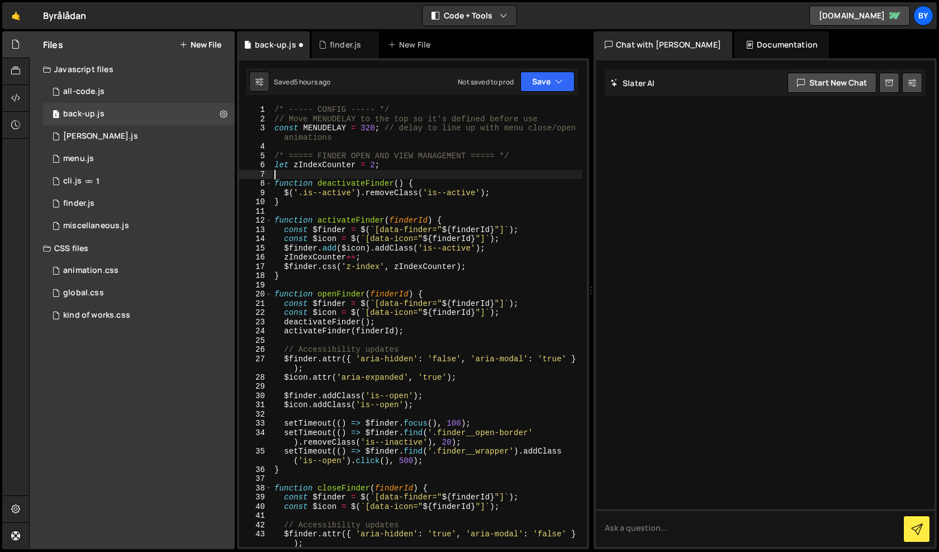
type textarea "});"
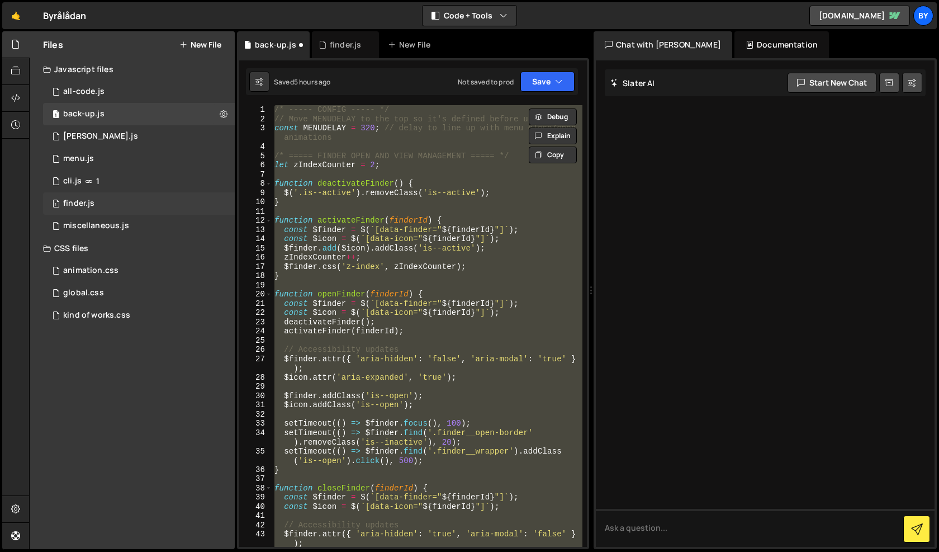
click at [169, 198] on div "1 finder.js 0" at bounding box center [139, 203] width 192 height 22
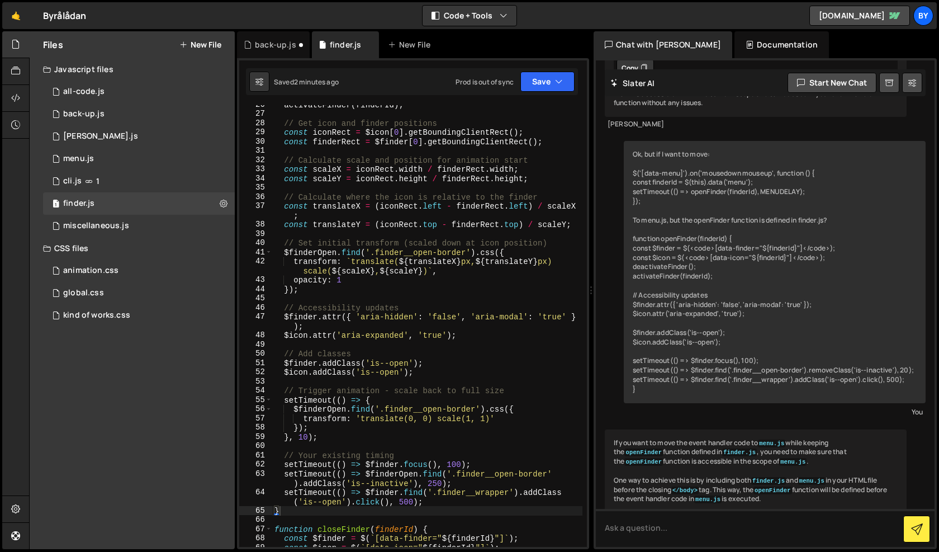
click at [456, 253] on div "activateFinder ( finderId ) ; // Get icon and finder positions const iconRect =…" at bounding box center [427, 330] width 310 height 460
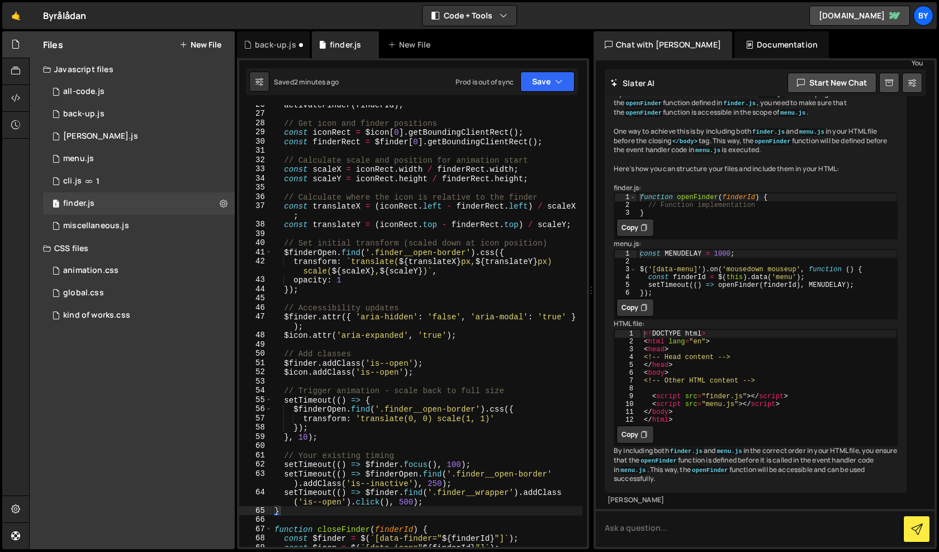
type textarea "});"
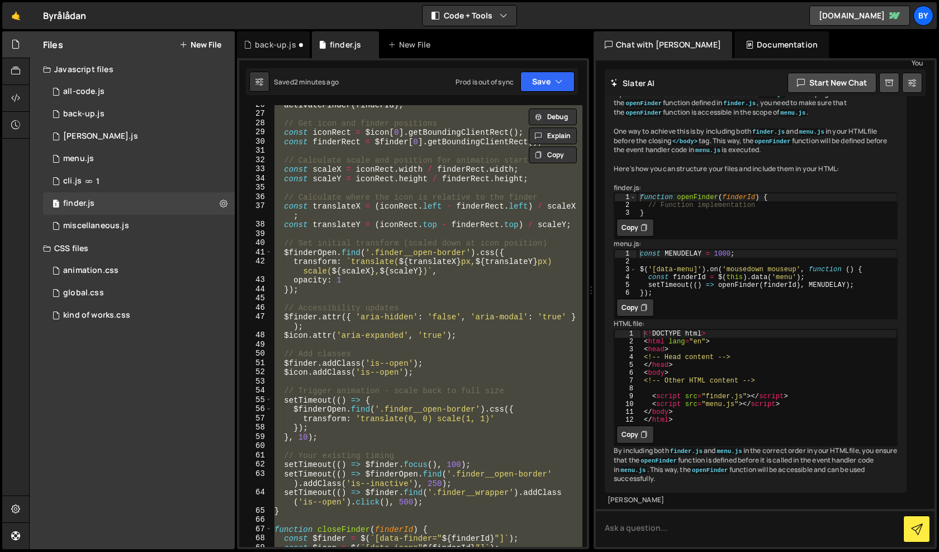
scroll to position [994, 0]
paste textarea
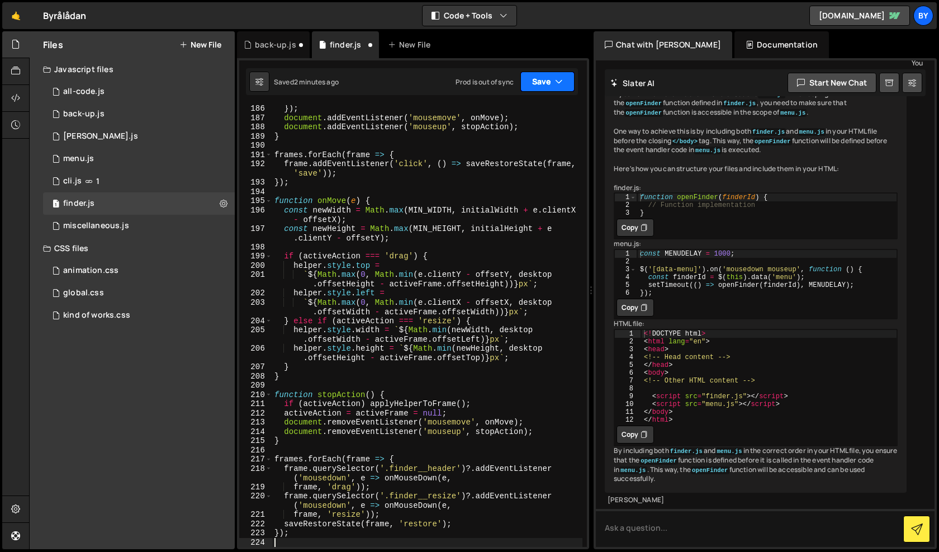
click at [550, 77] on button "Save" at bounding box center [547, 82] width 54 height 20
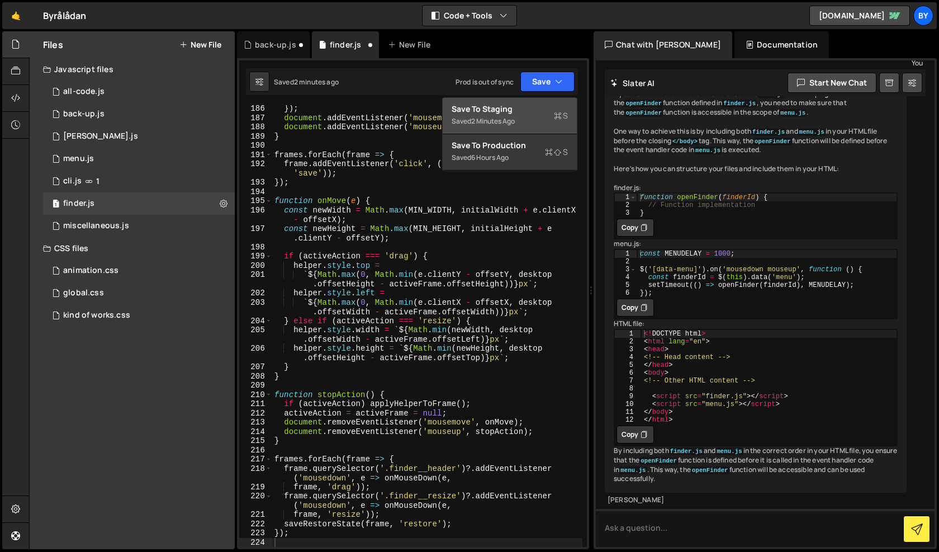
click at [543, 111] on div "Save to Staging S" at bounding box center [510, 108] width 116 height 11
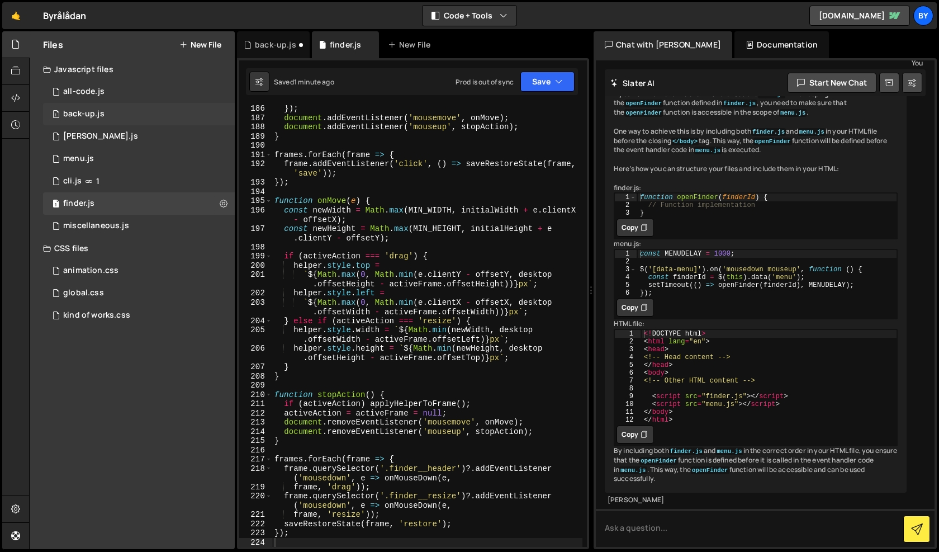
click at [118, 121] on div "1 back-up.js 0" at bounding box center [139, 114] width 192 height 22
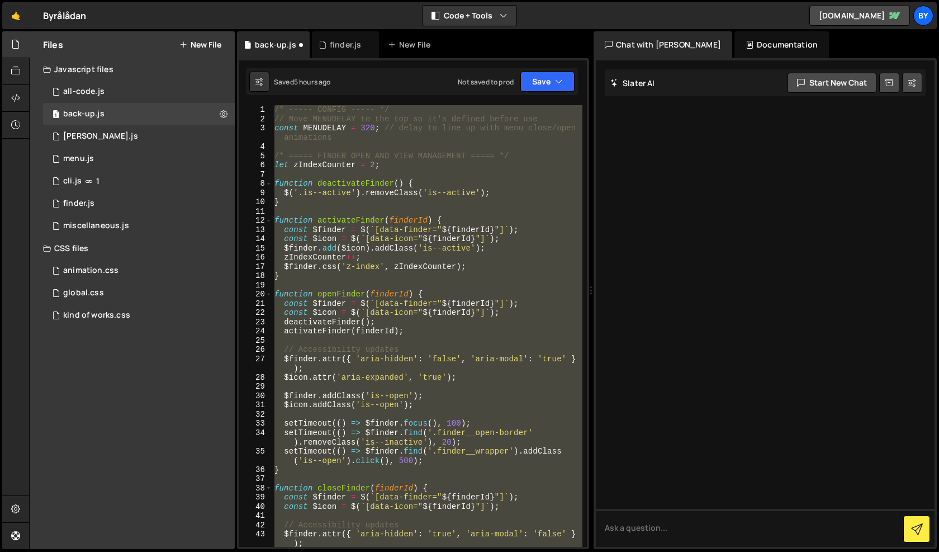
click at [392, 234] on div "/* ----- CONFIG ----- */ // Move MENUDELAY to the top so it's defined before us…" at bounding box center [427, 335] width 310 height 460
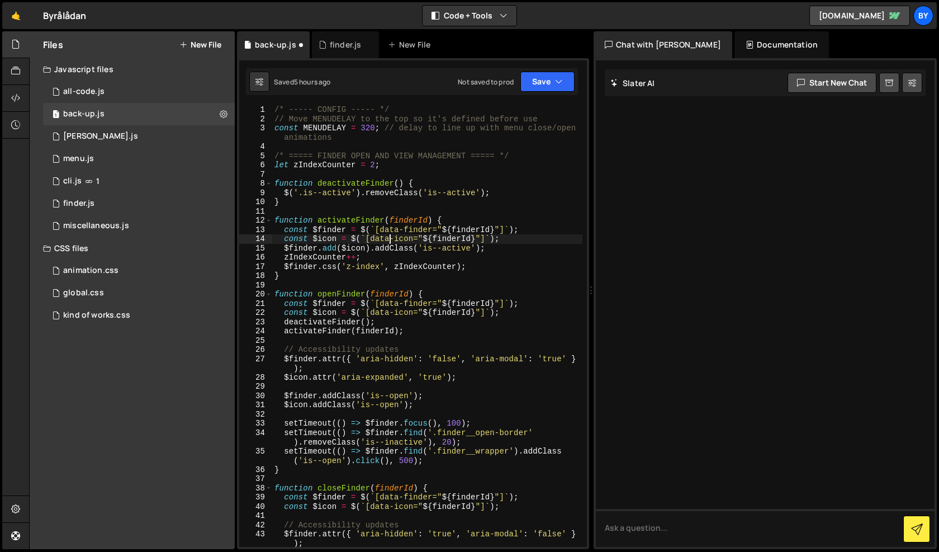
type textarea "});"
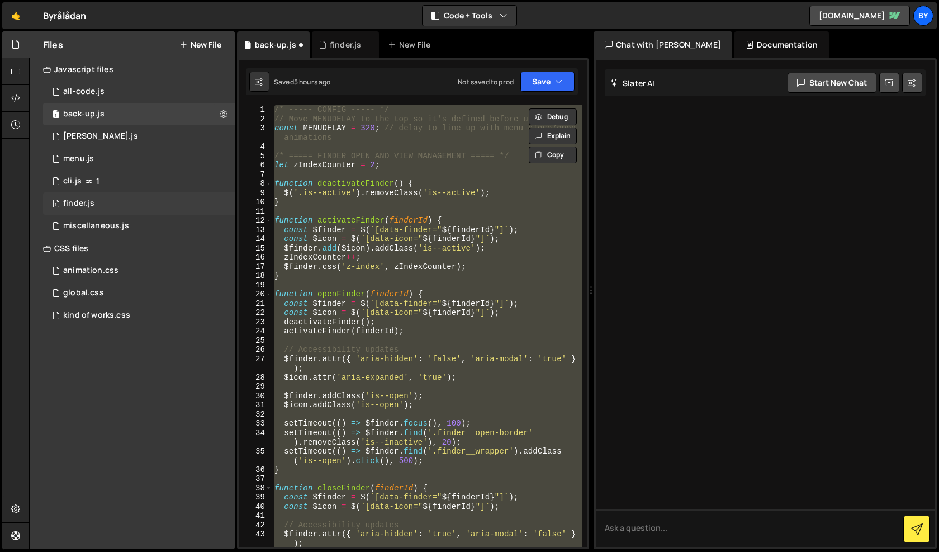
click at [142, 197] on div "1 finder.js 0" at bounding box center [139, 203] width 192 height 22
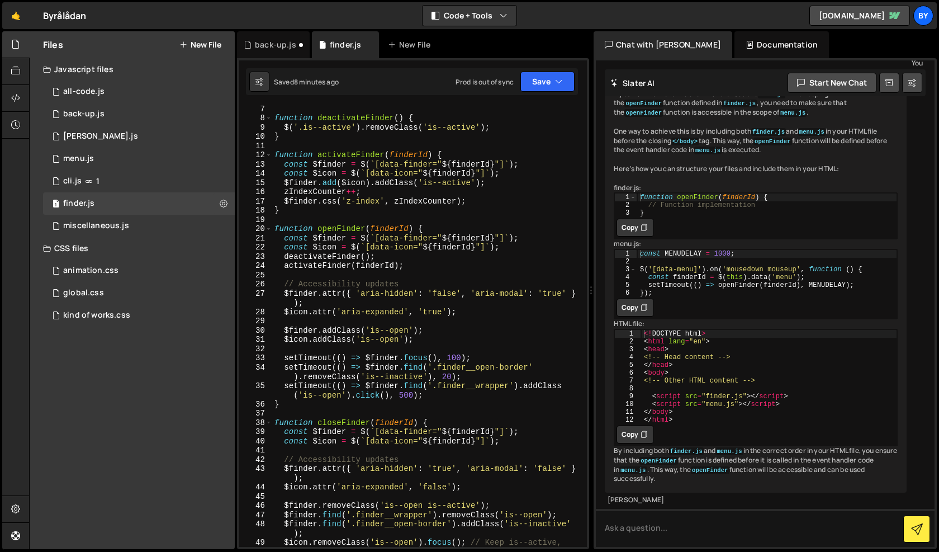
scroll to position [94, 0]
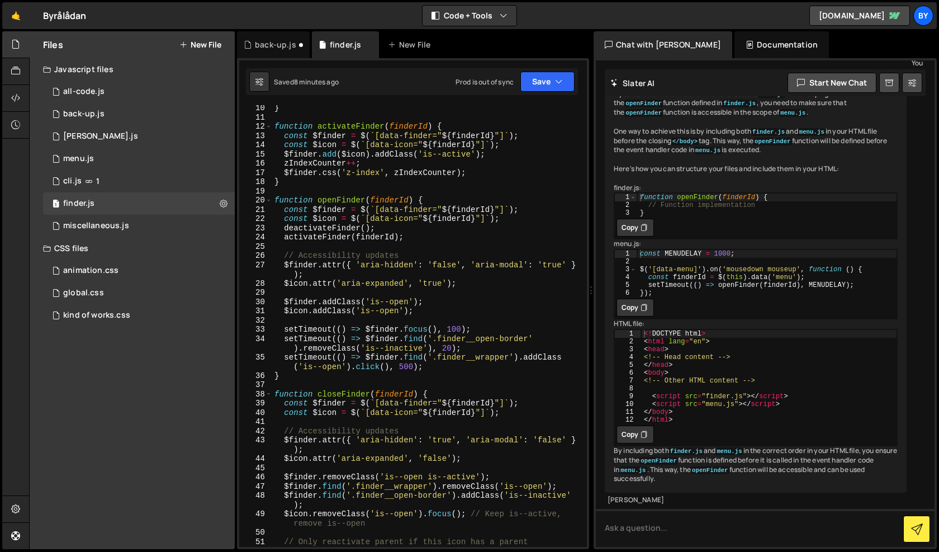
click at [331, 380] on div "} function activateFinder ( finderId ) { const $finder = $ ( ` [data-finder=" $…" at bounding box center [427, 333] width 310 height 460
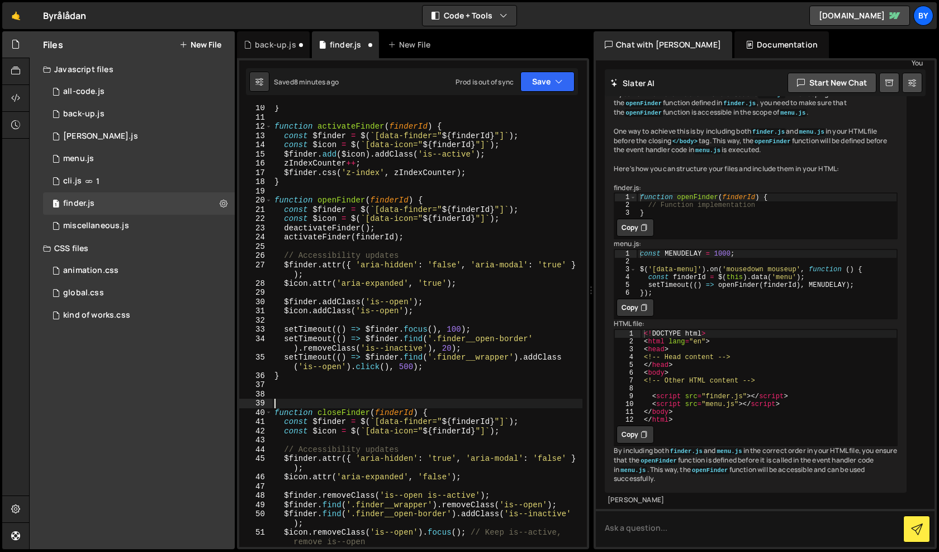
paste textarea
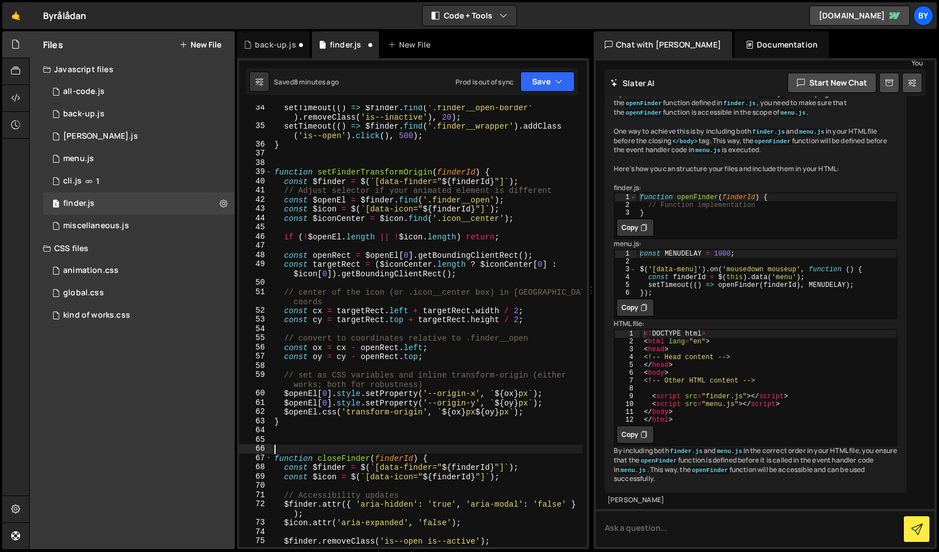
scroll to position [379, 0]
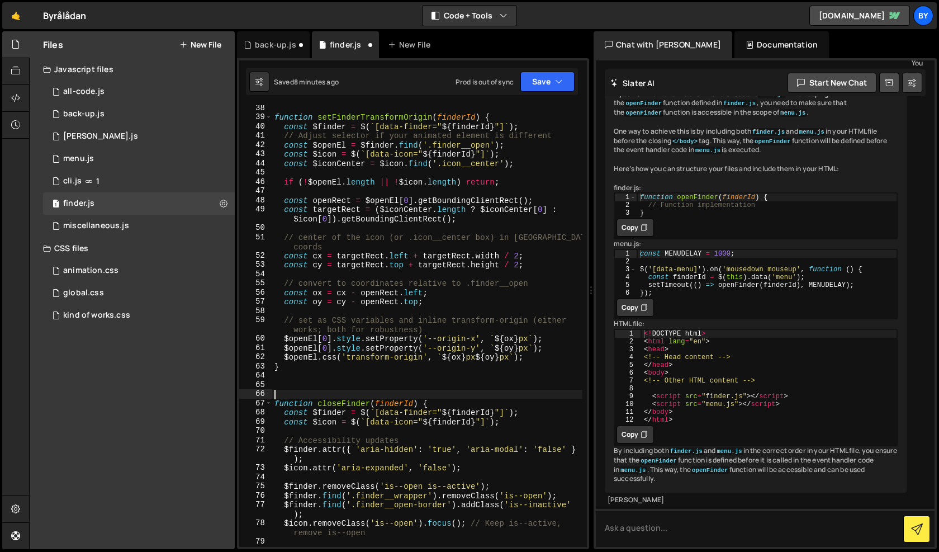
click at [280, 404] on div "function setFinderTransformOrigin ( finderId ) { const $finder = $ ( ` [data-fi…" at bounding box center [427, 333] width 310 height 460
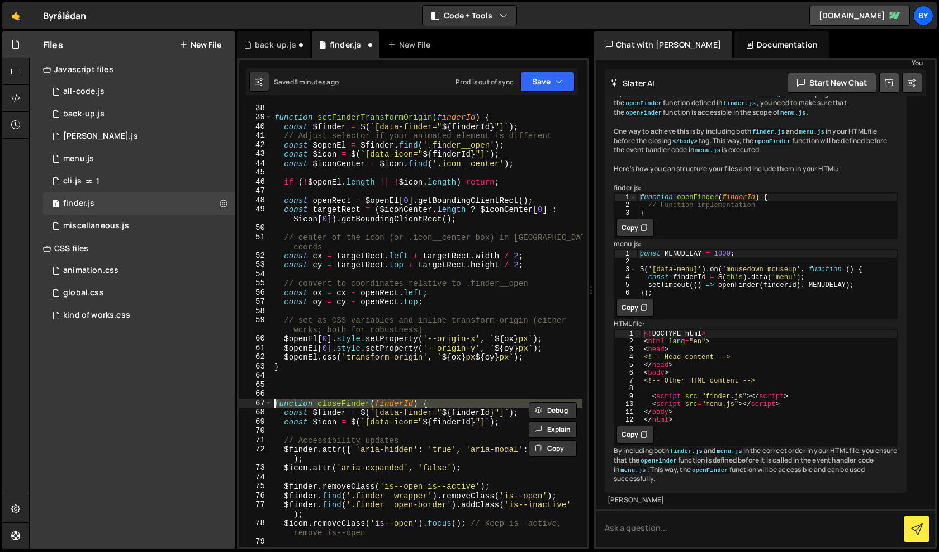
click at [280, 404] on div "function setFinderTransformOrigin ( finderId ) { const $finder = $ ( ` [data-fi…" at bounding box center [427, 325] width 310 height 441
click at [280, 404] on div "function setFinderTransformOrigin ( finderId ) { const $finder = $ ( ` [data-fi…" at bounding box center [427, 333] width 310 height 460
click at [425, 402] on div "function setFinderTransformOrigin ( finderId ) { const $finder = $ ( ` [data-fi…" at bounding box center [427, 333] width 310 height 460
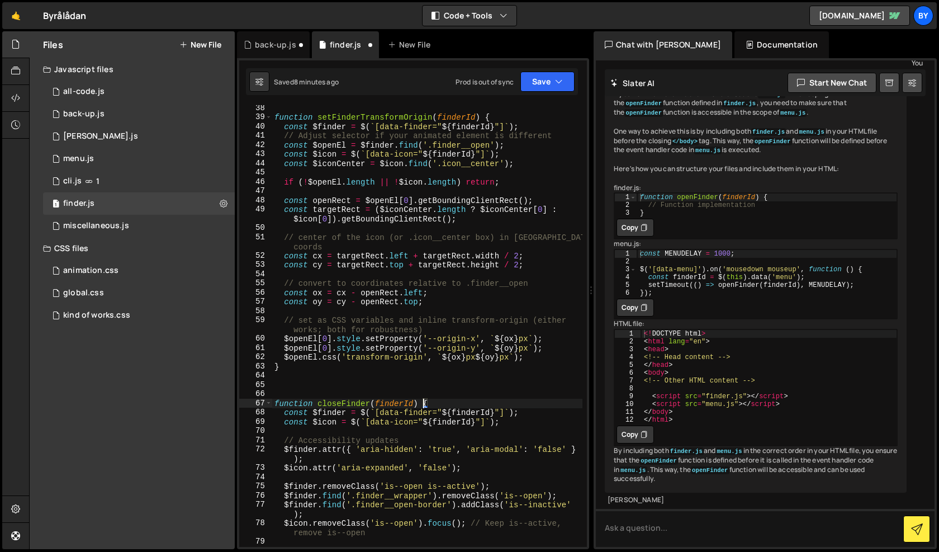
click at [425, 402] on div "function setFinderTransformOrigin ( finderId ) { const $finder = $ ( ` [data-fi…" at bounding box center [427, 333] width 310 height 460
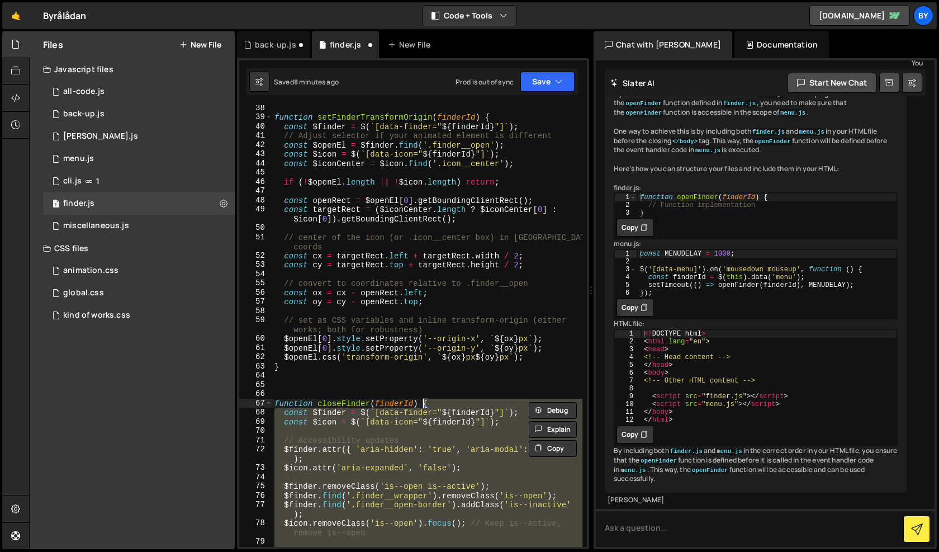
type textarea "function closeFinder(finderId)"
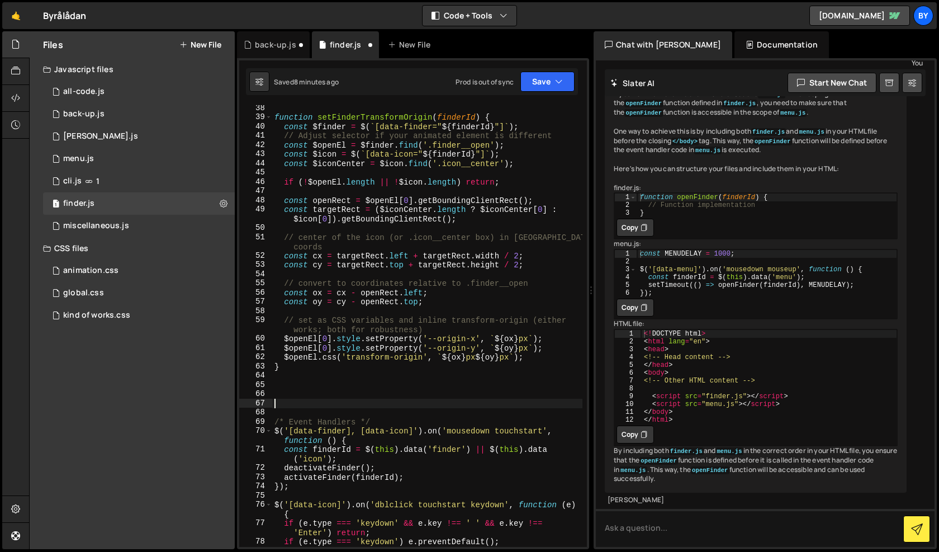
scroll to position [656, 0]
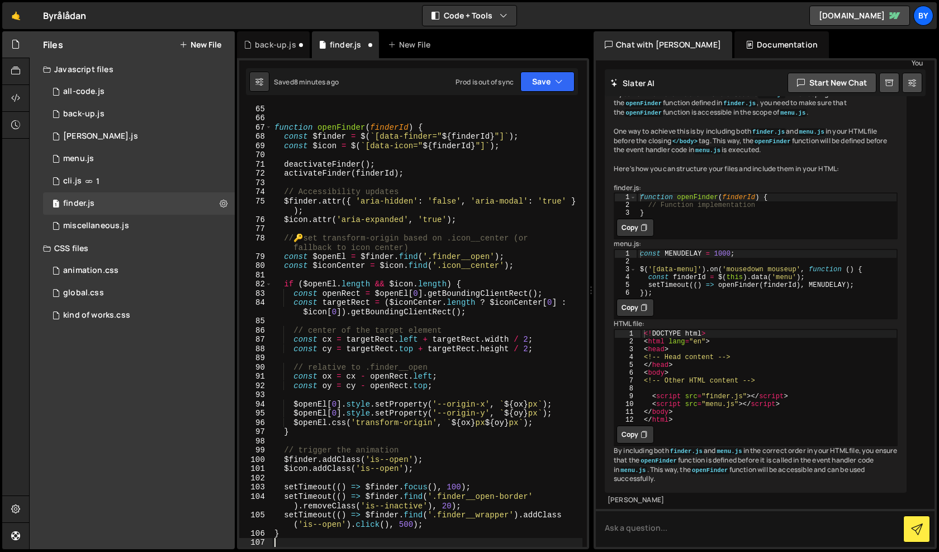
click at [549, 93] on div "Saved 8 minutes ago Prod is out of sync Upgrade to Edit Save Save to Staging S …" at bounding box center [412, 81] width 332 height 27
click at [549, 89] on button "Save" at bounding box center [547, 82] width 54 height 20
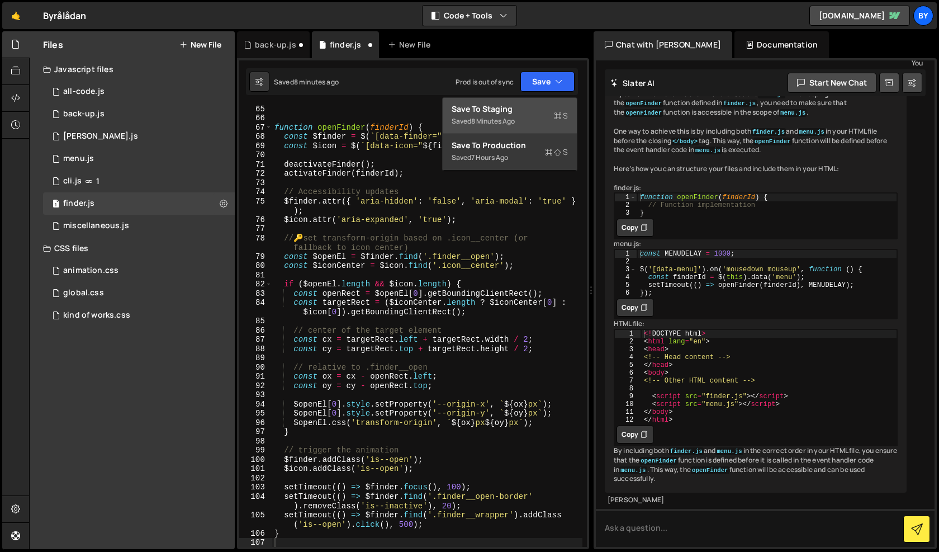
click at [544, 108] on div "Save to Staging S" at bounding box center [510, 108] width 116 height 11
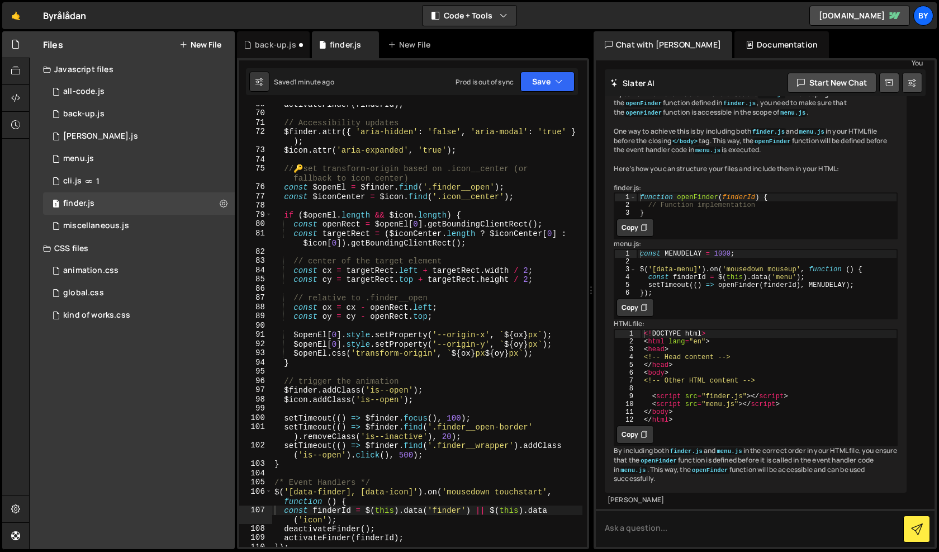
scroll to position [767, 0]
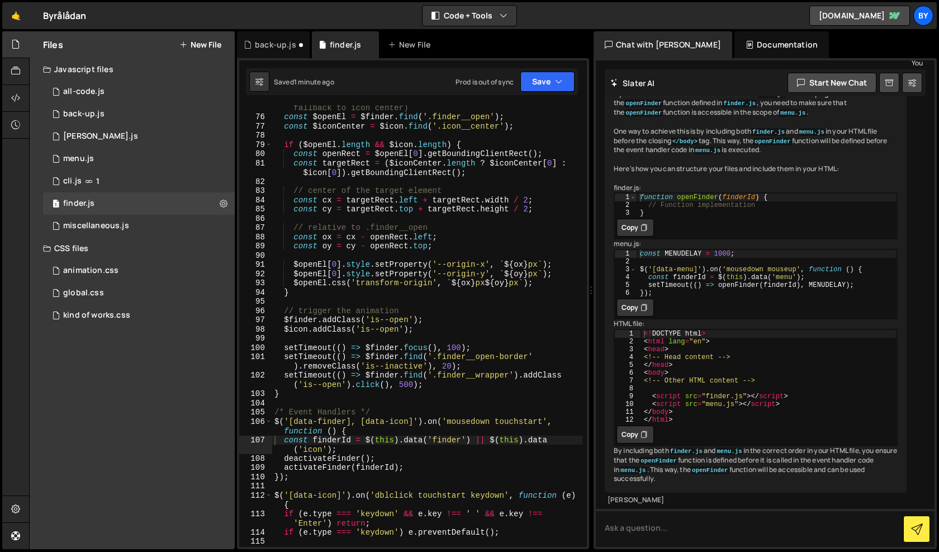
click at [290, 396] on div "// 🔑 set transform-origin based on .icon__center (or fallback to icon center) c…" at bounding box center [427, 328] width 310 height 469
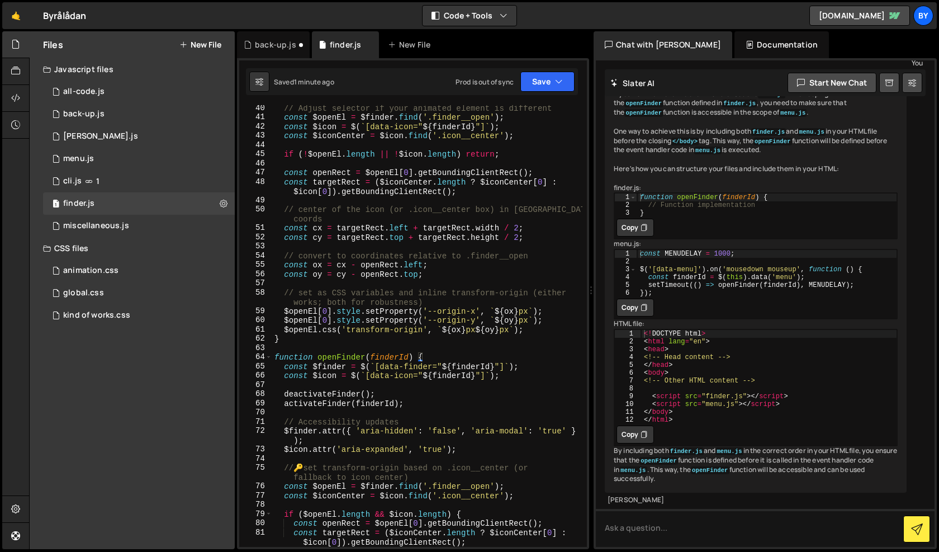
scroll to position [287, 0]
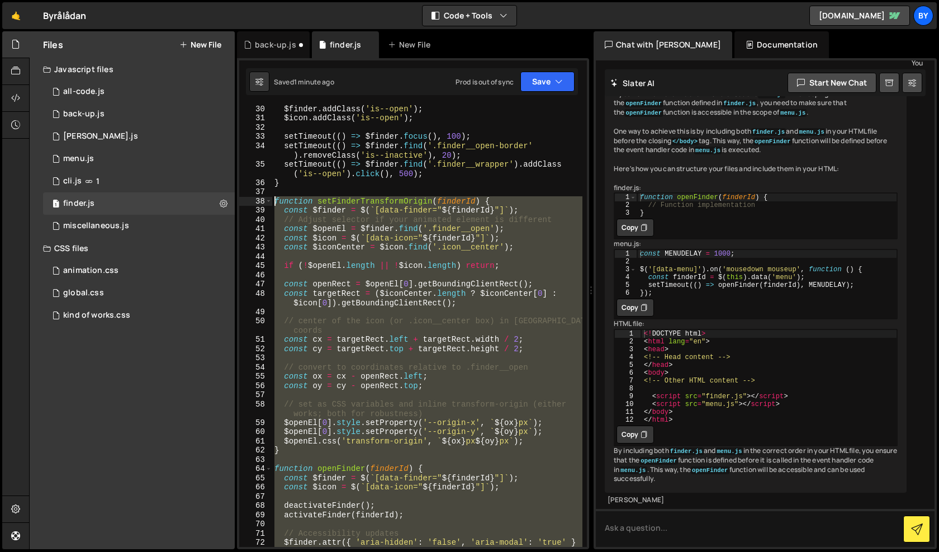
click at [275, 202] on div "$finder . addClass ( 'is--open' ) ; $icon . addClass ( 'is--open' ) ; setTimeou…" at bounding box center [427, 338] width 310 height 469
type textarea "function setFinderTransformOrigin(finderId) { const $finder = $(`[data-finder="…"
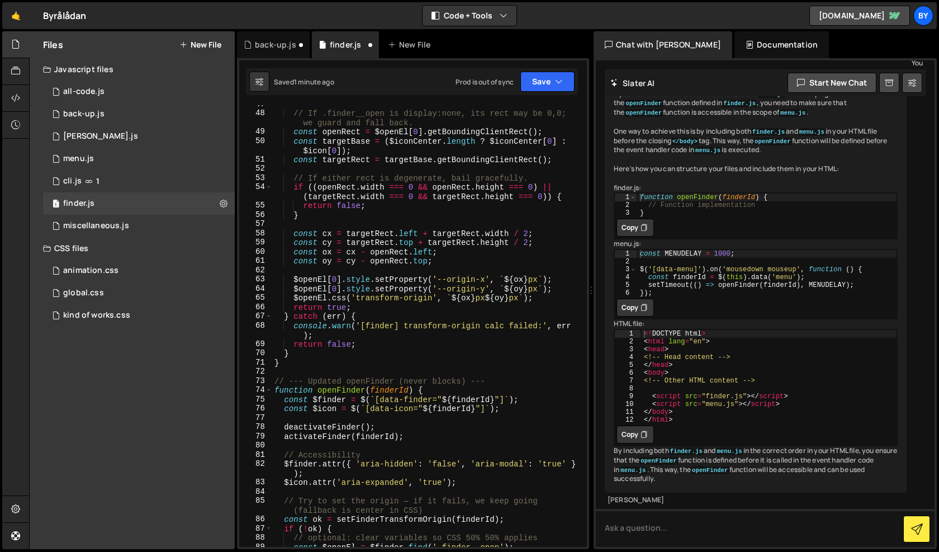
scroll to position [472, 0]
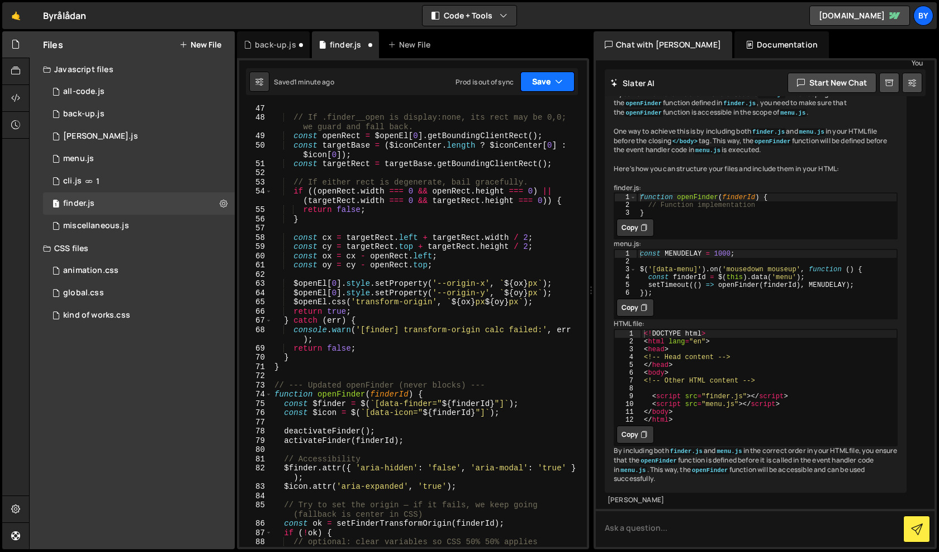
click at [556, 88] on button "Save" at bounding box center [547, 82] width 54 height 20
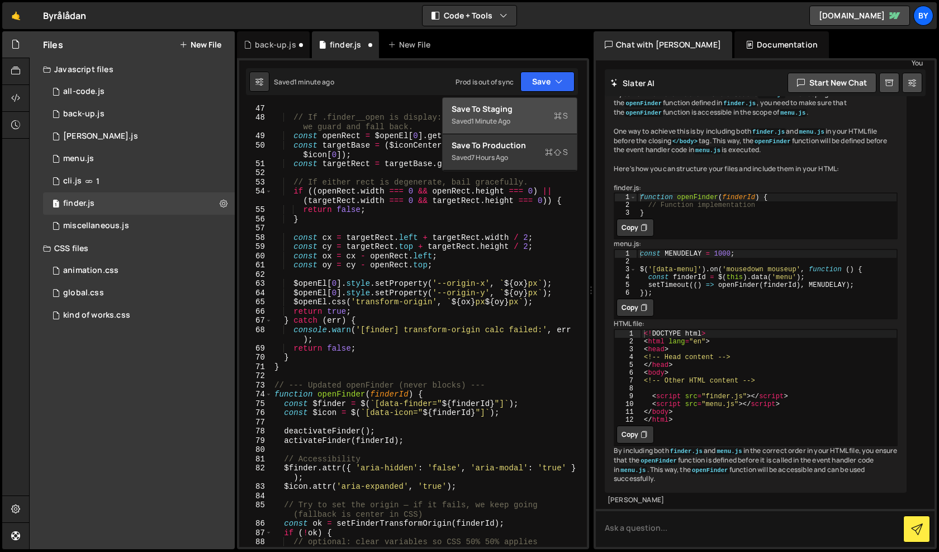
click at [542, 115] on div "Saved 1 minute ago" at bounding box center [510, 121] width 116 height 13
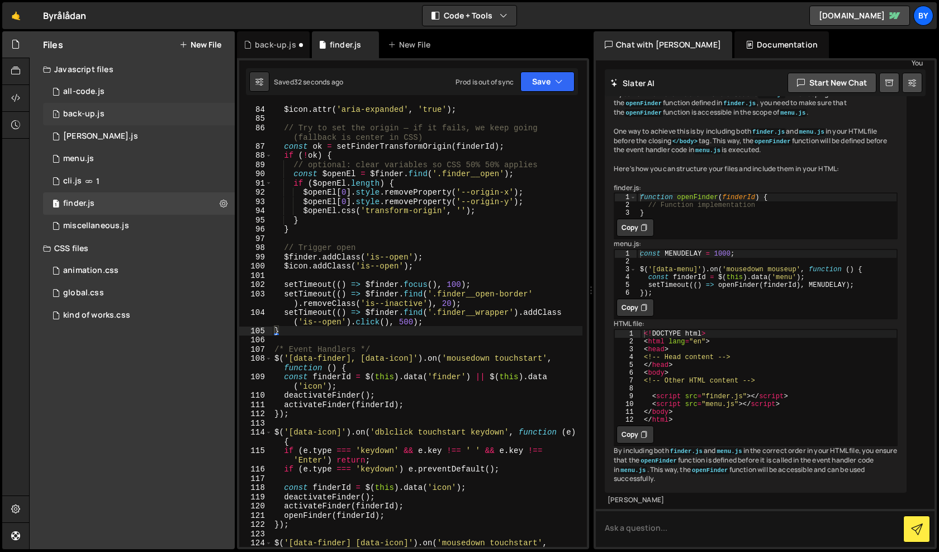
click at [149, 112] on div "1 back-up.js 0" at bounding box center [139, 114] width 192 height 22
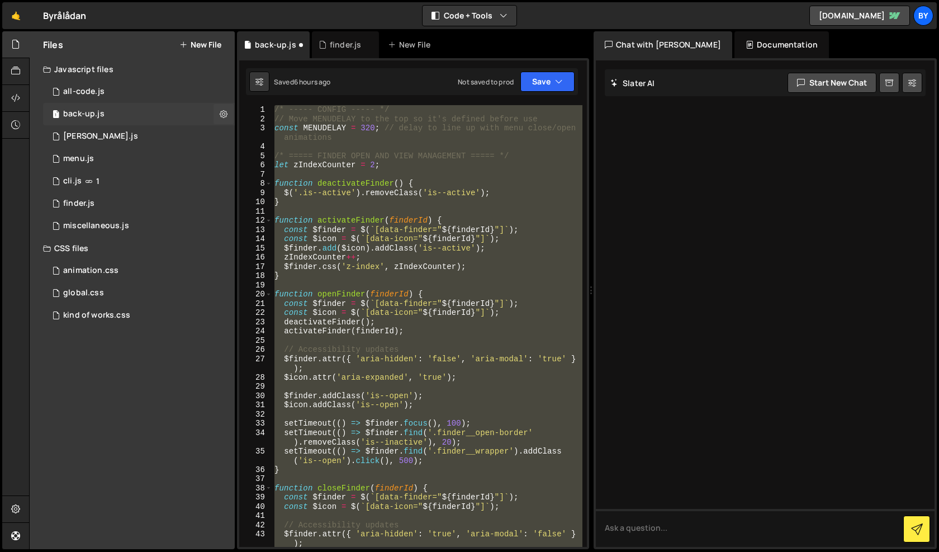
scroll to position [0, 0]
click at [322, 205] on div "/* ----- CONFIG ----- */ // Move MENUDELAY to the top so it's defined before us…" at bounding box center [427, 335] width 310 height 460
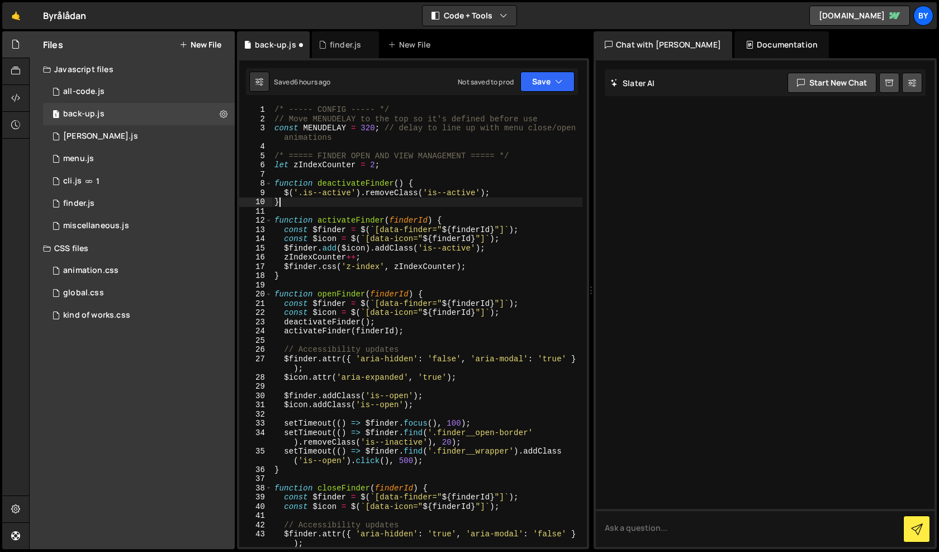
type textarea "});"
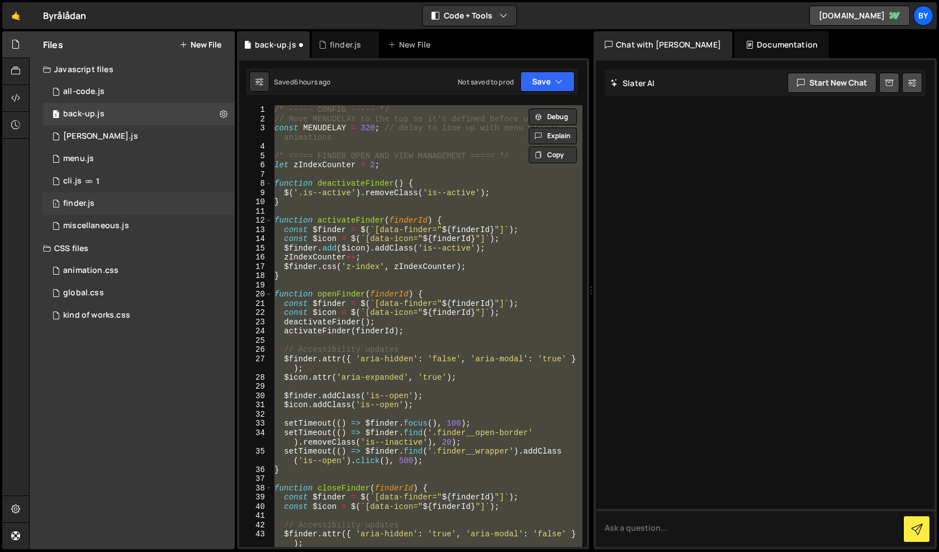
click at [131, 195] on div "1 finder.js 0" at bounding box center [139, 203] width 192 height 22
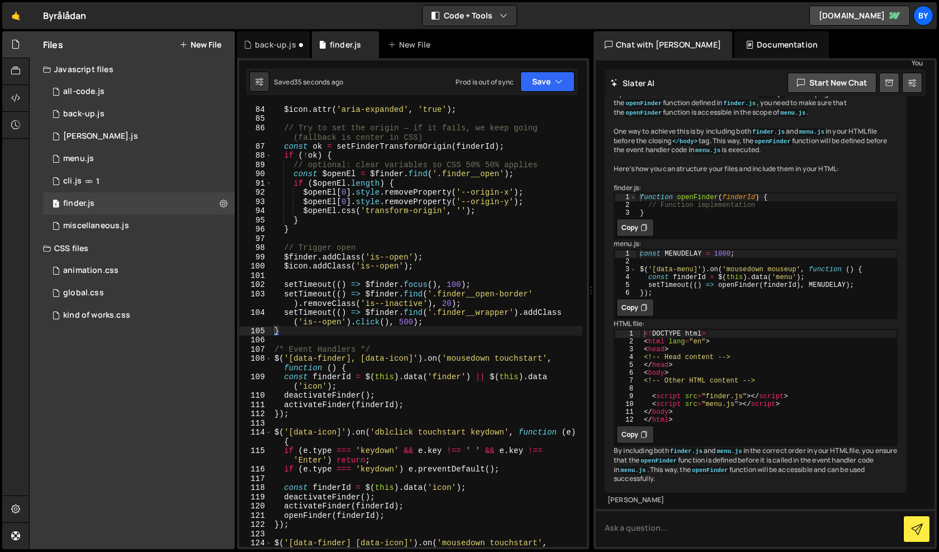
scroll to position [994, 0]
click at [398, 200] on div "$icon . attr ( 'aria-expanded' , 'true' ) ; // Try to set the origin — if it fa…" at bounding box center [427, 339] width 310 height 469
type textarea "});"
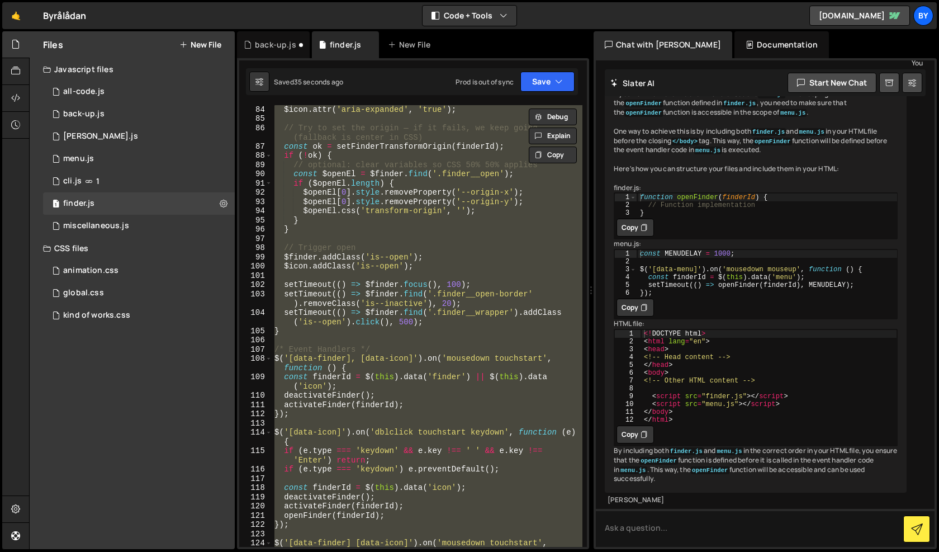
paste textarea
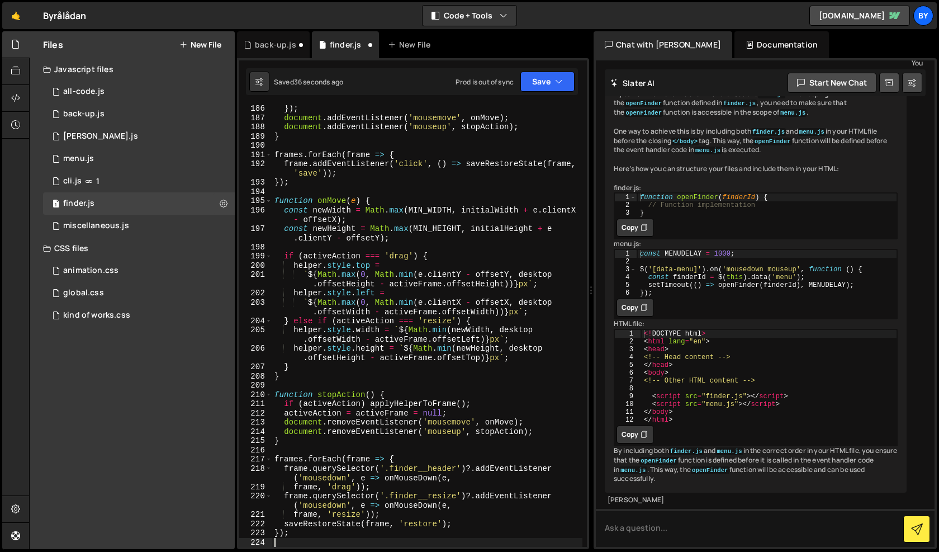
scroll to position [1919, 0]
click at [556, 78] on icon "button" at bounding box center [559, 81] width 8 height 11
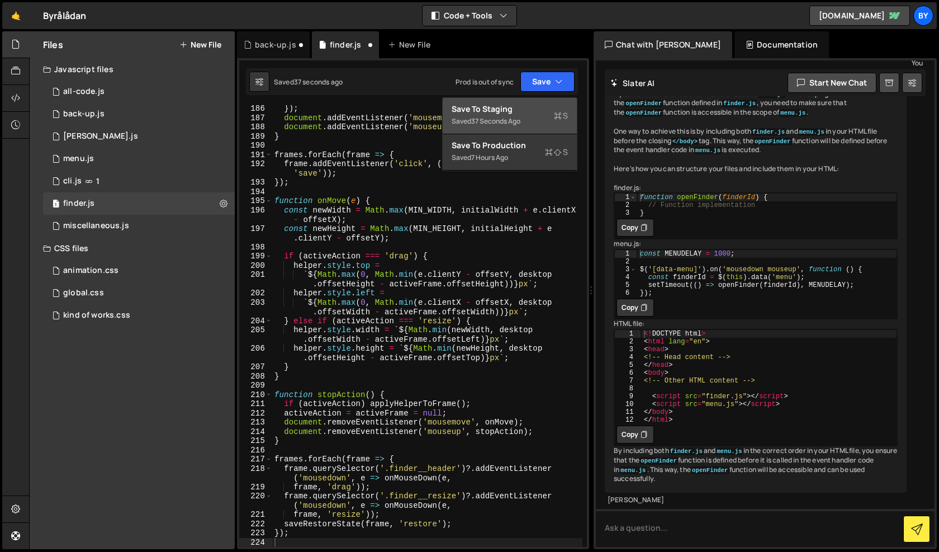
click at [547, 110] on div "Save to Staging S" at bounding box center [510, 108] width 116 height 11
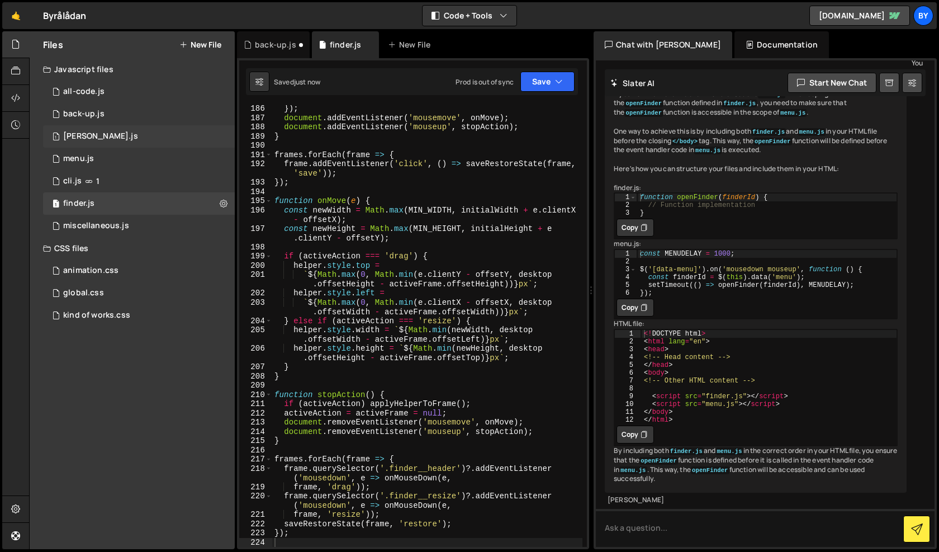
click at [135, 129] on div "1 [PERSON_NAME].js 0" at bounding box center [139, 136] width 192 height 22
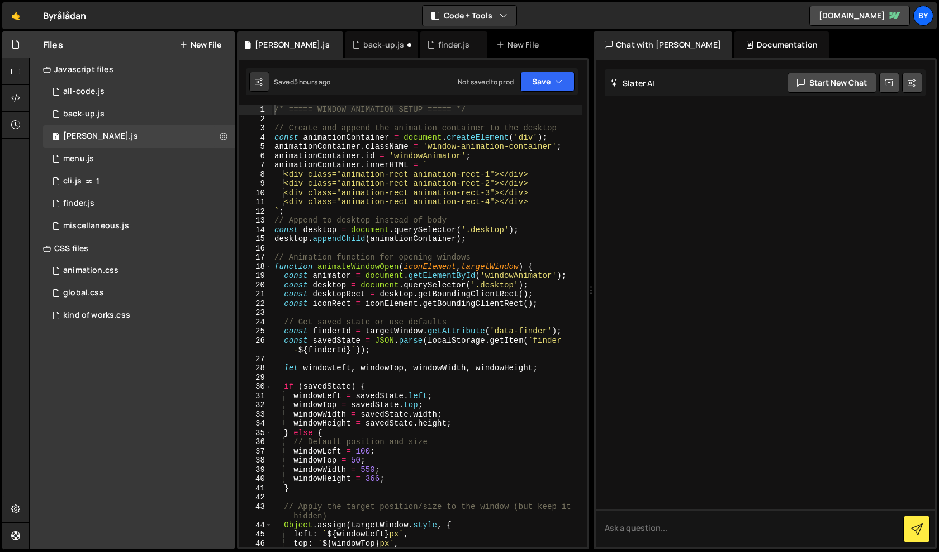
scroll to position [0, 0]
click at [352, 208] on div "/* ===== WINDOW ANIMATION SETUP ===== */ // Create and append the animation con…" at bounding box center [427, 335] width 310 height 460
type textarea "});"
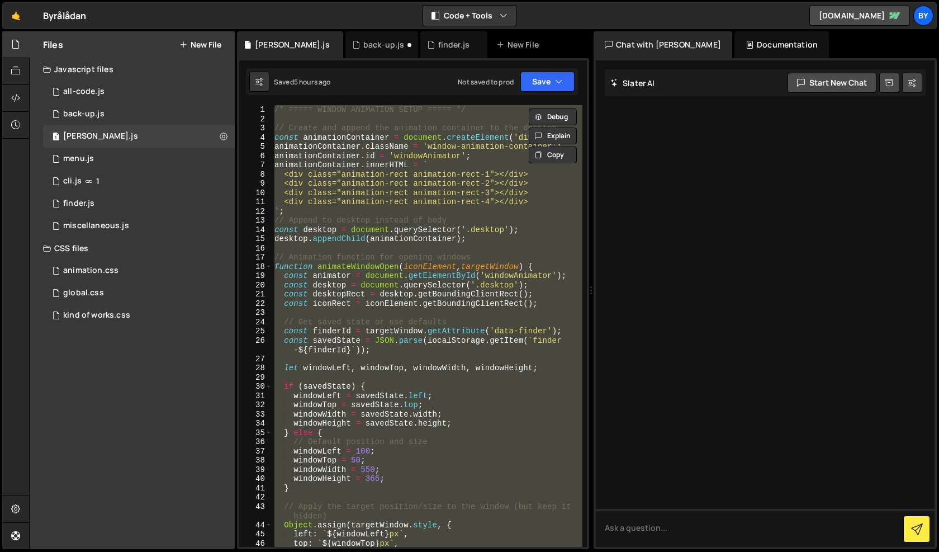
paste textarea
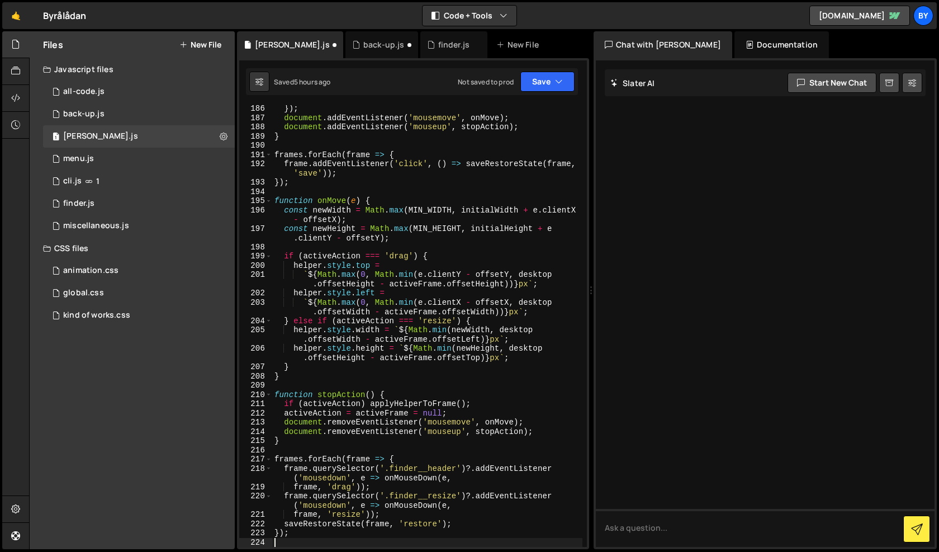
scroll to position [1919, 0]
click at [541, 86] on button "Save" at bounding box center [547, 82] width 54 height 20
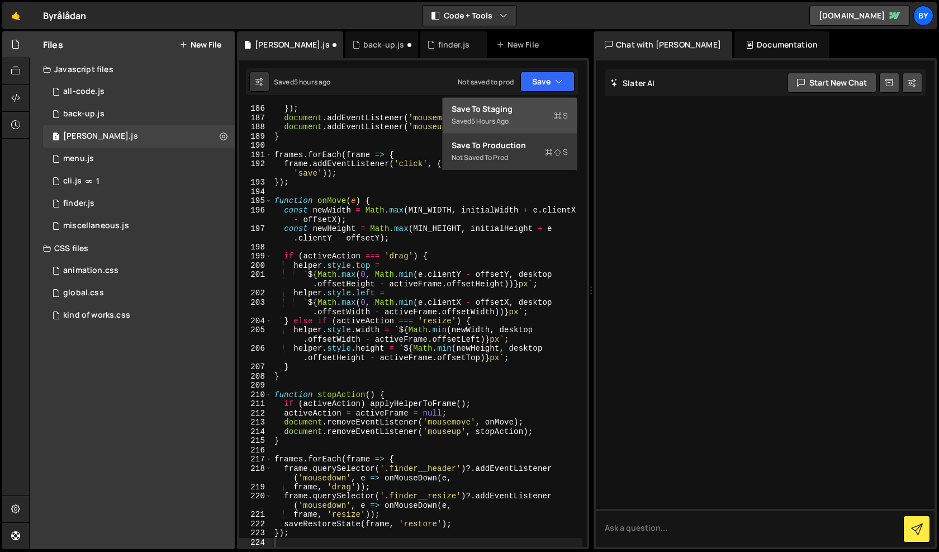
click at [533, 111] on div "Save to Staging S" at bounding box center [510, 108] width 116 height 11
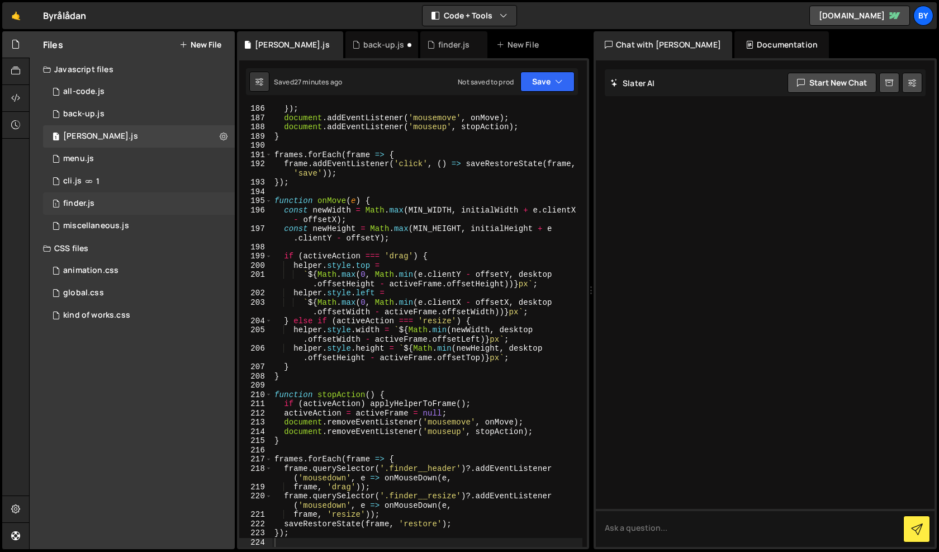
click at [165, 207] on div "1 finder.js 0" at bounding box center [139, 203] width 192 height 22
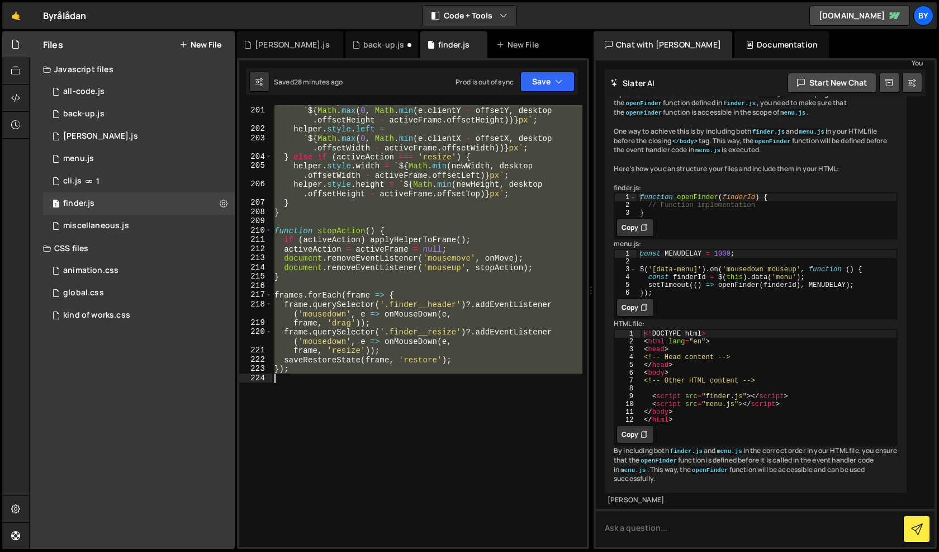
scroll to position [2129, 0]
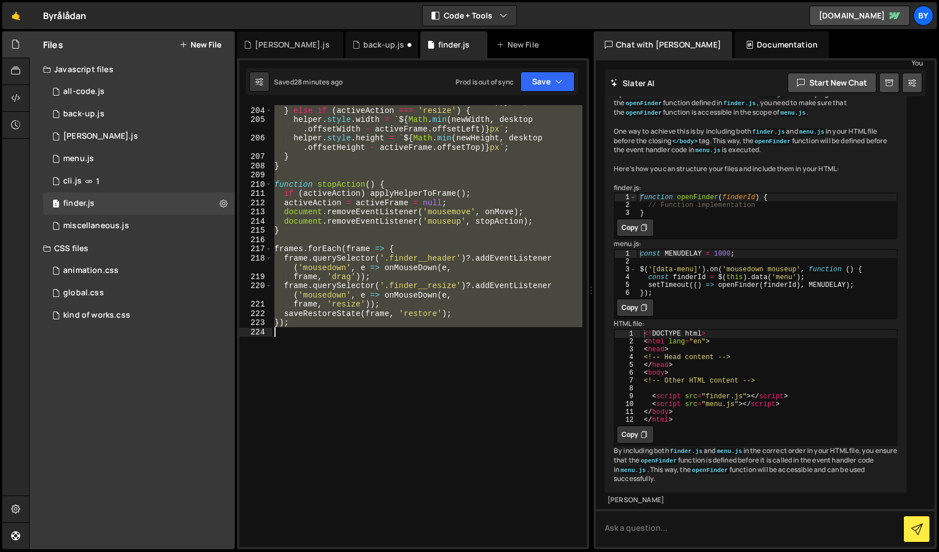
drag, startPoint x: 274, startPoint y: 277, endPoint x: 525, endPoint y: 364, distance: 265.6
click at [525, 364] on div "` ${ Math . max ( 0 , Math . min ( e . clientX - offsetX , desktop . offsetWidt…" at bounding box center [427, 321] width 310 height 469
type textarea "});"
click at [506, 235] on div "` ${ Math . max ( 0 , Math . min ( e . clientX - offsetX , desktop . offsetWidt…" at bounding box center [427, 321] width 310 height 469
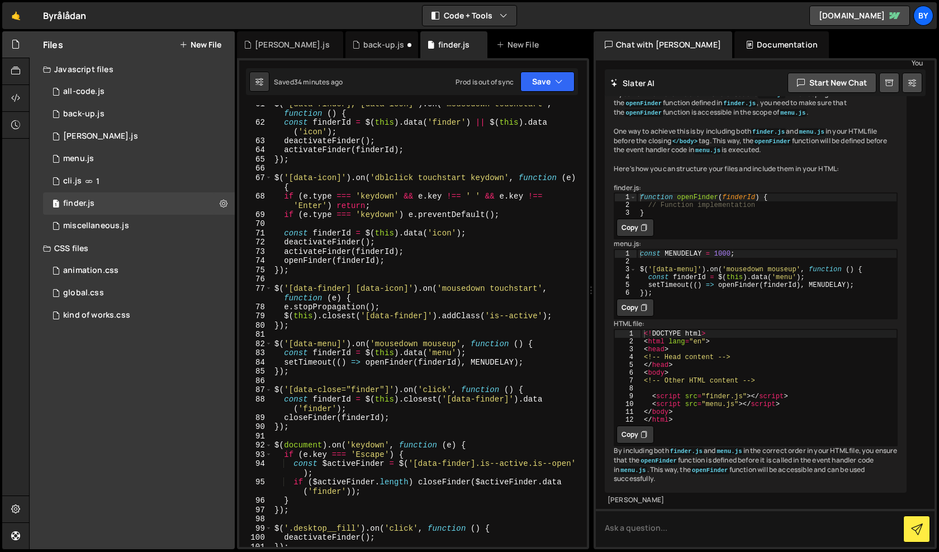
scroll to position [511, 0]
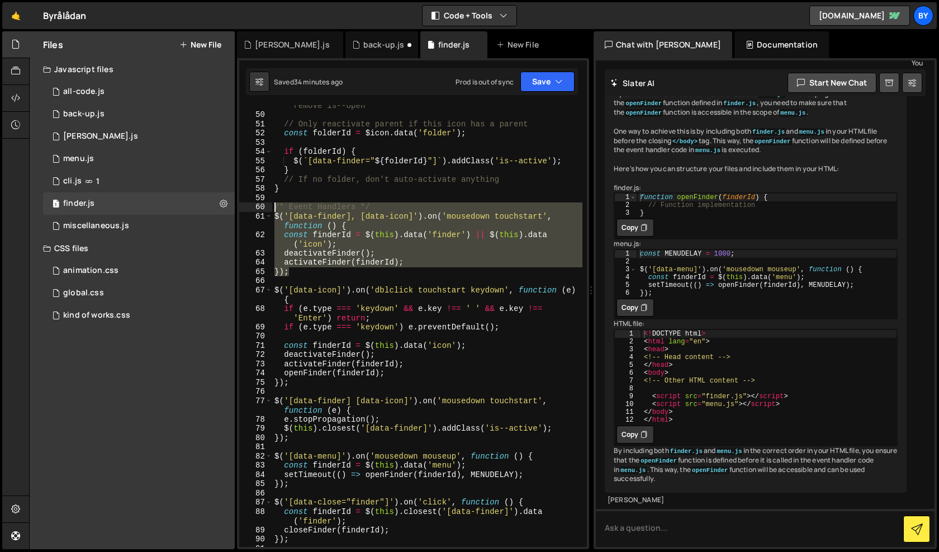
drag, startPoint x: 315, startPoint y: 272, endPoint x: 265, endPoint y: 208, distance: 81.3
click at [265, 208] on div "49 50 51 52 53 54 55 56 57 58 59 60 61 62 63 64 65 66 67 68 69 70 71 72 73 74 7…" at bounding box center [413, 325] width 348 height 441
click at [328, 273] on div "$icon . removeClass ( 'is--open' ) . focus ( ) ; // Keep is--active, remove is-…" at bounding box center [427, 326] width 310 height 469
drag, startPoint x: 322, startPoint y: 270, endPoint x: 263, endPoint y: 201, distance: 91.2
click at [263, 201] on div "}); 49 50 51 52 53 54 55 56 57 58 59 60 61 62 63 64 65 66 67 68 69 70 71 72 73 …" at bounding box center [413, 325] width 348 height 441
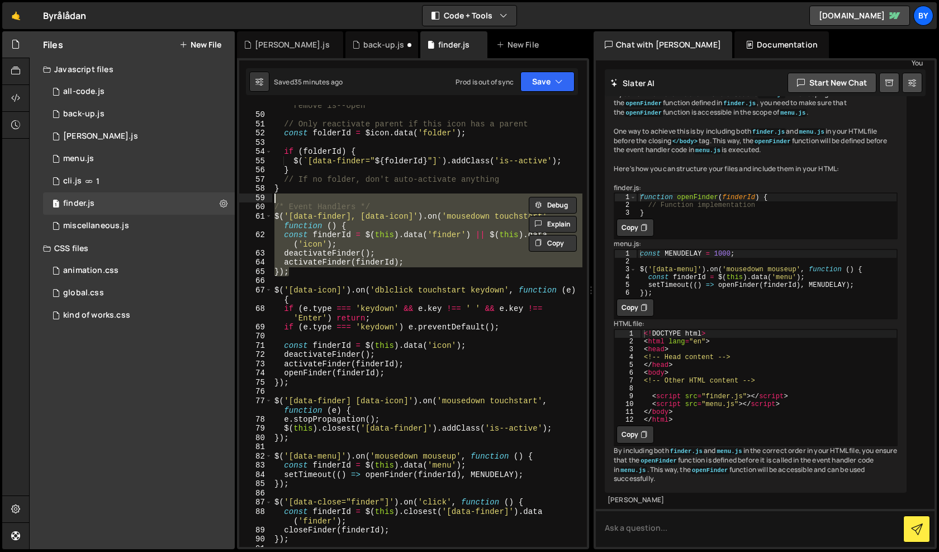
click at [355, 308] on div "$icon . removeClass ( 'is--open' ) . focus ( ) ; // Keep is--active, remove is-…" at bounding box center [427, 326] width 310 height 469
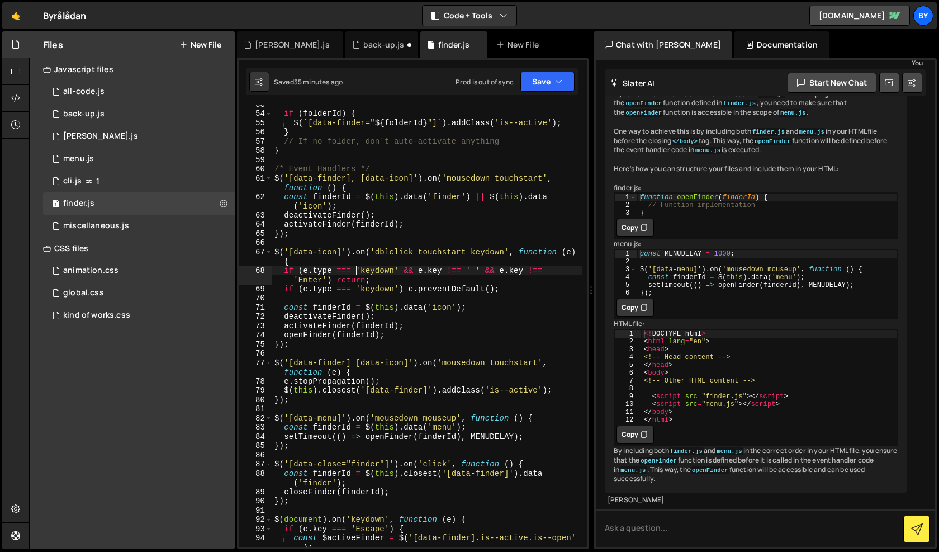
scroll to position [550, 0]
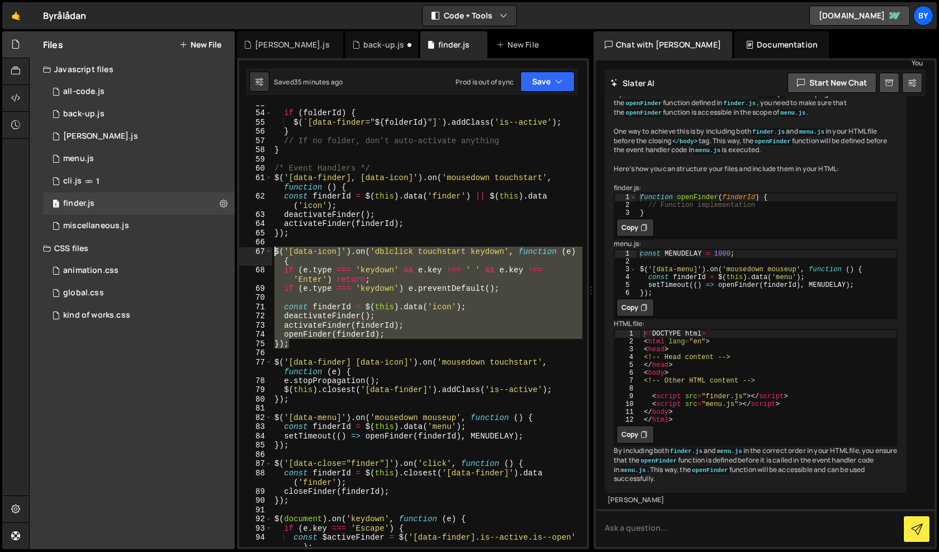
drag, startPoint x: 307, startPoint y: 343, endPoint x: 263, endPoint y: 255, distance: 98.5
click at [263, 255] on div "if (e.type === 'keydown' && e.key !== ' ' && e.key !== 'Enter') return; 53 54 5…" at bounding box center [413, 325] width 348 height 441
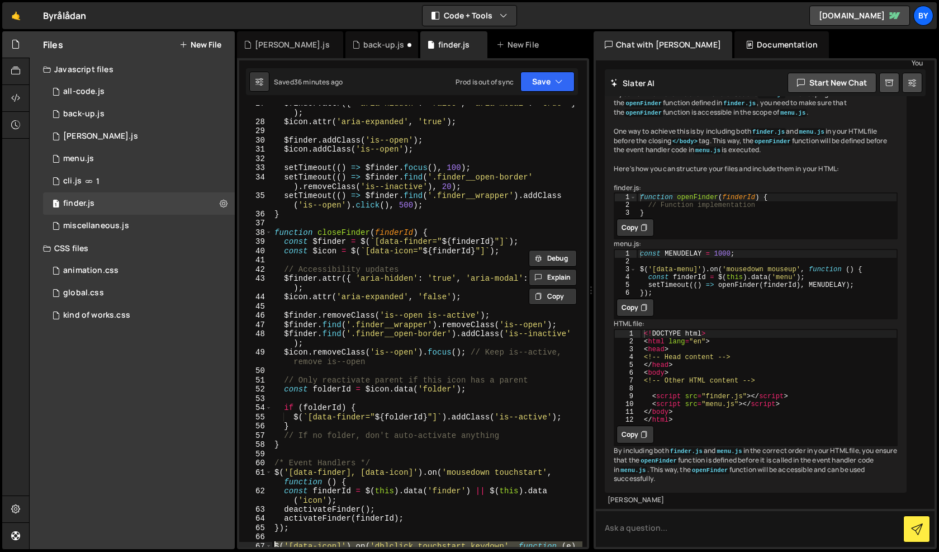
scroll to position [255, 0]
click at [320, 448] on div "$finder . attr ({ 'aria-hidden' : 'false' , 'aria-modal' : 'true' } ) ; $icon .…" at bounding box center [427, 337] width 310 height 478
type textarea "}"
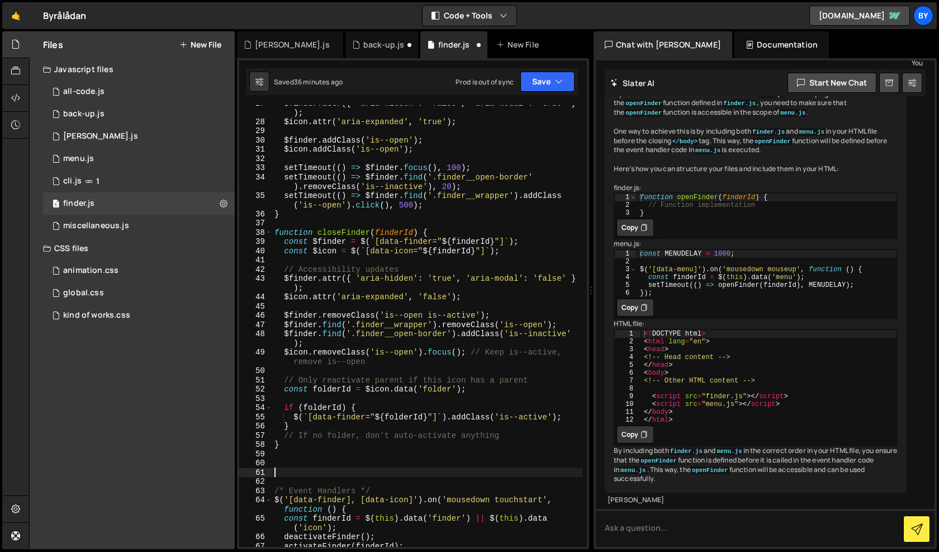
paste textarea
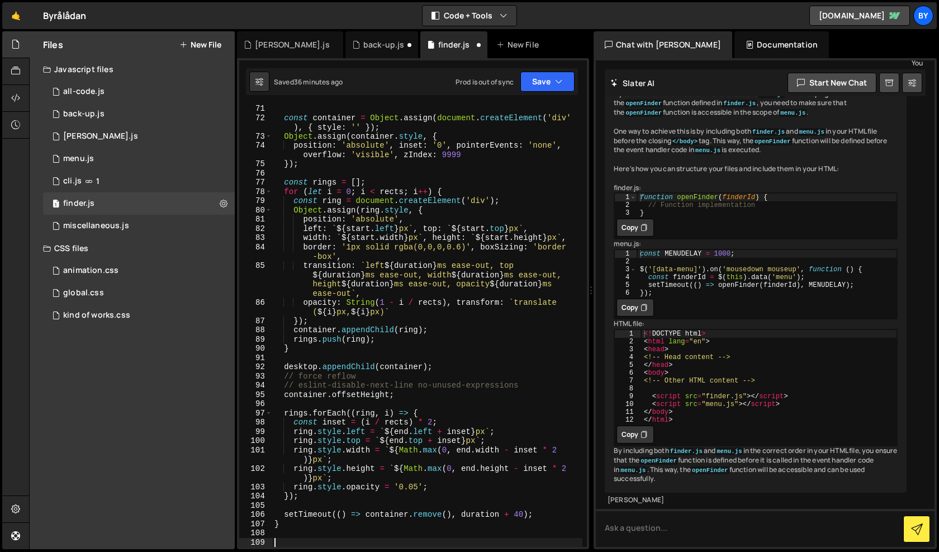
scroll to position [748, 0]
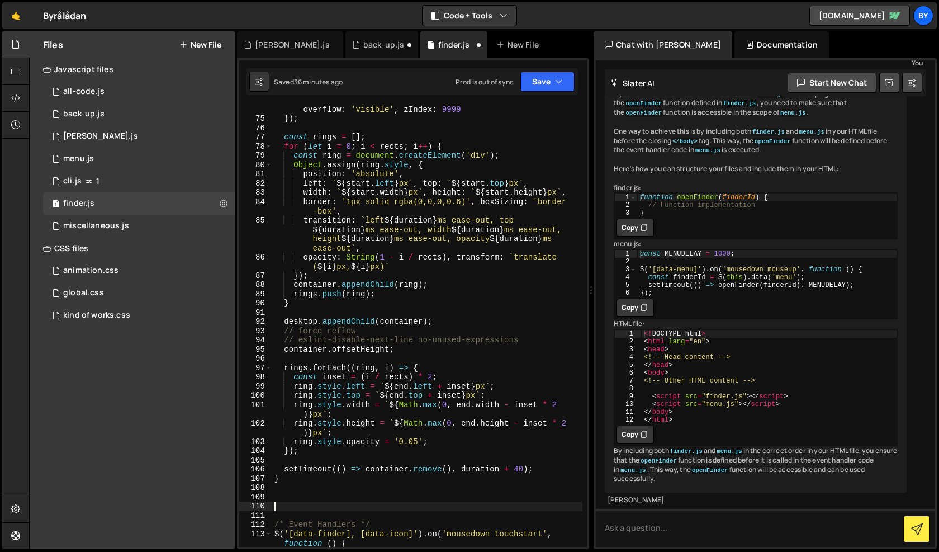
paste textarea
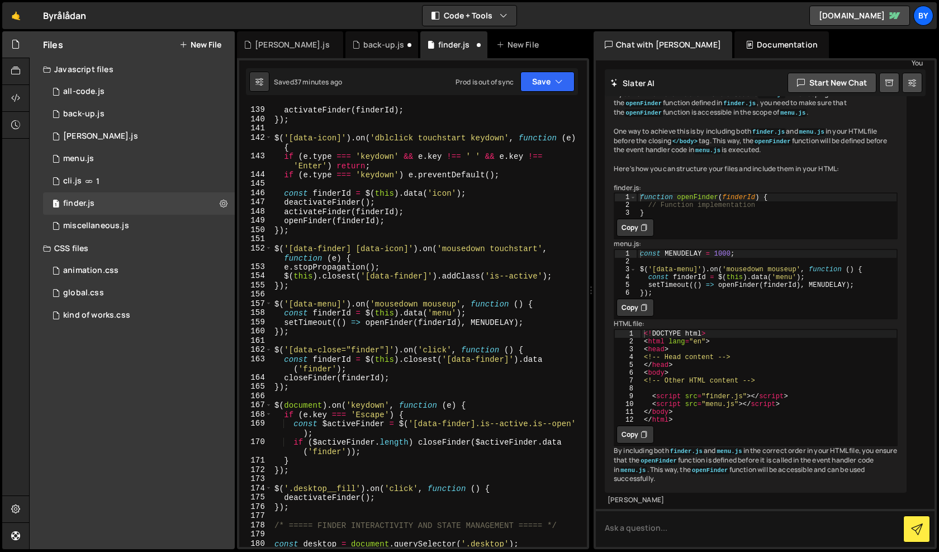
scroll to position [1512, 0]
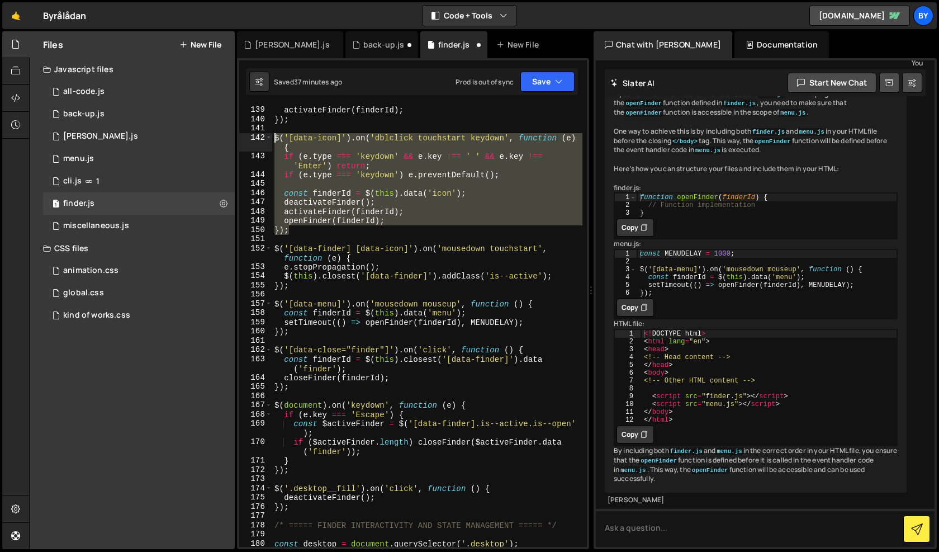
drag, startPoint x: 311, startPoint y: 230, endPoint x: 250, endPoint y: 142, distance: 107.3
click at [250, 142] on div "138 139 140 141 142 143 144 145 146 147 148 149 150 151 152 153 154 155 156 157…" at bounding box center [413, 325] width 348 height 441
type textarea "$('[data-icon]').on('dblclick touchstart keydown', function (e) { if (e.type ==…"
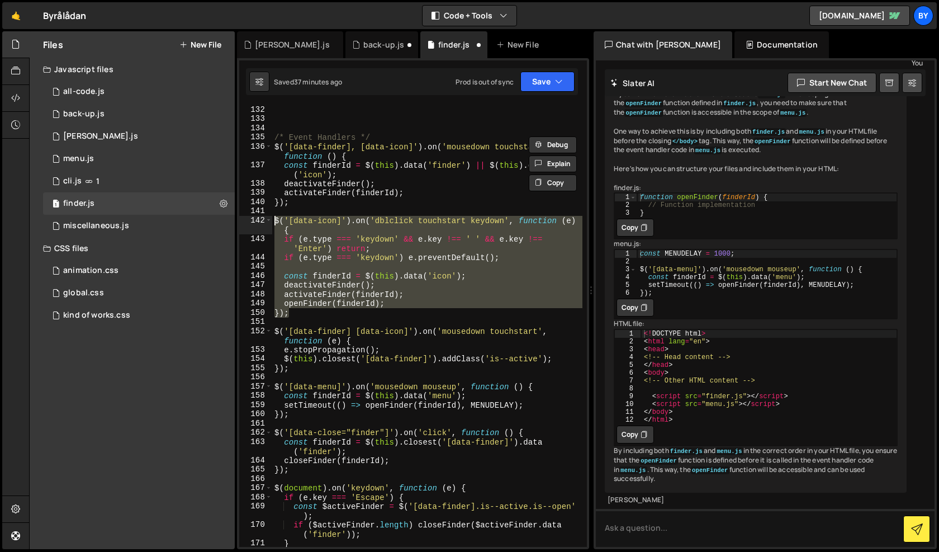
scroll to position [1422, 0]
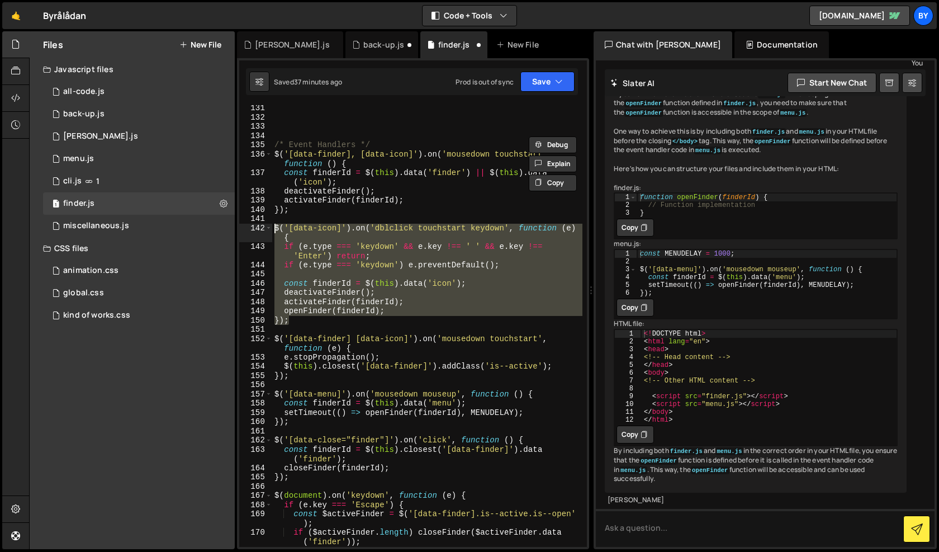
paste textarea
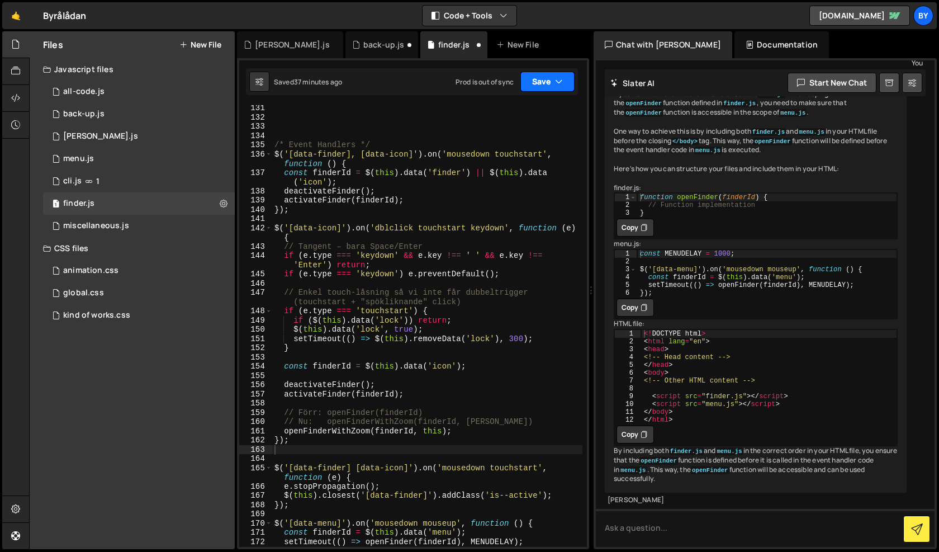
click at [529, 84] on button "Save" at bounding box center [547, 82] width 54 height 20
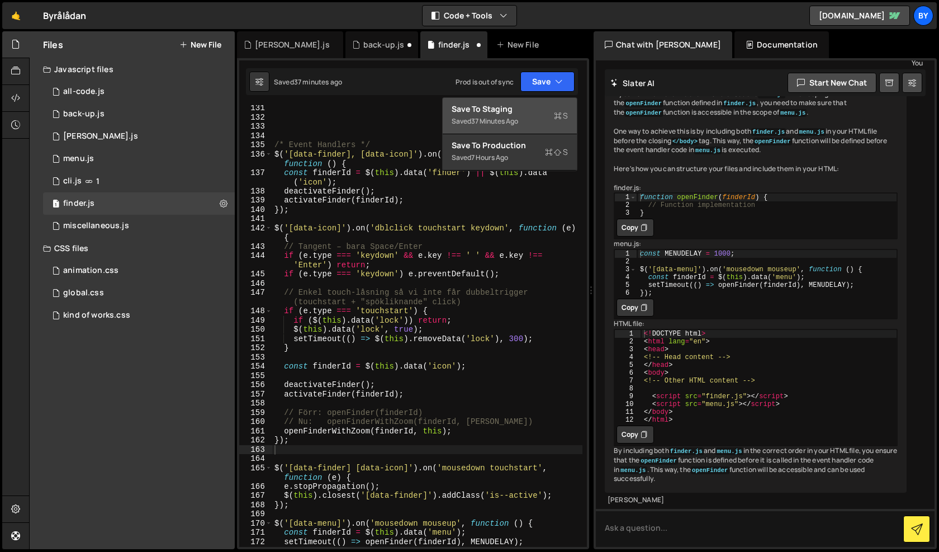
click at [533, 116] on div "Saved 37 minutes ago" at bounding box center [510, 121] width 116 height 13
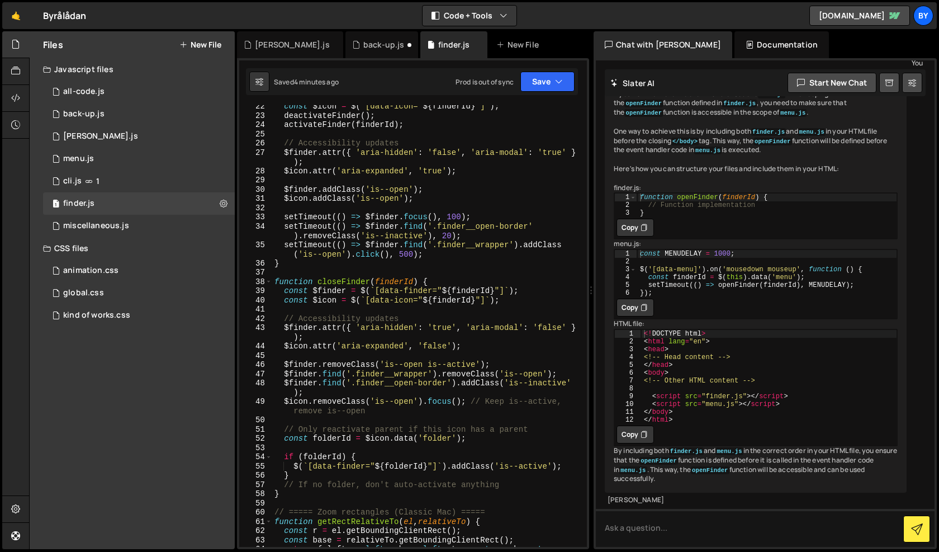
scroll to position [0, 0]
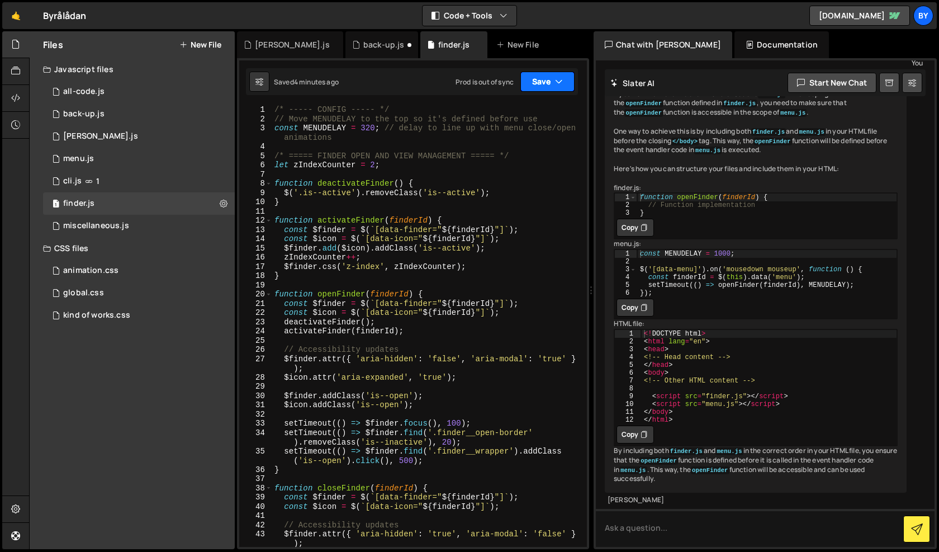
click at [555, 76] on icon "button" at bounding box center [559, 81] width 8 height 11
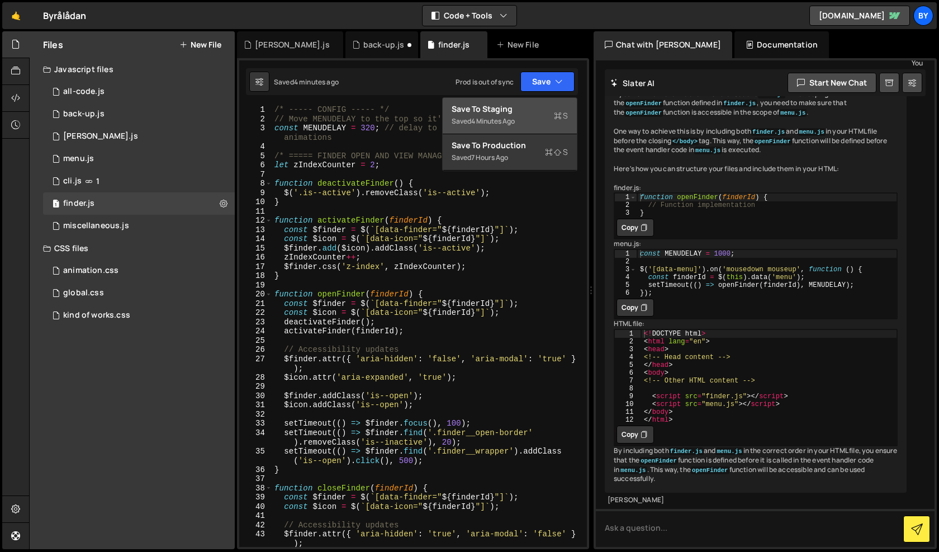
click at [537, 113] on div "Save to Staging S" at bounding box center [510, 108] width 116 height 11
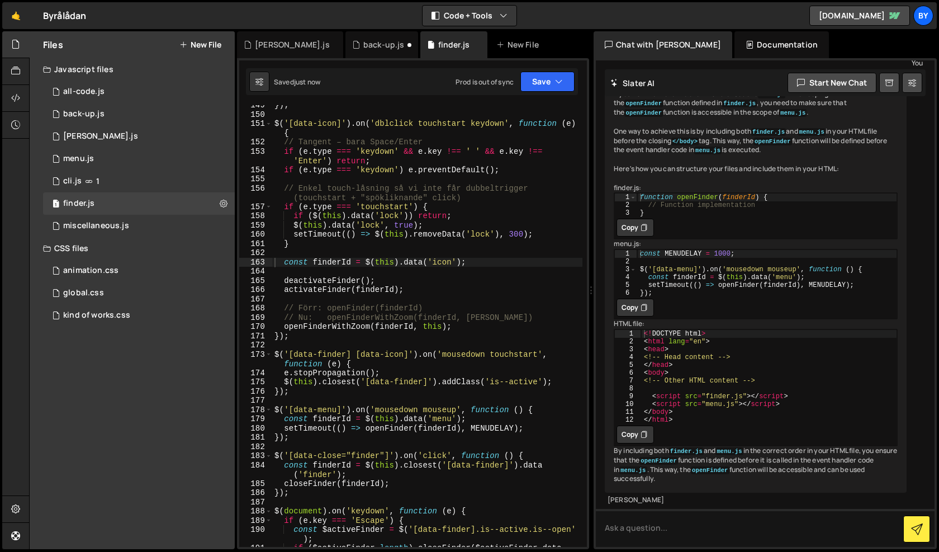
scroll to position [1704, 0]
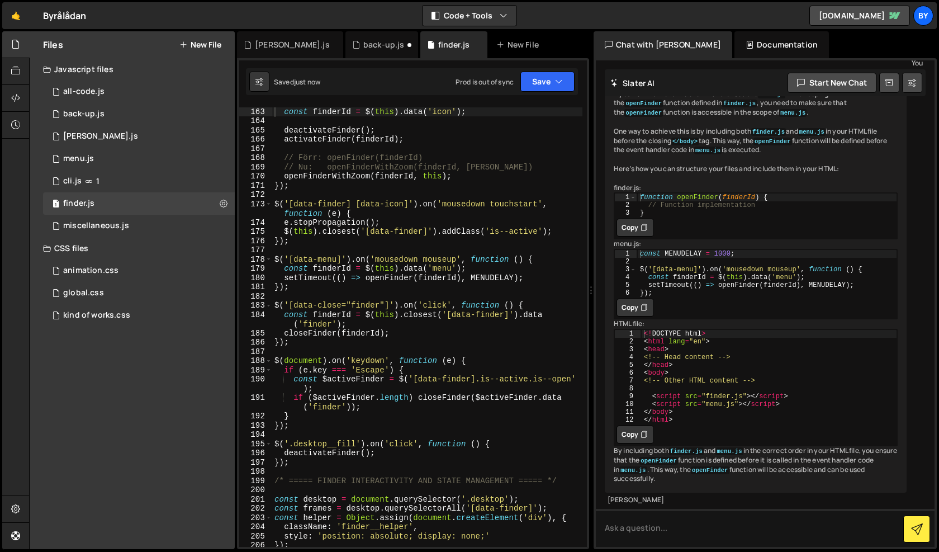
click at [419, 278] on div "const finderId = $ ( this ) . data ( 'icon' ) ; deactivateFinder ( ) ; activate…" at bounding box center [427, 328] width 310 height 460
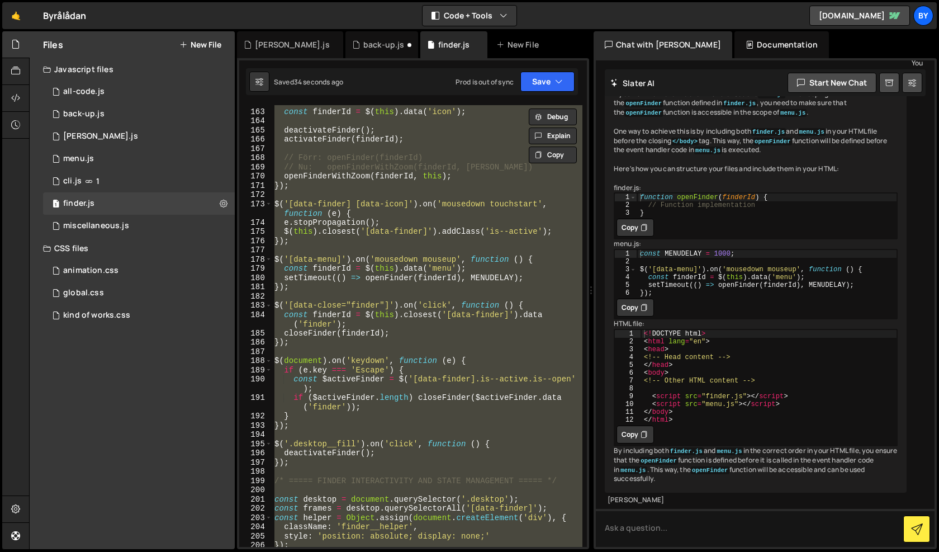
click at [455, 316] on div "const finderId = $ ( this ) . data ( 'icon' ) ; deactivateFinder ( ) ; activate…" at bounding box center [427, 328] width 310 height 460
type textarea "const finderId = $(this).closest('[data-finder]').data('finder');"
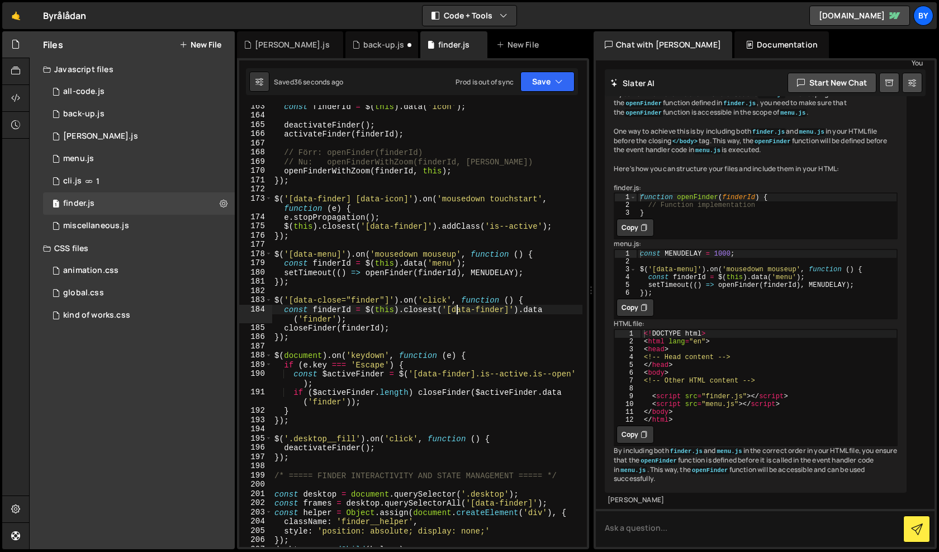
scroll to position [1710, 0]
click at [430, 248] on div "const finderId = $ ( this ) . data ( 'icon' ) ; deactivateFinder ( ) ; activate…" at bounding box center [427, 332] width 310 height 460
type textarea "});"
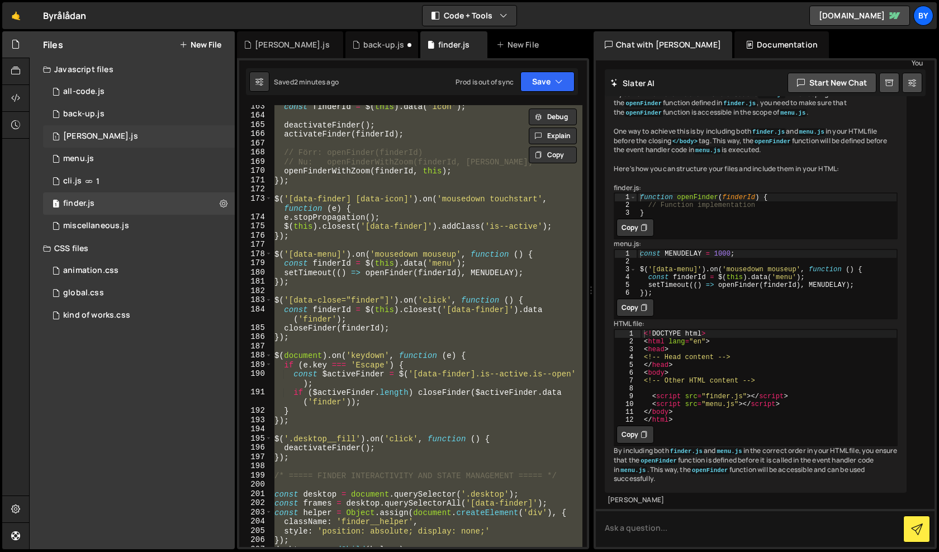
click at [131, 141] on div "1 [PERSON_NAME].js 0" at bounding box center [139, 136] width 192 height 22
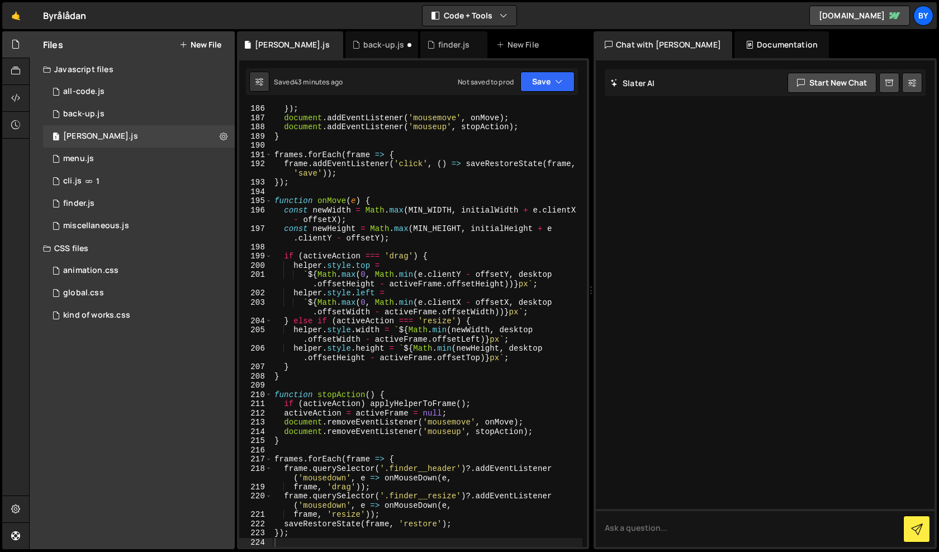
click at [402, 250] on div "}) ; document . addEventListener ( 'mousemove' , onMove ) ; document . addEvent…" at bounding box center [427, 334] width 310 height 460
type textarea "});"
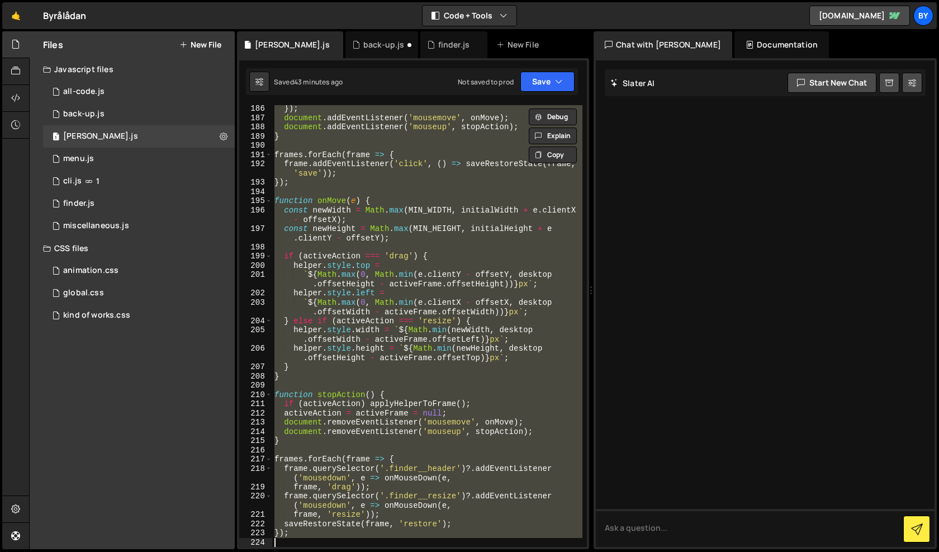
paste textarea
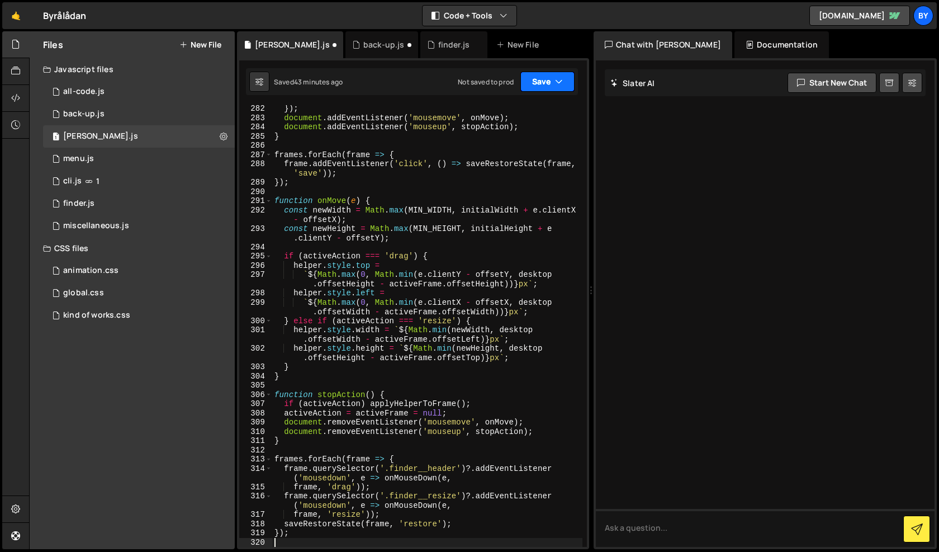
click at [528, 82] on button "Save" at bounding box center [547, 82] width 54 height 20
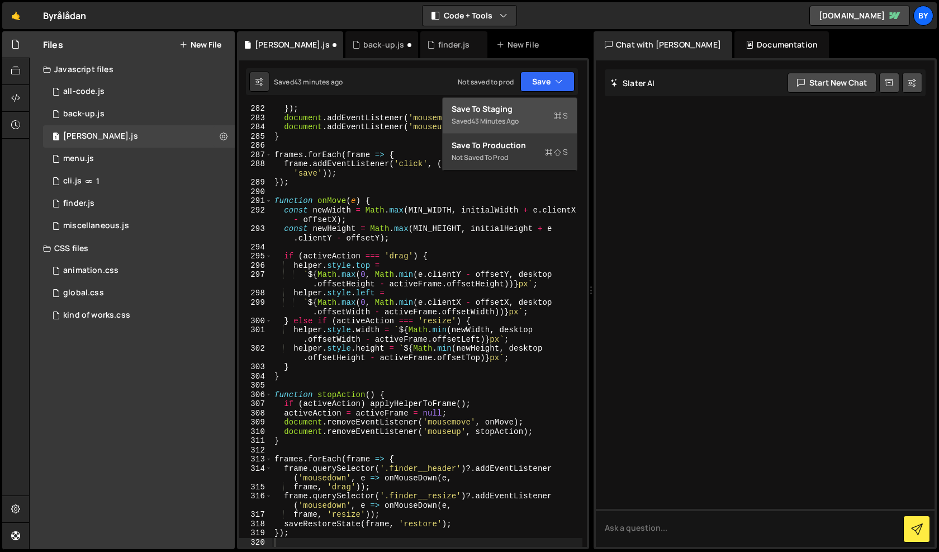
click at [527, 110] on div "Save to Staging S" at bounding box center [510, 108] width 116 height 11
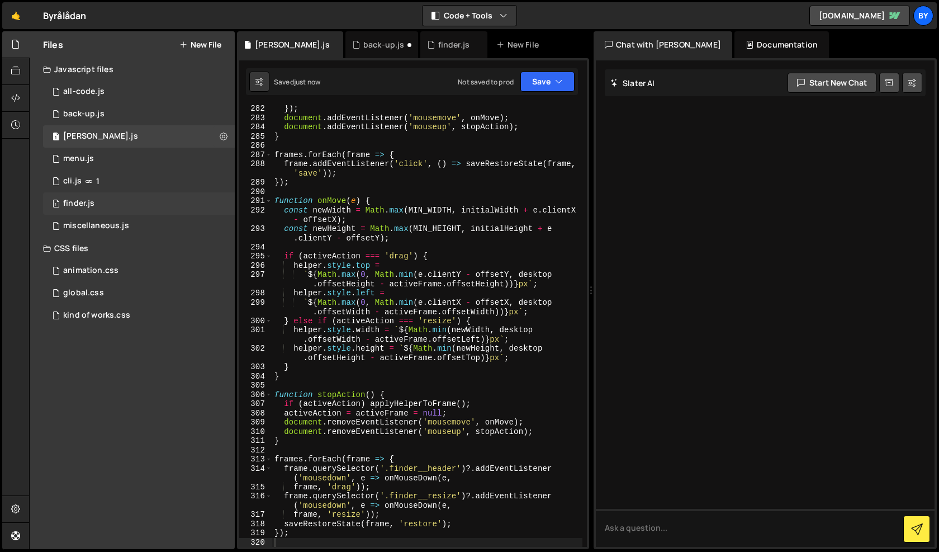
click at [135, 196] on div "1 finder.js 0" at bounding box center [139, 203] width 192 height 22
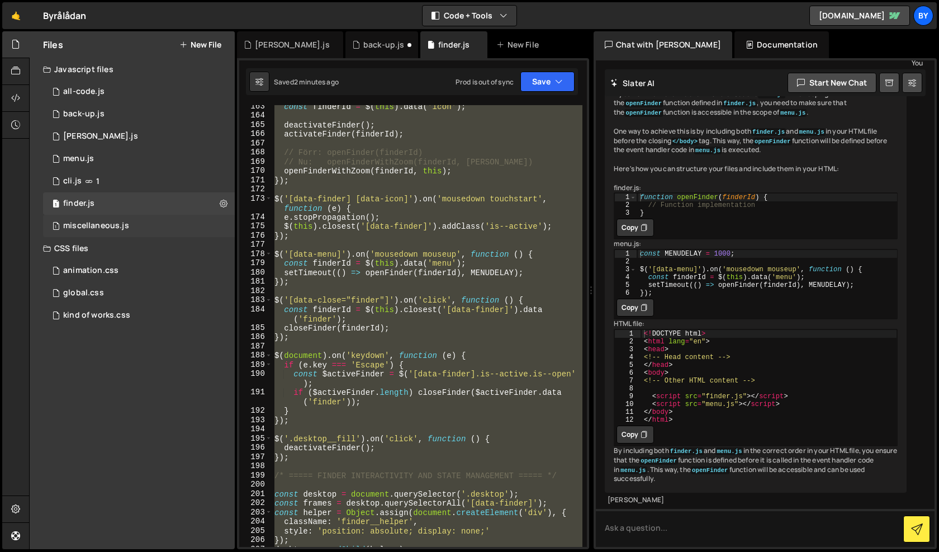
scroll to position [994, 0]
click at [333, 285] on div "const finderId = $ ( this ) . data ( 'icon' ) ; deactivateFinder ( ) ; activate…" at bounding box center [427, 332] width 310 height 460
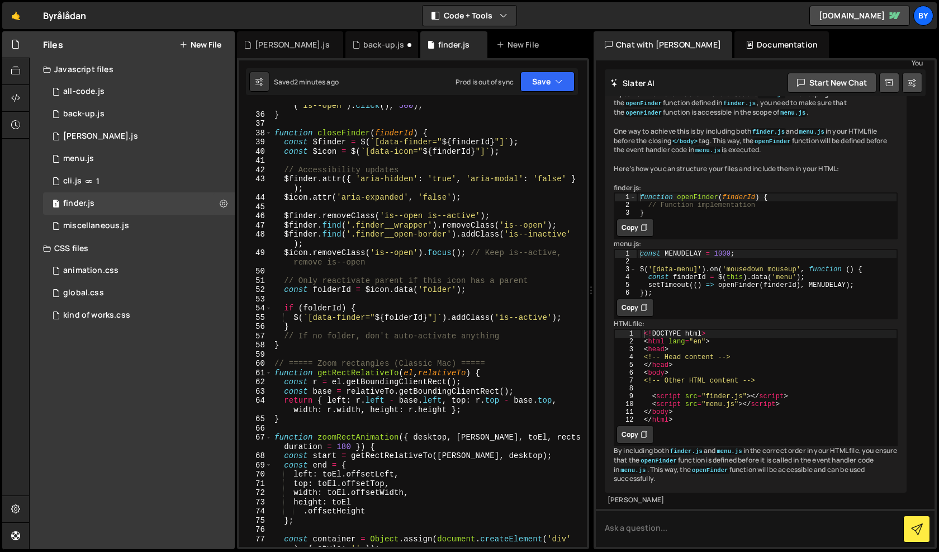
scroll to position [382, 0]
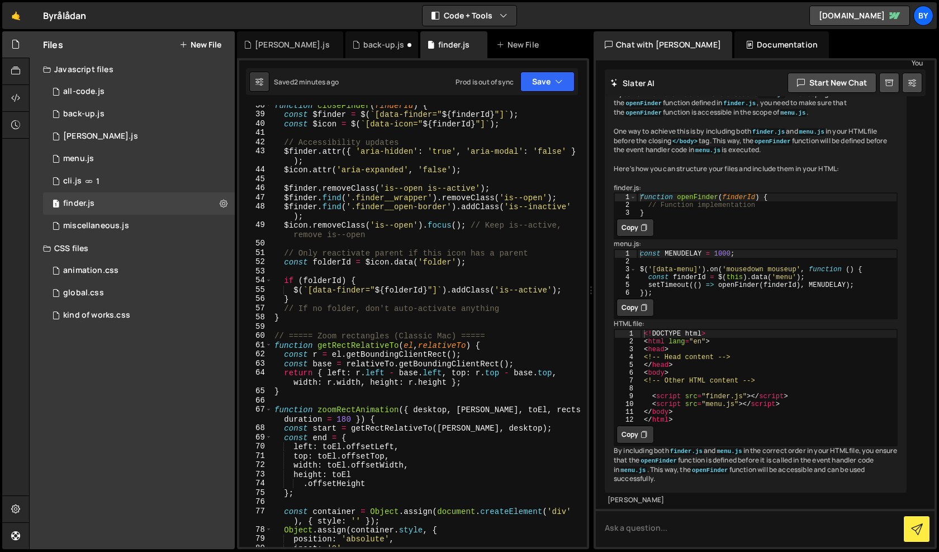
click at [354, 444] on div "function closeFinder ( finderId ) { const $finder = $ ( ` [data-finder=" ${ fin…" at bounding box center [427, 331] width 310 height 460
click at [402, 485] on div "function closeFinder ( finderId ) { const $finder = $ ( ` [data-finder=" ${ fin…" at bounding box center [427, 331] width 310 height 460
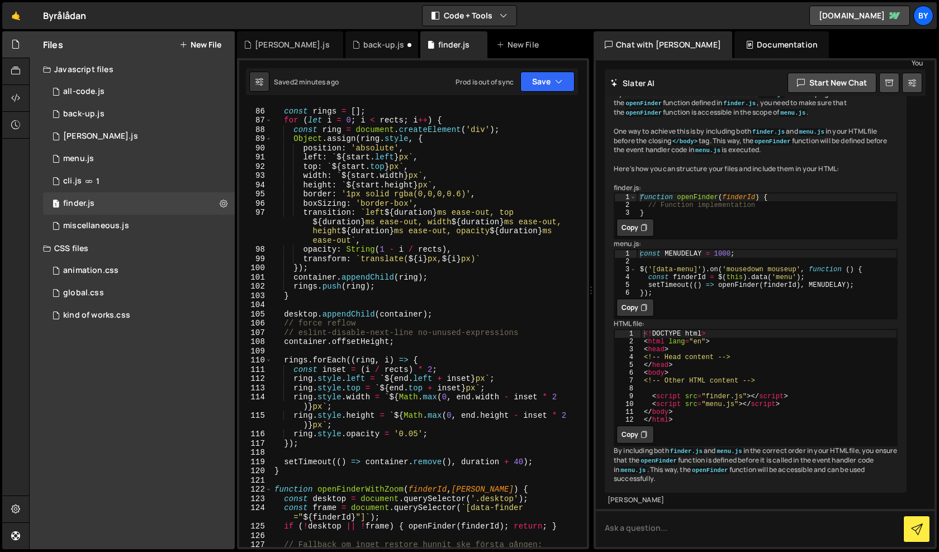
scroll to position [875, 0]
click at [309, 473] on div "const rings = [ ] ; for ( let i = 0 ; i < rects ; i ++ ) { const ring = documen…" at bounding box center [427, 327] width 310 height 460
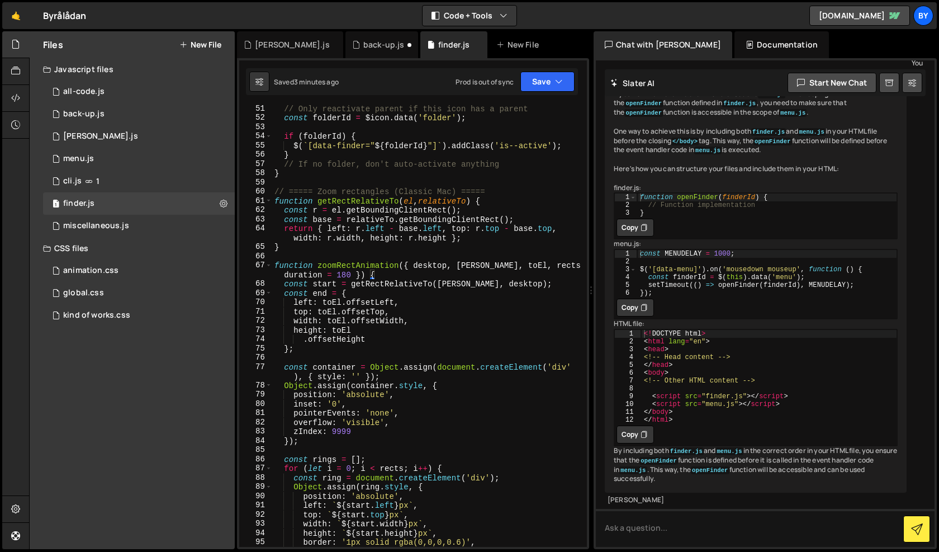
scroll to position [526, 0]
click at [276, 264] on div "// Only reactivate parent if this icon has a parent const folderId = $icon . da…" at bounding box center [427, 334] width 310 height 460
type textarea "function zoomRectAnimation({ desktop, fromEl, toEl, rects = 10, duration = 180 …"
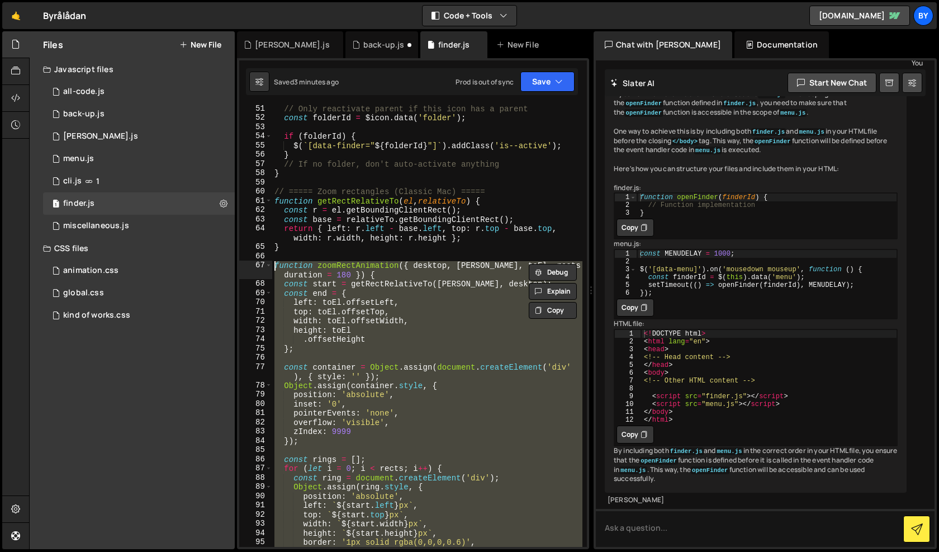
paste textarea
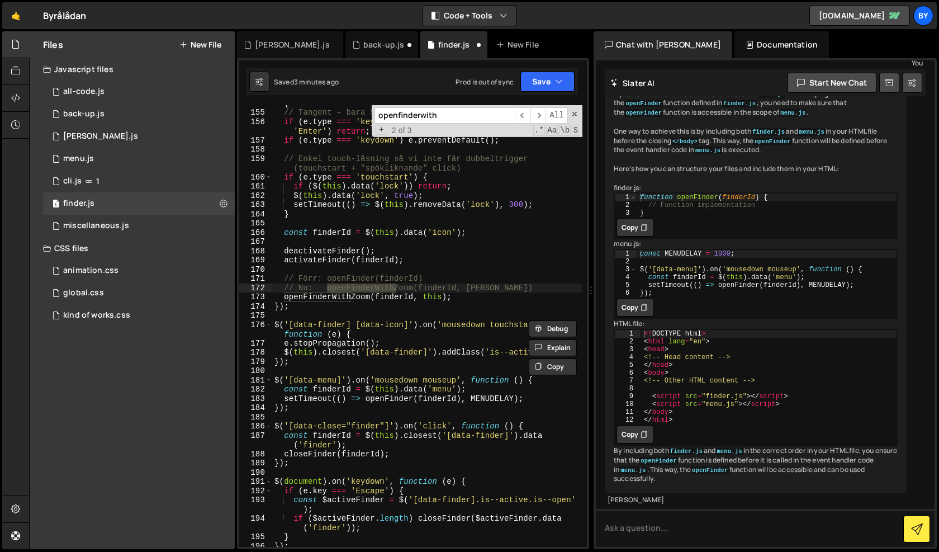
scroll to position [1621, 0]
type input "openfinderwith"
click at [542, 120] on span "​" at bounding box center [538, 115] width 16 height 16
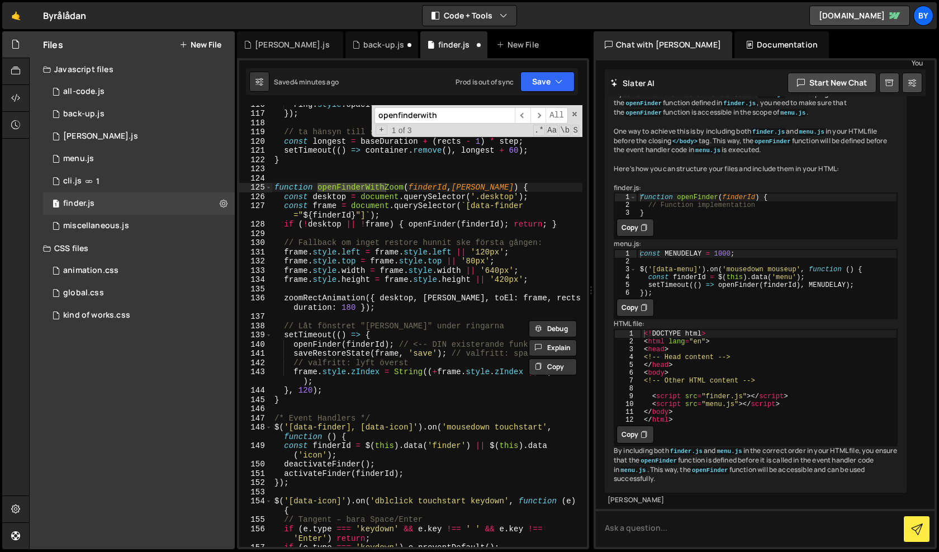
scroll to position [1213, 0]
click at [443, 340] on div "ring . style . opacity = '0.05' ; }) ; // ta hänsyn till sista ringens duration…" at bounding box center [427, 331] width 310 height 460
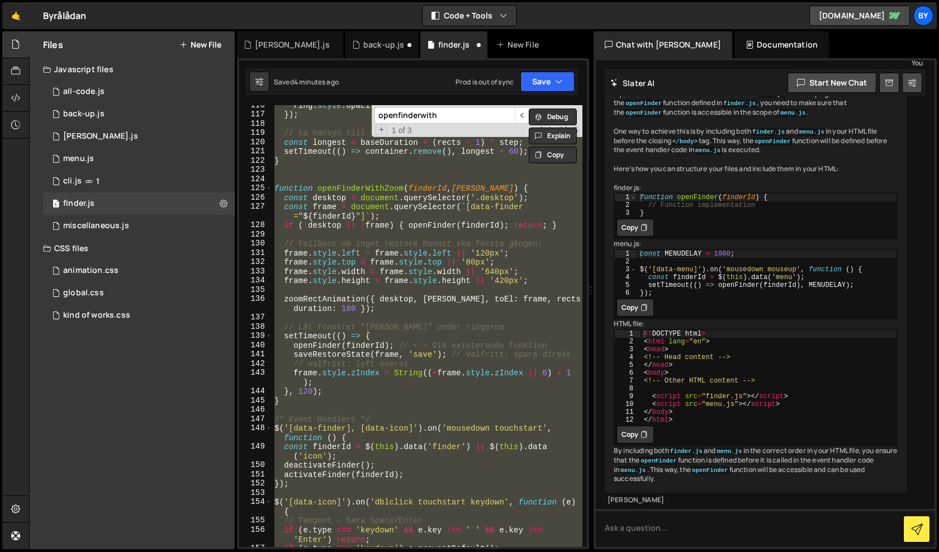
click at [395, 269] on div "ring . style . opacity = '0.05' ; }) ; // ta hänsyn till sista ringens duration…" at bounding box center [427, 331] width 310 height 460
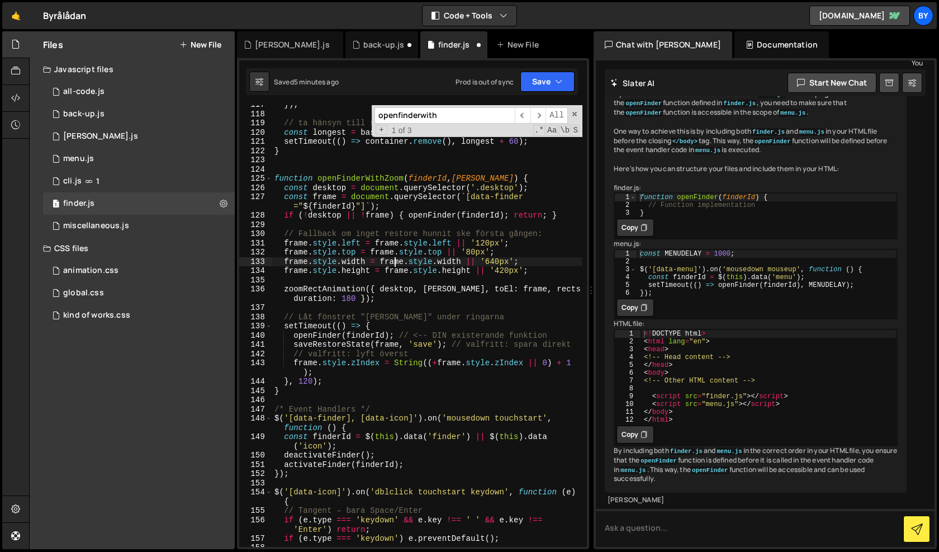
scroll to position [1222, 0]
click at [357, 253] on div "}) ; // ta hänsyn till sista ringens duration const longest = baseDuration + ( …" at bounding box center [427, 330] width 310 height 460
type textarea "});"
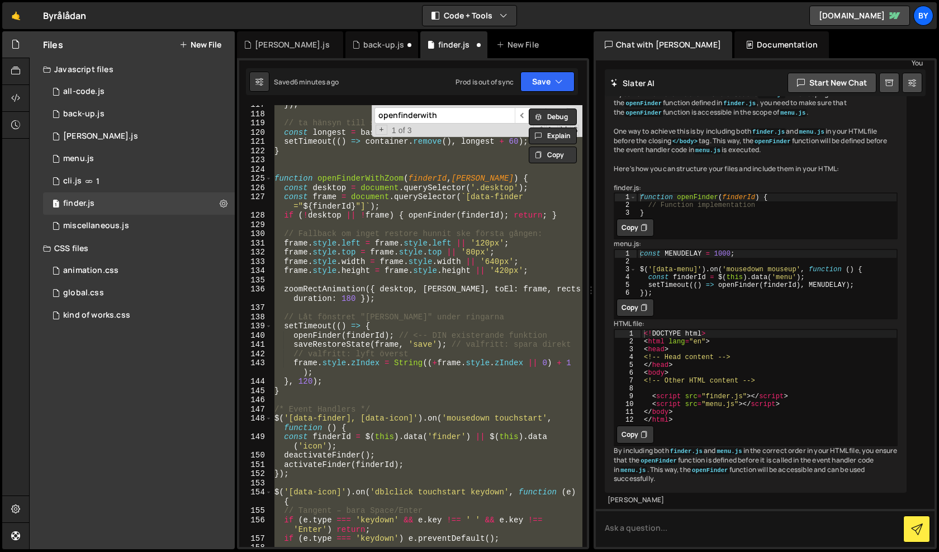
paste textarea
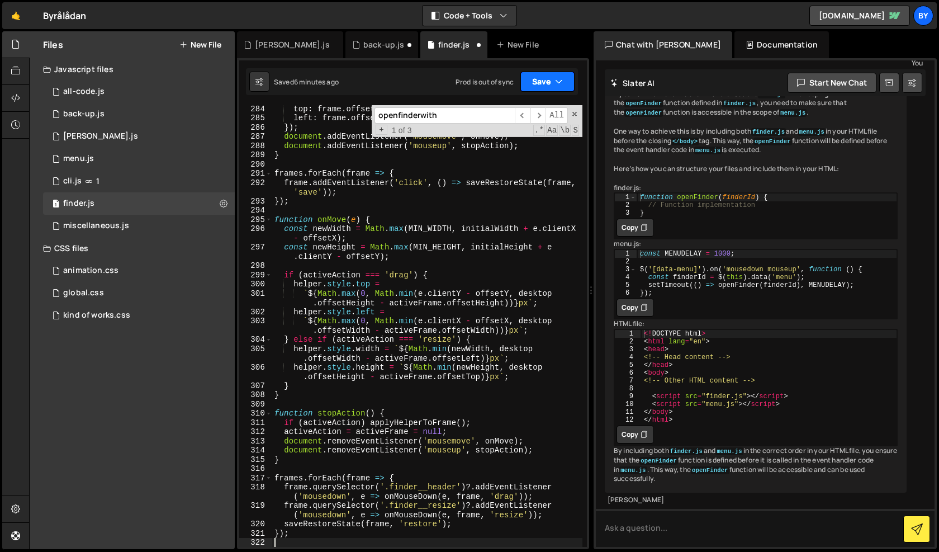
scroll to position [2942, 0]
click at [564, 84] on button "Save" at bounding box center [547, 82] width 54 height 20
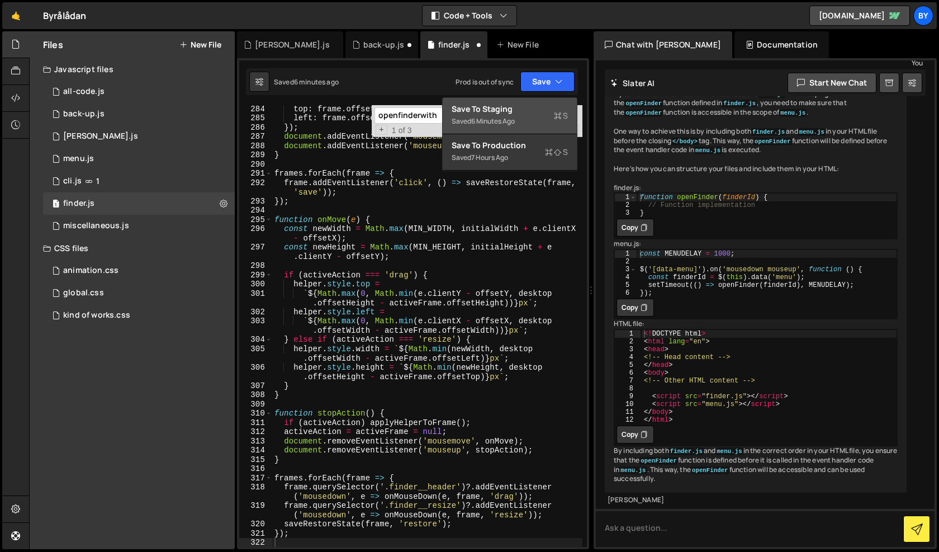
click at [546, 111] on div "Save to Staging S" at bounding box center [510, 108] width 116 height 11
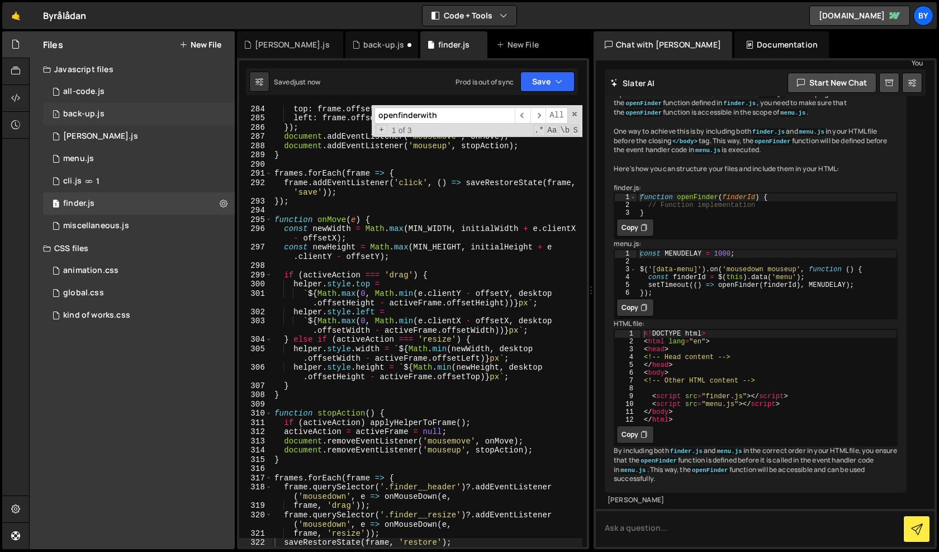
click at [129, 112] on div "1 back-up.js 0" at bounding box center [139, 114] width 192 height 22
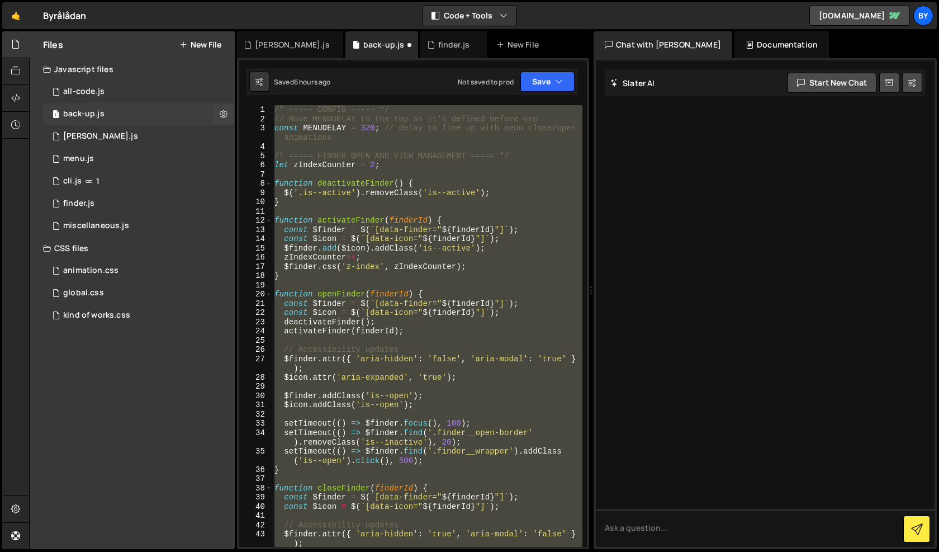
scroll to position [0, 0]
click at [373, 211] on div "/* ----- CONFIG ----- */ // Move MENUDELAY to the top so it's defined before us…" at bounding box center [427, 335] width 310 height 460
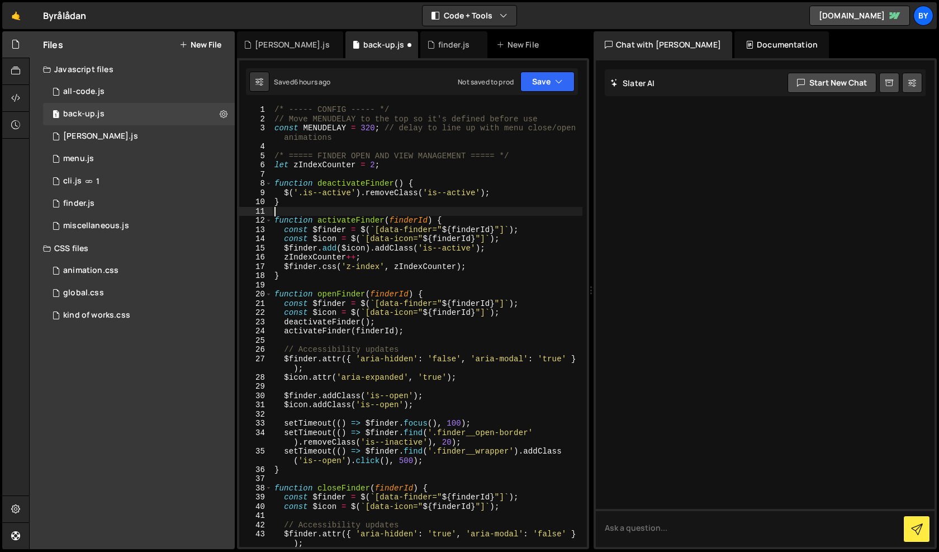
type textarea "});"
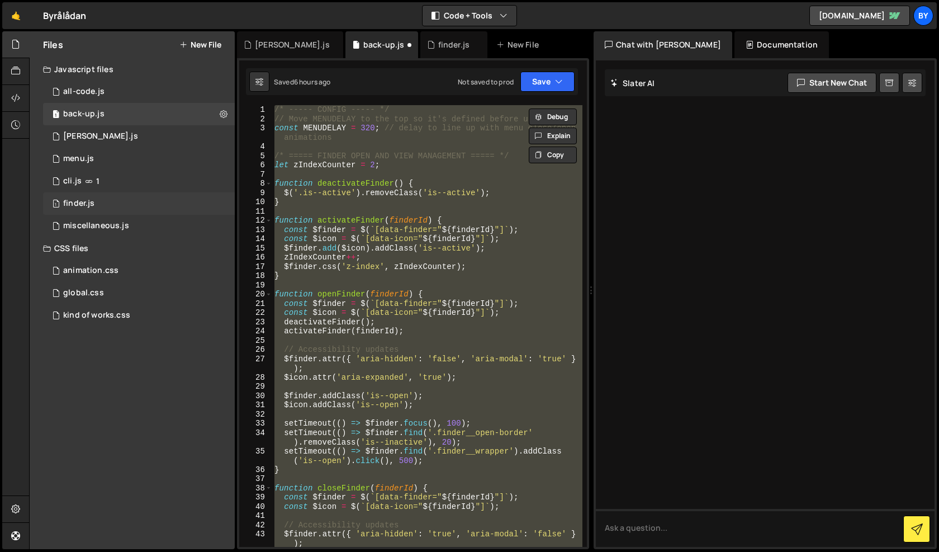
click at [98, 201] on div "1 finder.js 0" at bounding box center [139, 203] width 192 height 22
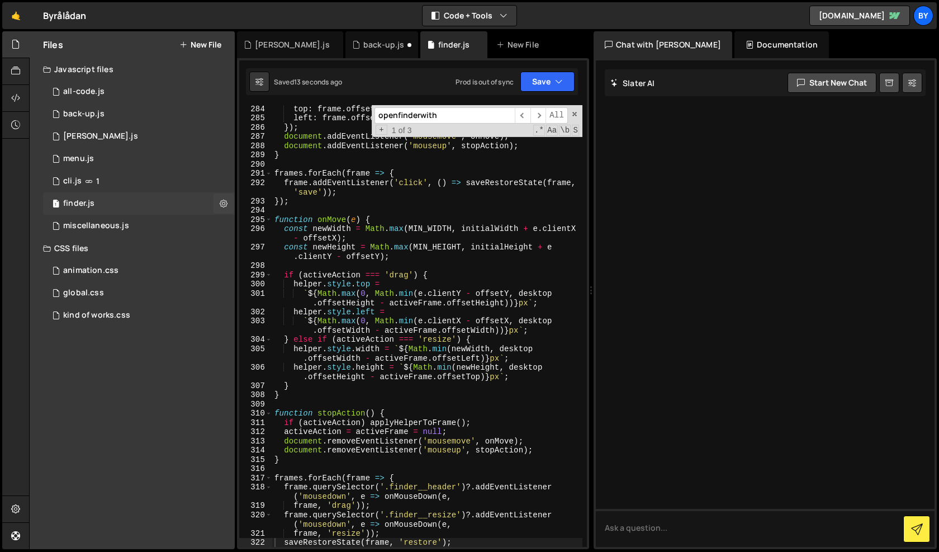
click at [98, 201] on div "1 finder.js 0" at bounding box center [139, 203] width 192 height 22
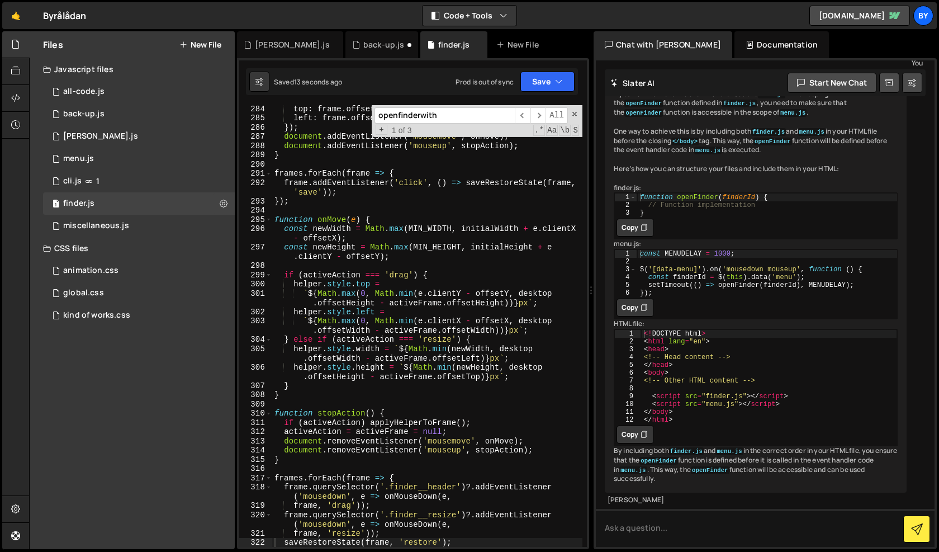
scroll to position [994, 0]
click at [436, 232] on div "top : frame . offsetTop , left : frame . offsetLeft }) ; document . addEventLis…" at bounding box center [427, 334] width 310 height 460
type textarea "});"
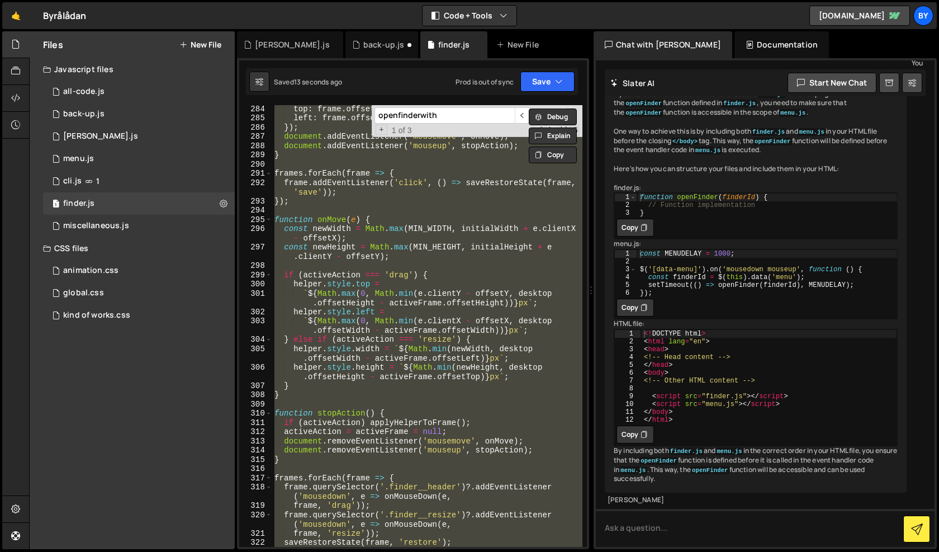
paste textarea
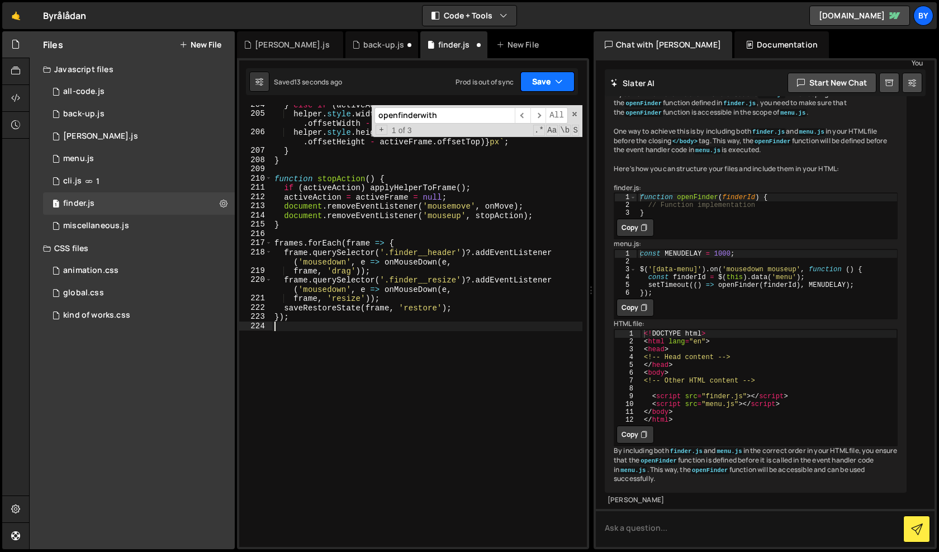
scroll to position [2135, 0]
click at [562, 86] on icon "button" at bounding box center [559, 81] width 8 height 11
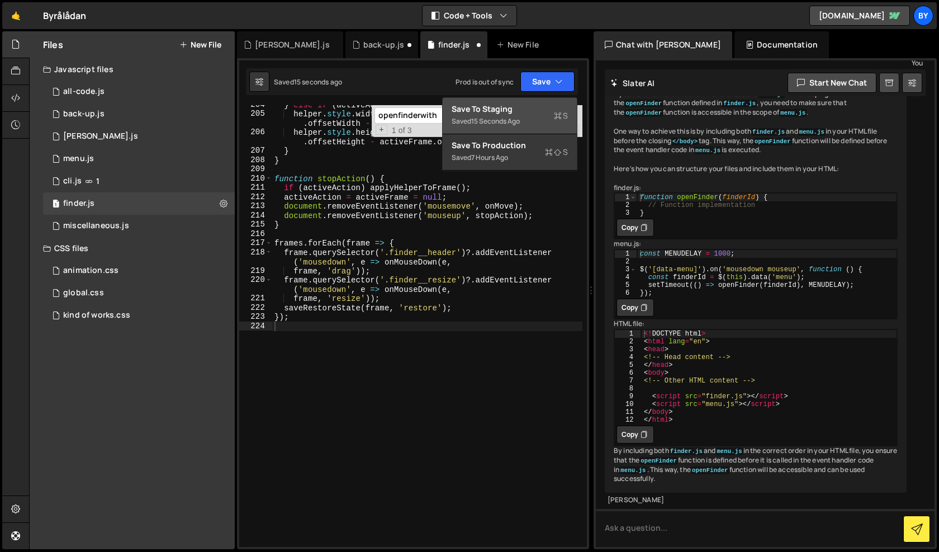
click at [539, 124] on div "Saved 15 seconds ago" at bounding box center [510, 121] width 116 height 13
